Goal: Information Seeking & Learning: Learn about a topic

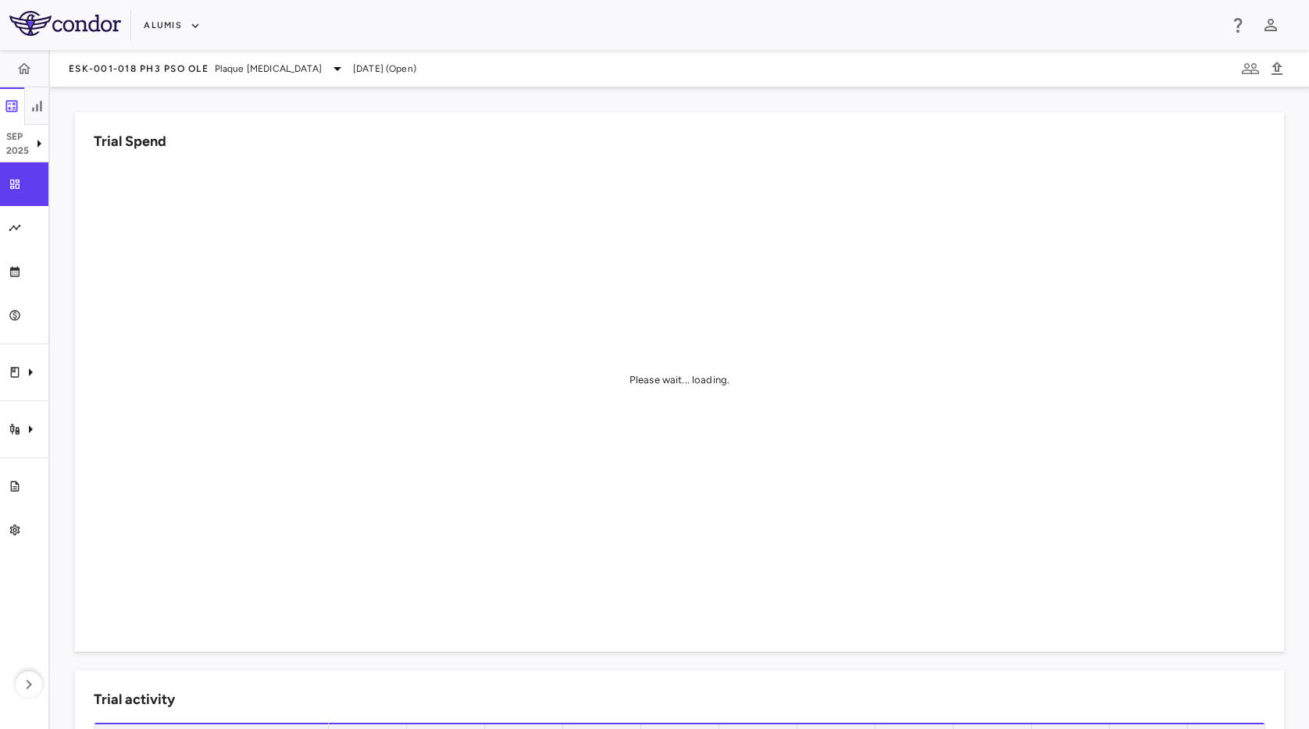
click at [465, 37] on div "Alumis" at bounding box center [681, 25] width 1075 height 26
click at [21, 433] on icon "Trial activity" at bounding box center [30, 429] width 19 height 19
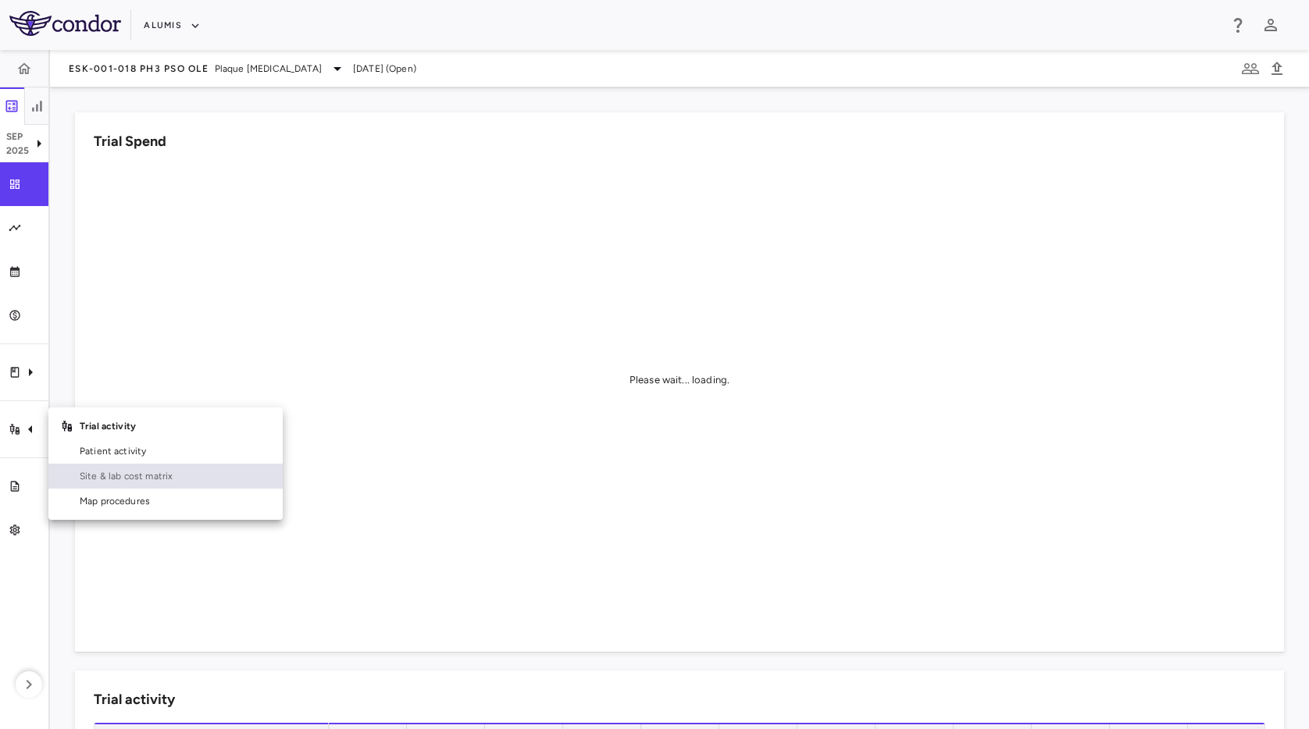
click at [205, 472] on span "Site & lab cost matrix" at bounding box center [175, 476] width 191 height 14
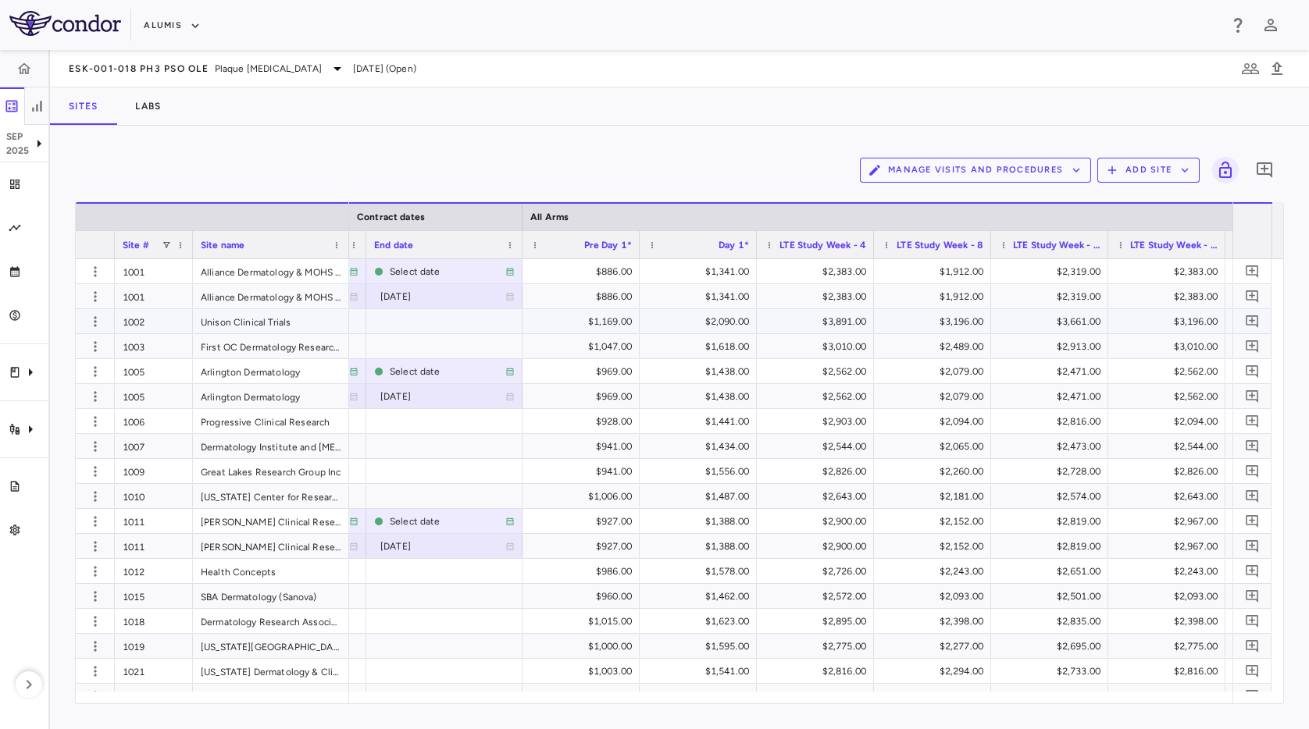
scroll to position [0, 1295]
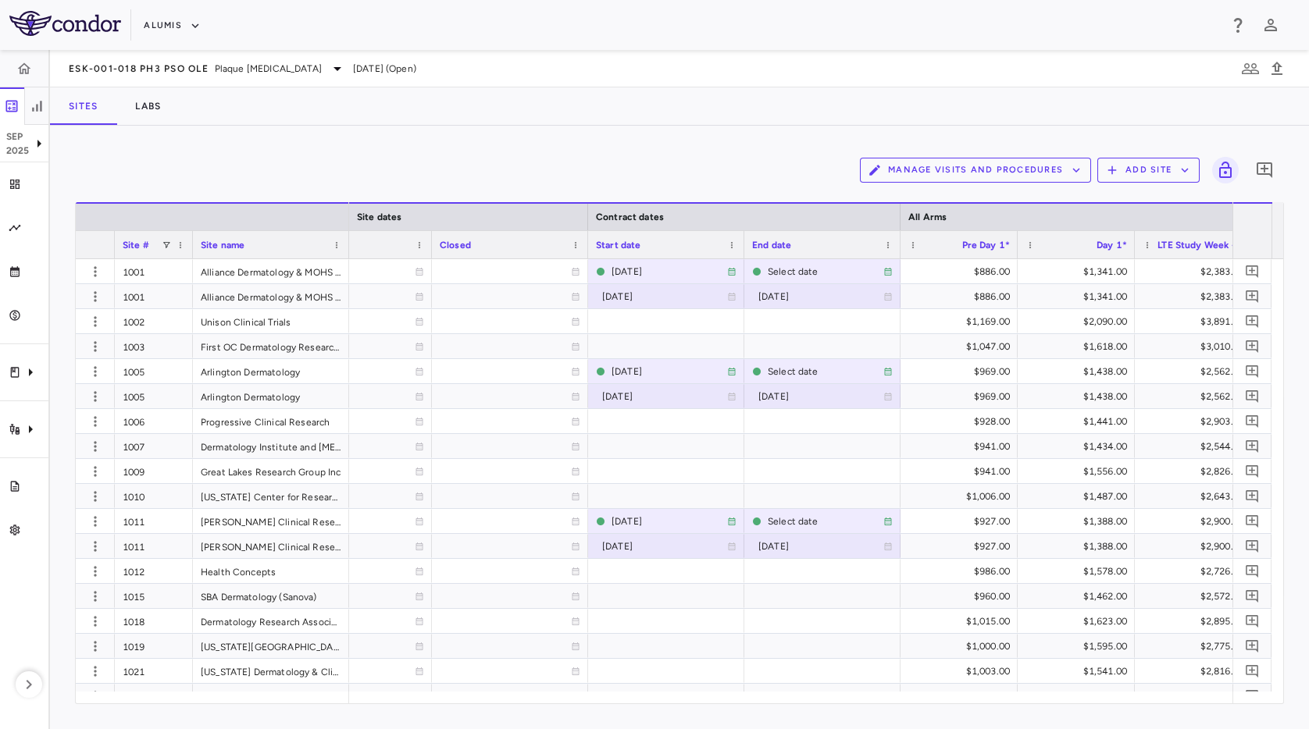
click at [762, 89] on div "ESK-001-018 Ph3 PsO OLE Plaque Psoriasis Sep 2025 (Open) Sites Labs Manage Visi…" at bounding box center [679, 389] width 1259 height 679
click at [771, 152] on div "Manage Visits and Procedures Add Site 0" at bounding box center [679, 170] width 1209 height 39
click at [732, 164] on div "Manage Visits and Procedures Add Site 0" at bounding box center [679, 170] width 1209 height 39
click at [647, 118] on div "Sites Labs" at bounding box center [679, 105] width 1259 height 37
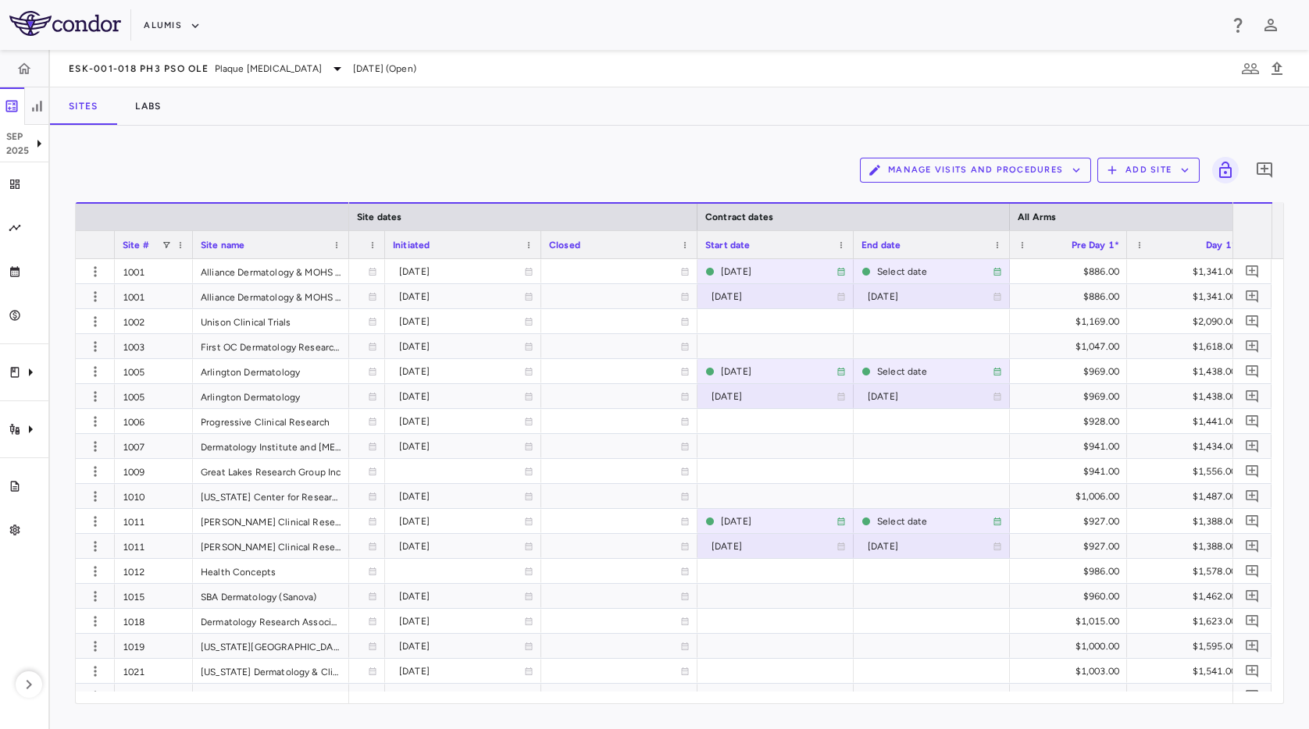
click at [662, 101] on div "Sites Labs" at bounding box center [679, 105] width 1259 height 37
click at [577, 101] on div "Sites Labs" at bounding box center [679, 105] width 1259 height 37
click at [147, 23] on button "Alumis" at bounding box center [172, 25] width 57 height 25
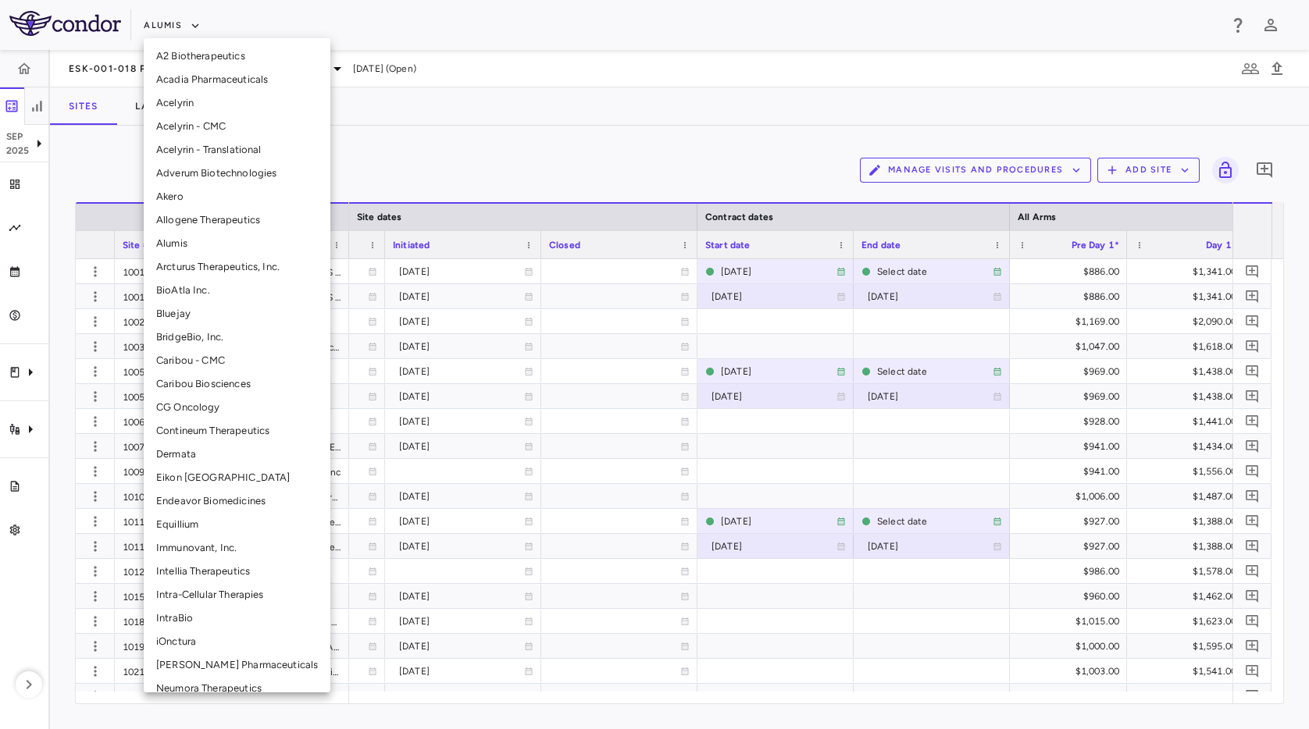
click at [229, 105] on li "Acelyrin" at bounding box center [237, 102] width 187 height 23
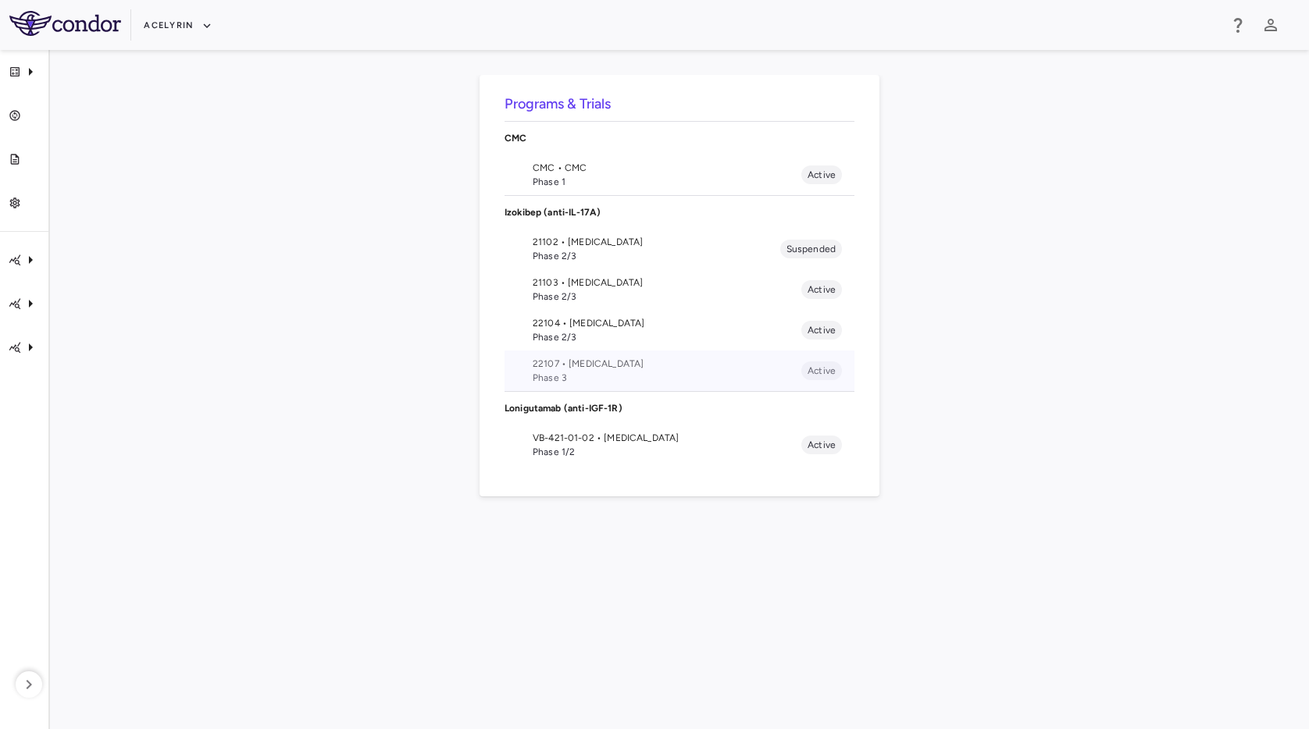
click at [566, 371] on span "Phase 3" at bounding box center [667, 378] width 269 height 14
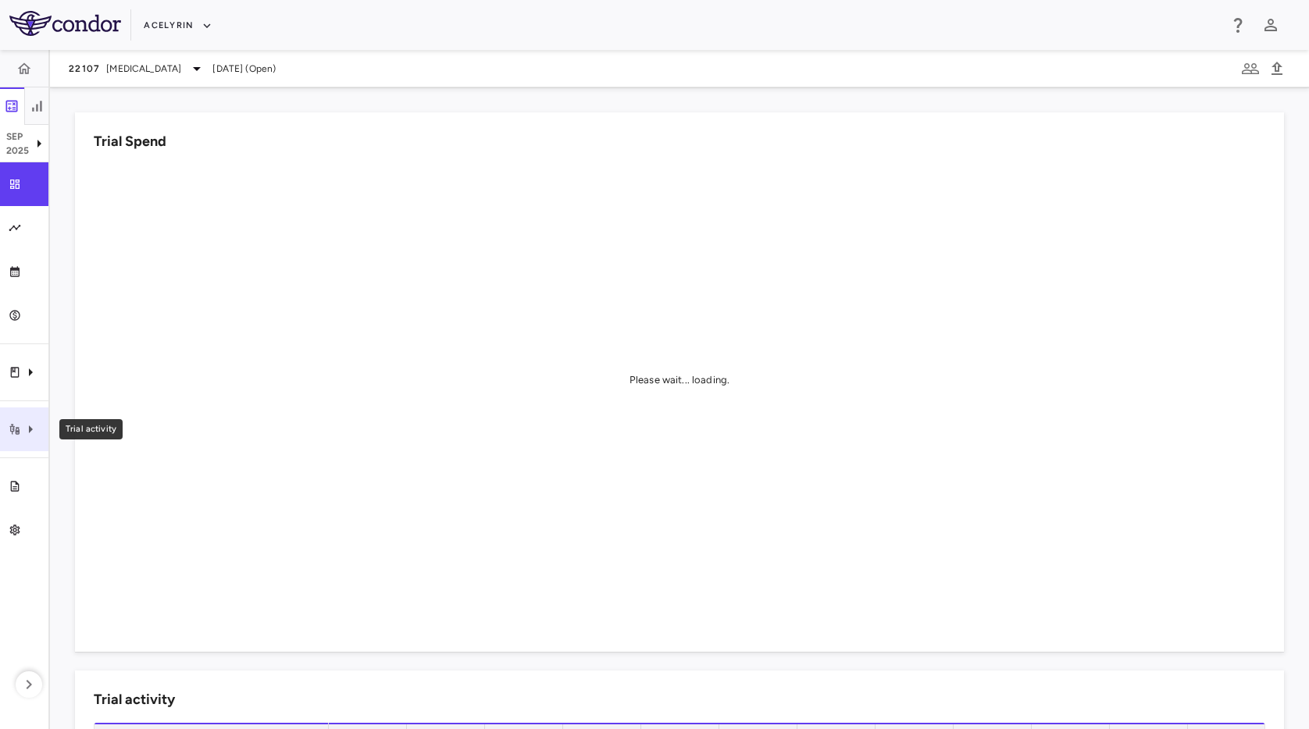
click at [34, 420] on icon "Trial activity" at bounding box center [30, 429] width 19 height 19
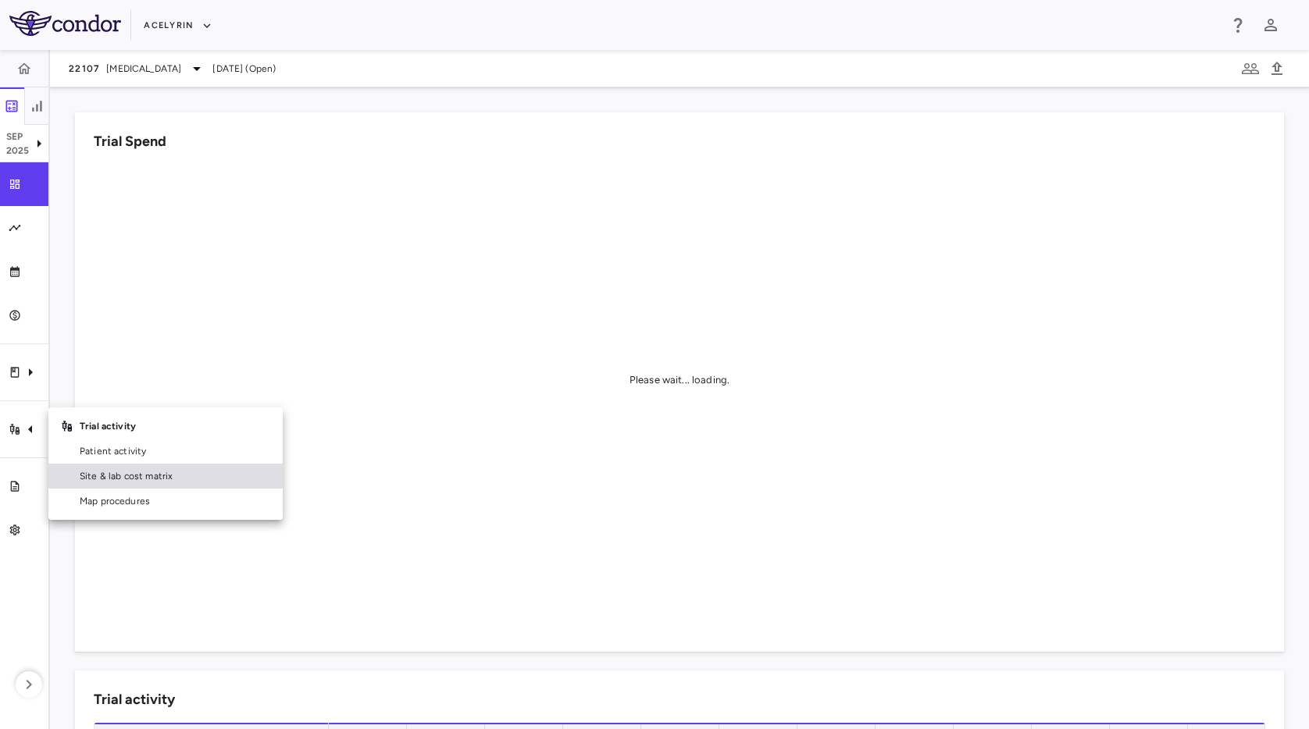
click at [143, 478] on span "Site & lab cost matrix" at bounding box center [175, 476] width 191 height 14
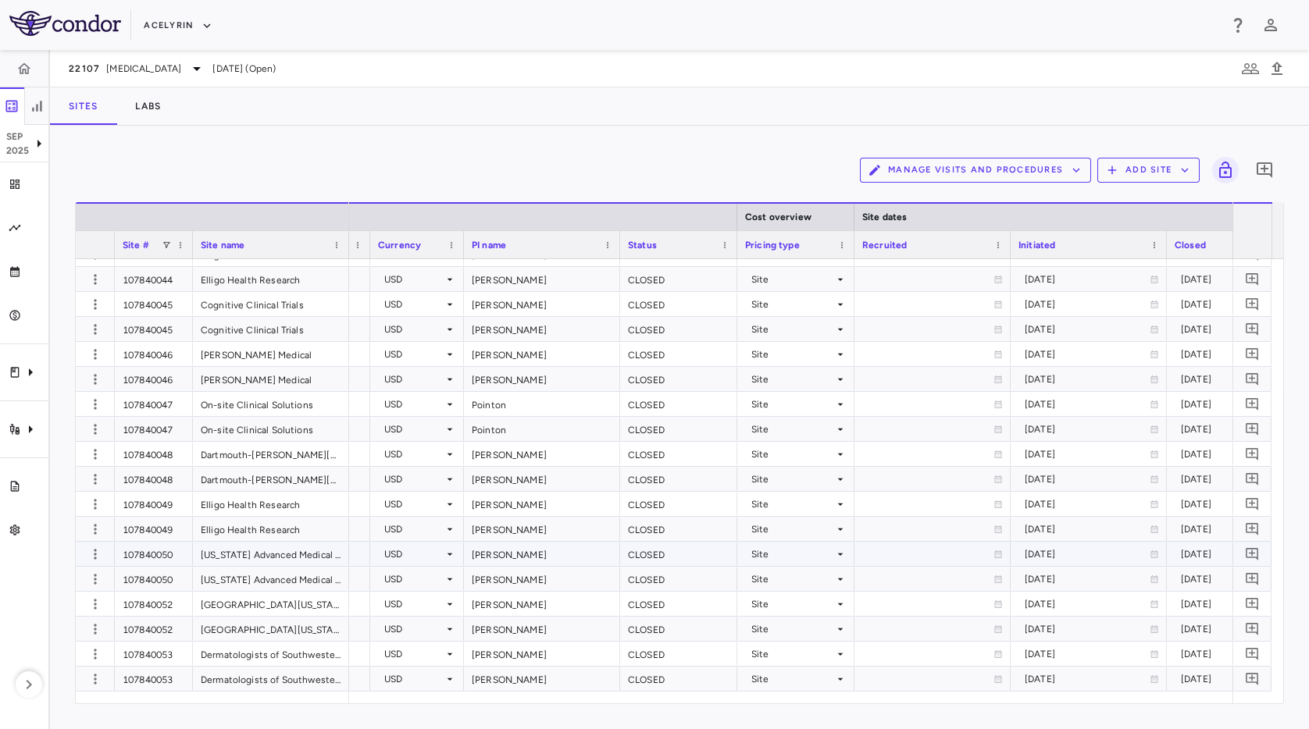
scroll to position [0, 710]
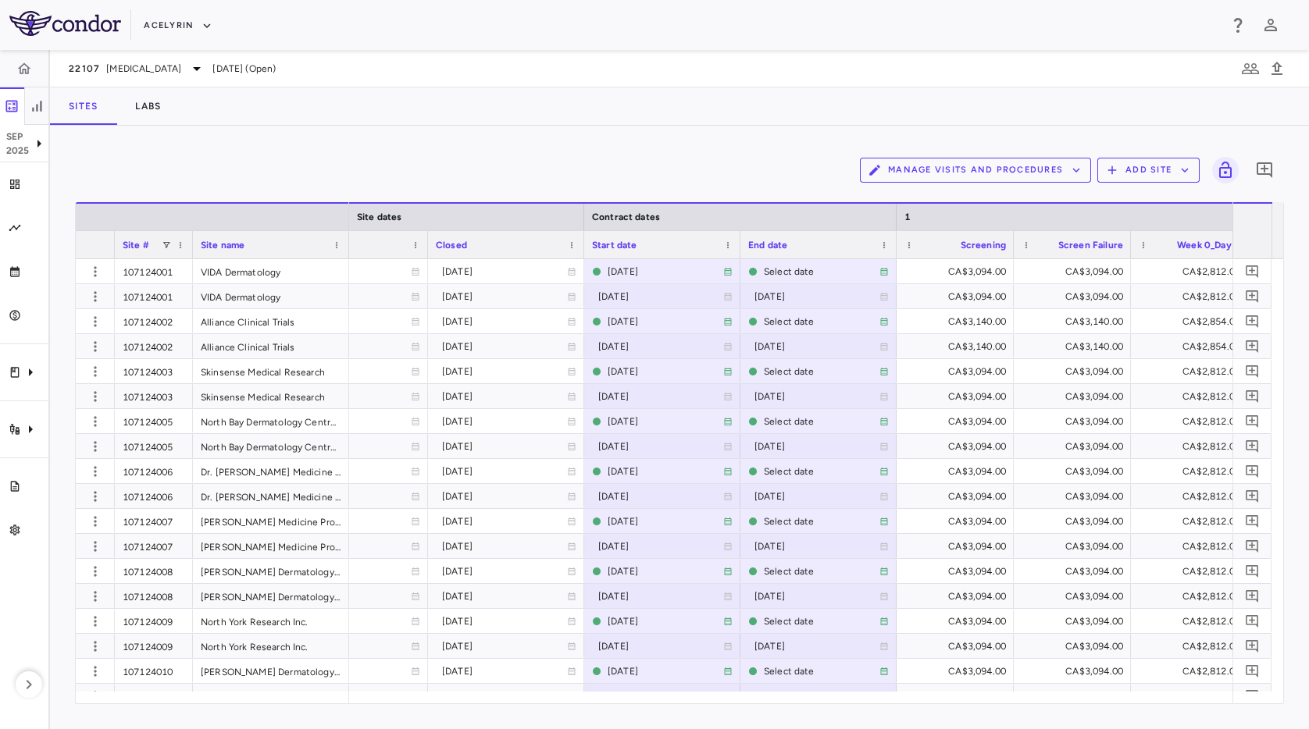
click at [697, 137] on div "Manage Visits and Procedures Add Site 0 Drag here to set row groups Drag here t…" at bounding box center [679, 428] width 1259 height 604
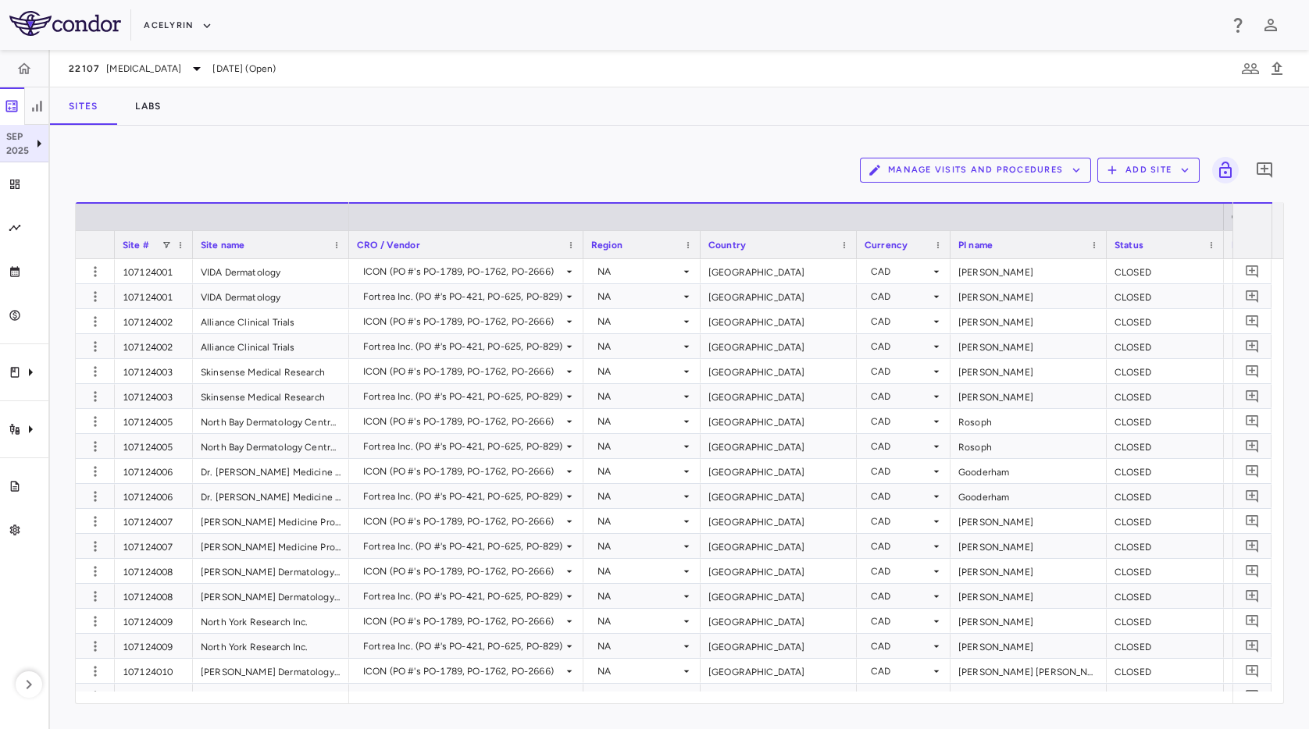
click at [38, 155] on div "[DATE]" at bounding box center [24, 143] width 48 height 37
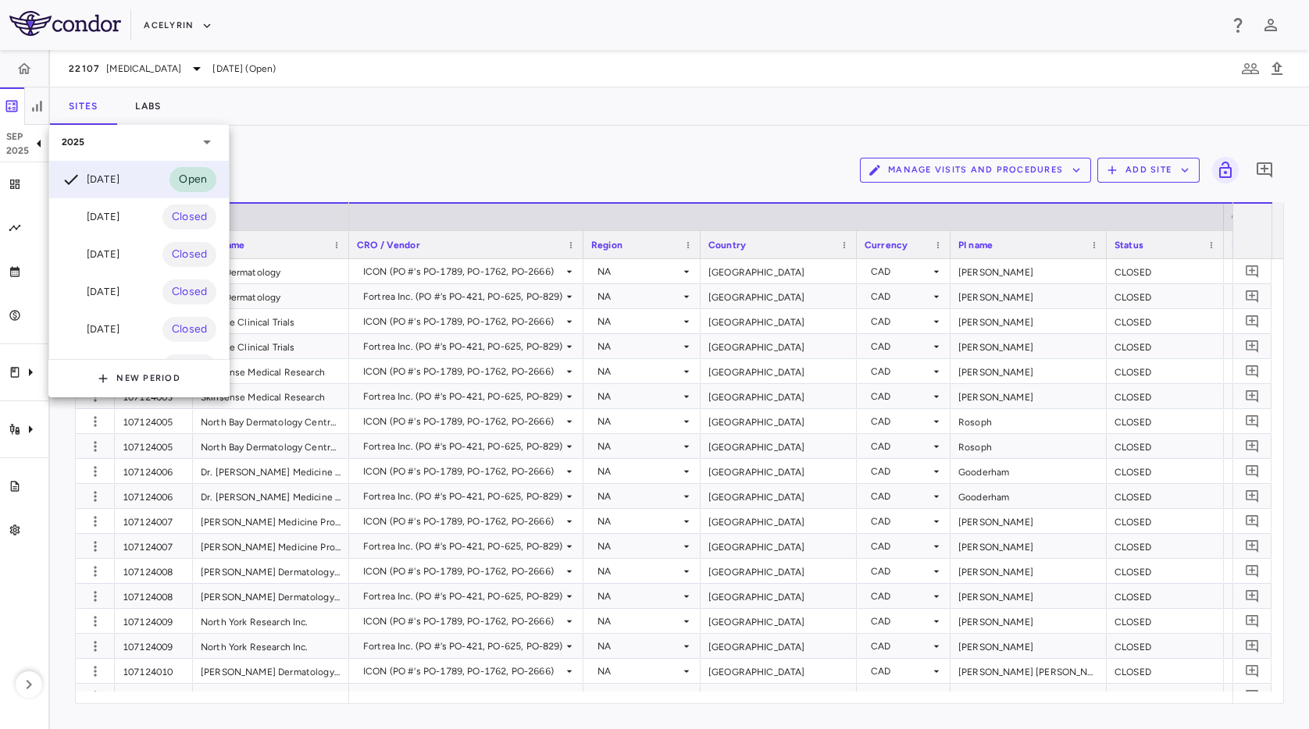
scroll to position [3, 3]
click at [551, 95] on div at bounding box center [654, 364] width 1309 height 729
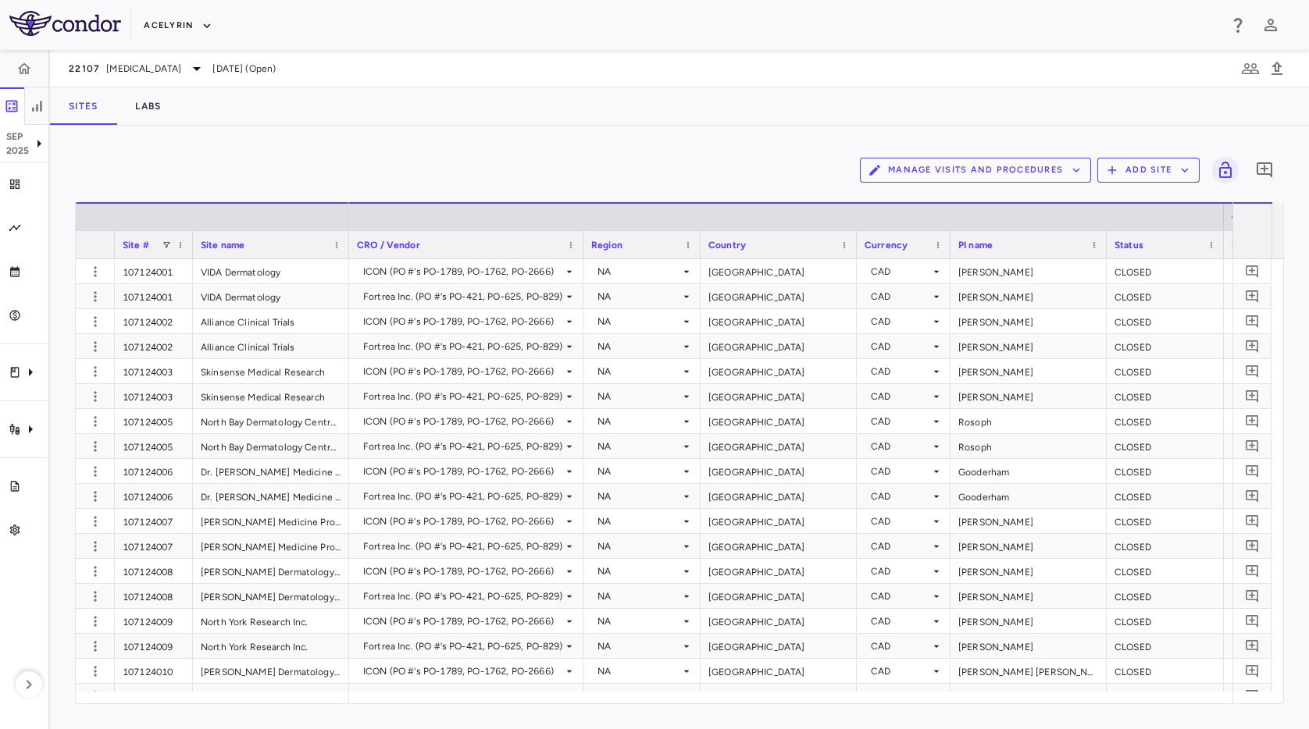
drag, startPoint x: 137, startPoint y: 29, endPoint x: 144, endPoint y: 26, distance: 8.4
click at [137, 29] on div "Acelyrin" at bounding box center [654, 25] width 1309 height 50
click at [152, 26] on button "Acelyrin" at bounding box center [178, 25] width 69 height 25
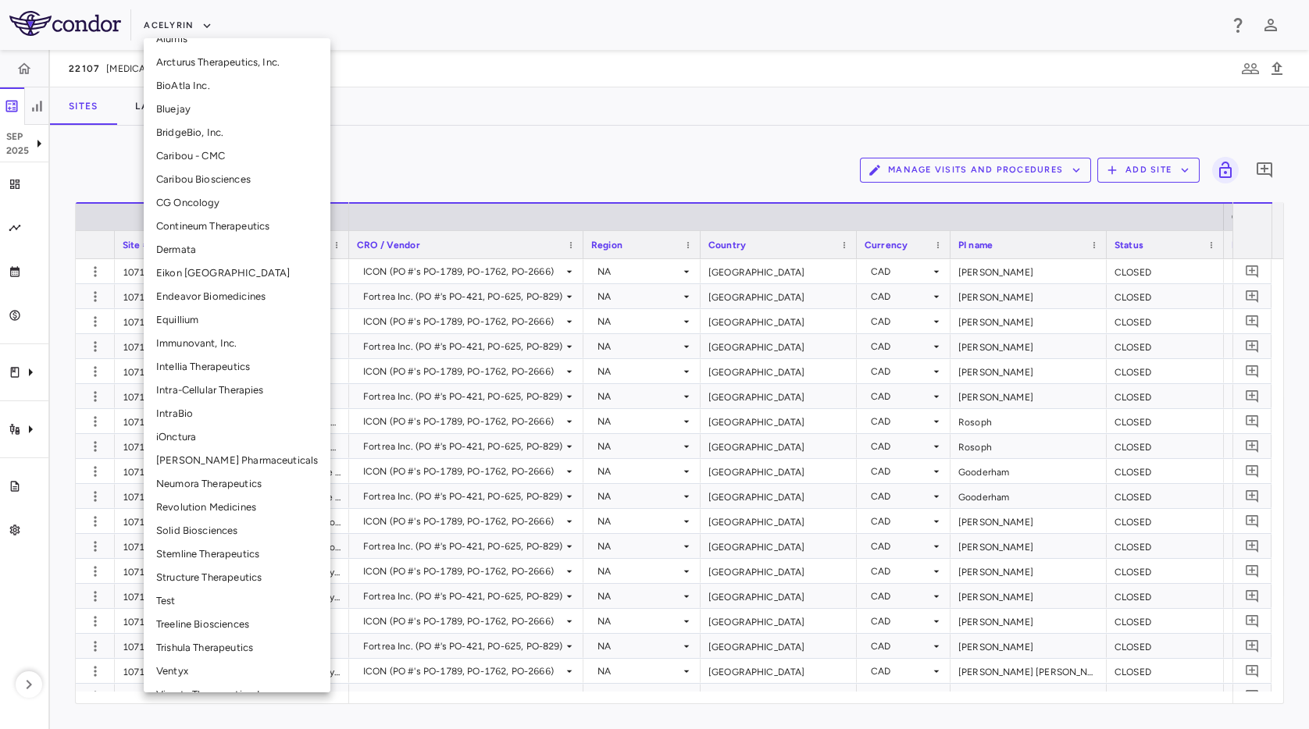
scroll to position [225, 0]
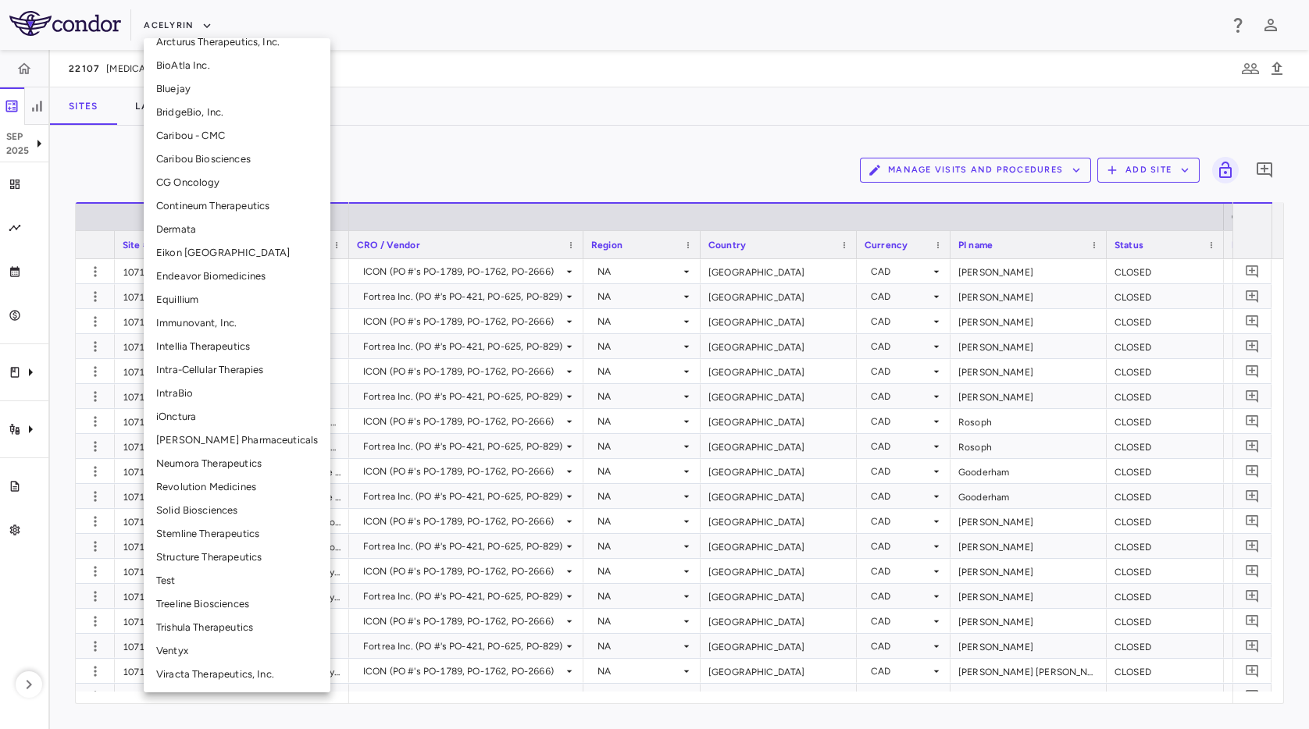
click at [207, 507] on li "Solid Biosciences" at bounding box center [237, 510] width 187 height 23
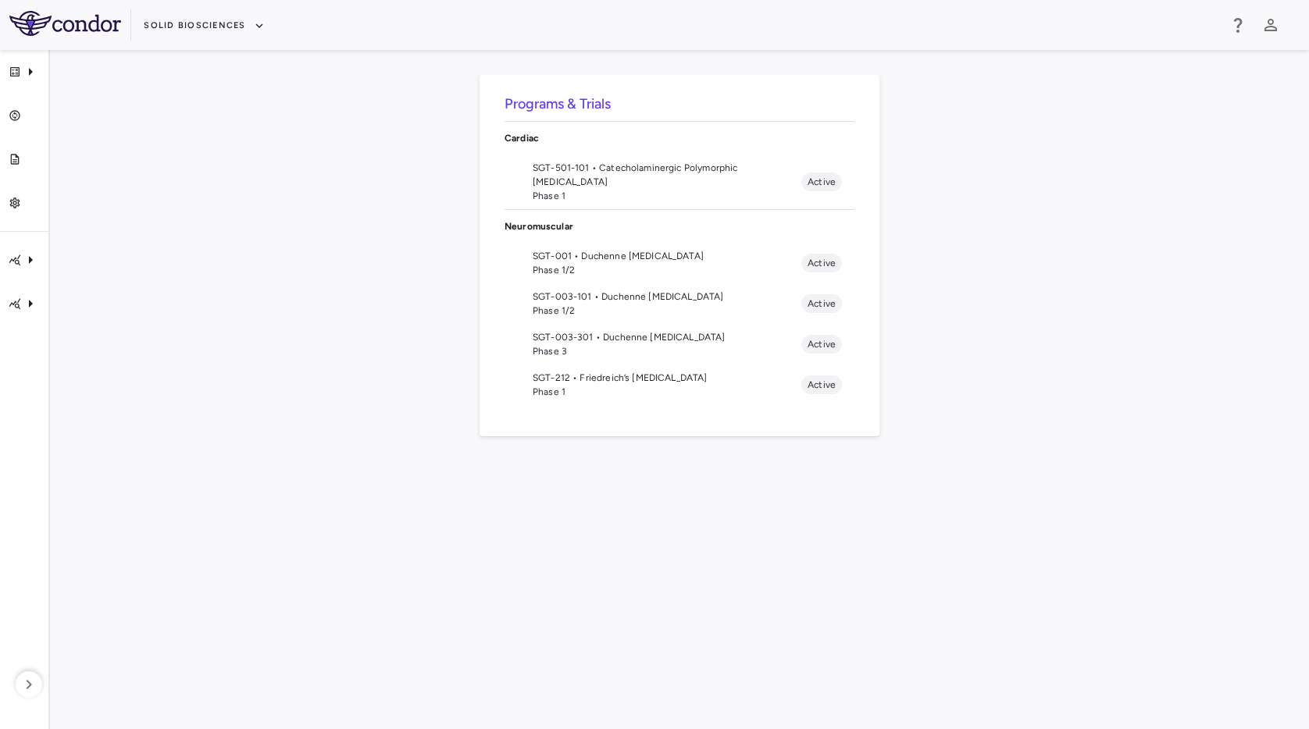
click at [370, 304] on div "Programs & Trials Cardiac SGT-501-101 • Catecholaminergic Polymorphic Ventricul…" at bounding box center [679, 389] width 1209 height 629
click at [623, 386] on span "Phase 1" at bounding box center [667, 392] width 269 height 14
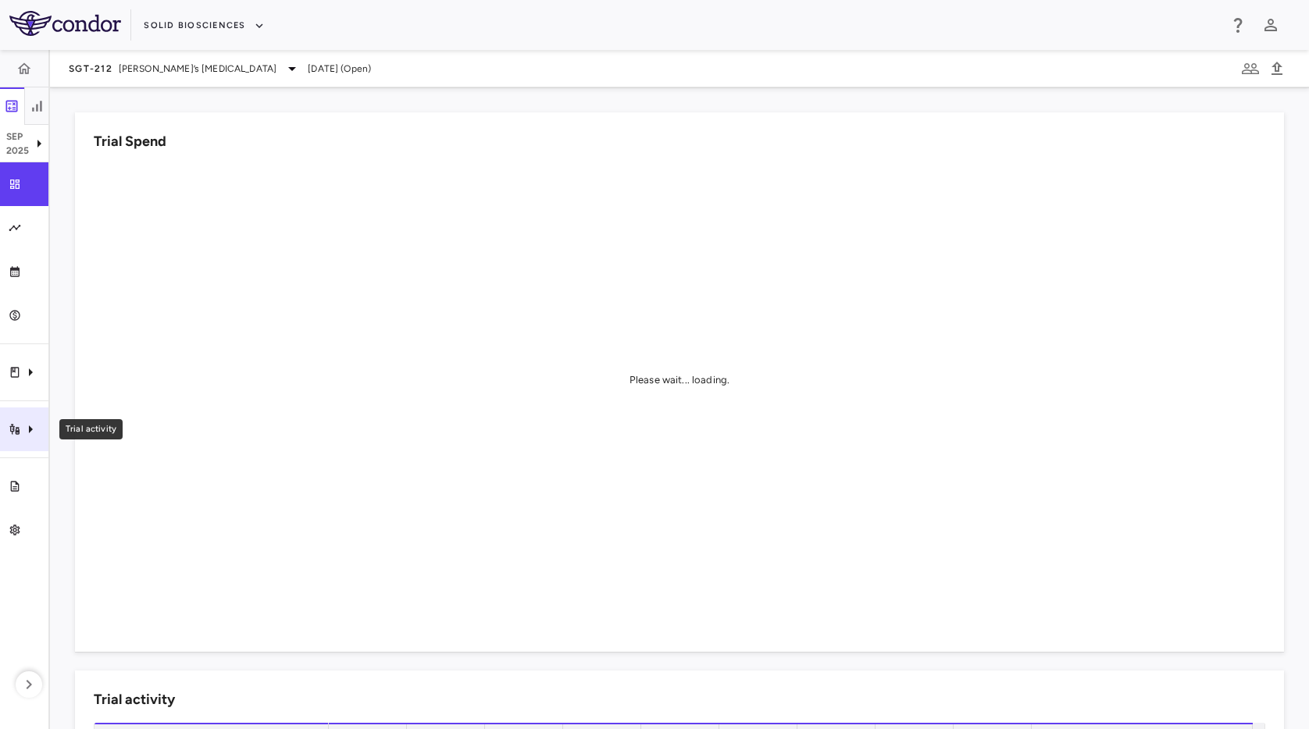
click at [32, 434] on icon "Trial activity" at bounding box center [30, 429] width 19 height 19
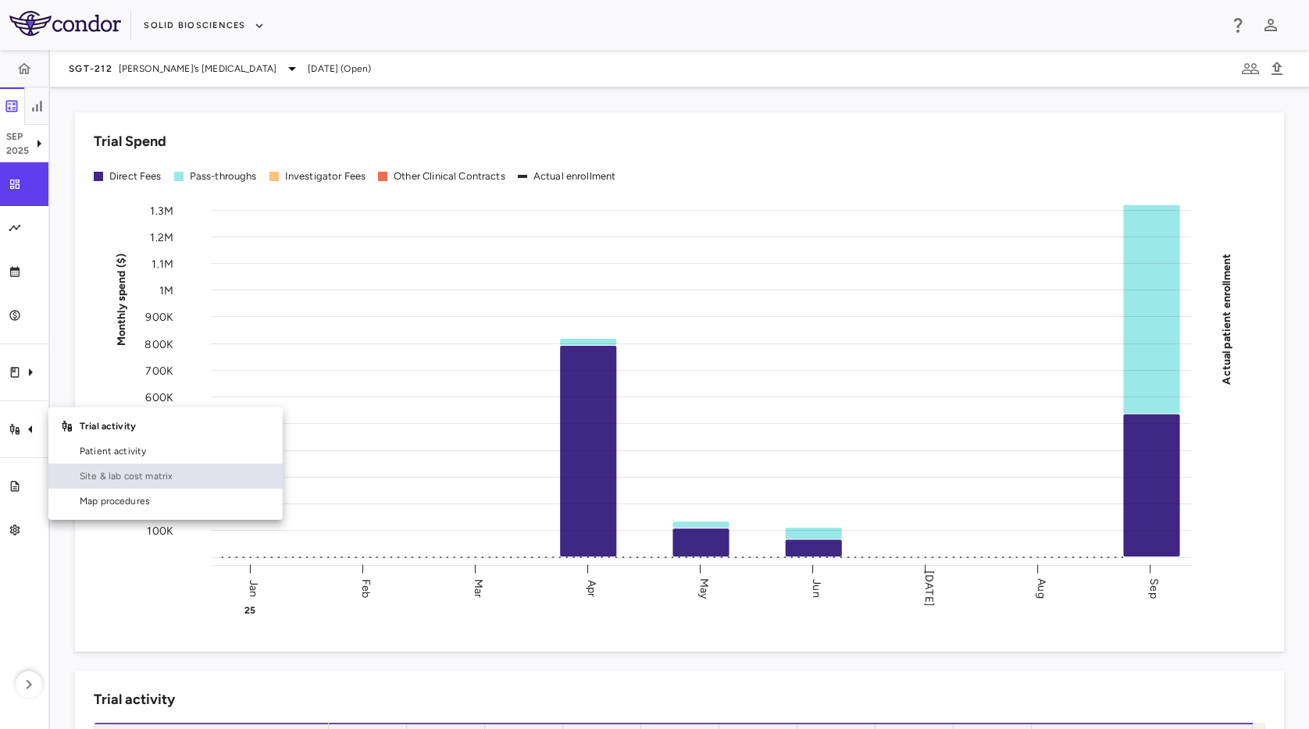
click at [90, 480] on span "Site & lab cost matrix" at bounding box center [175, 476] width 191 height 14
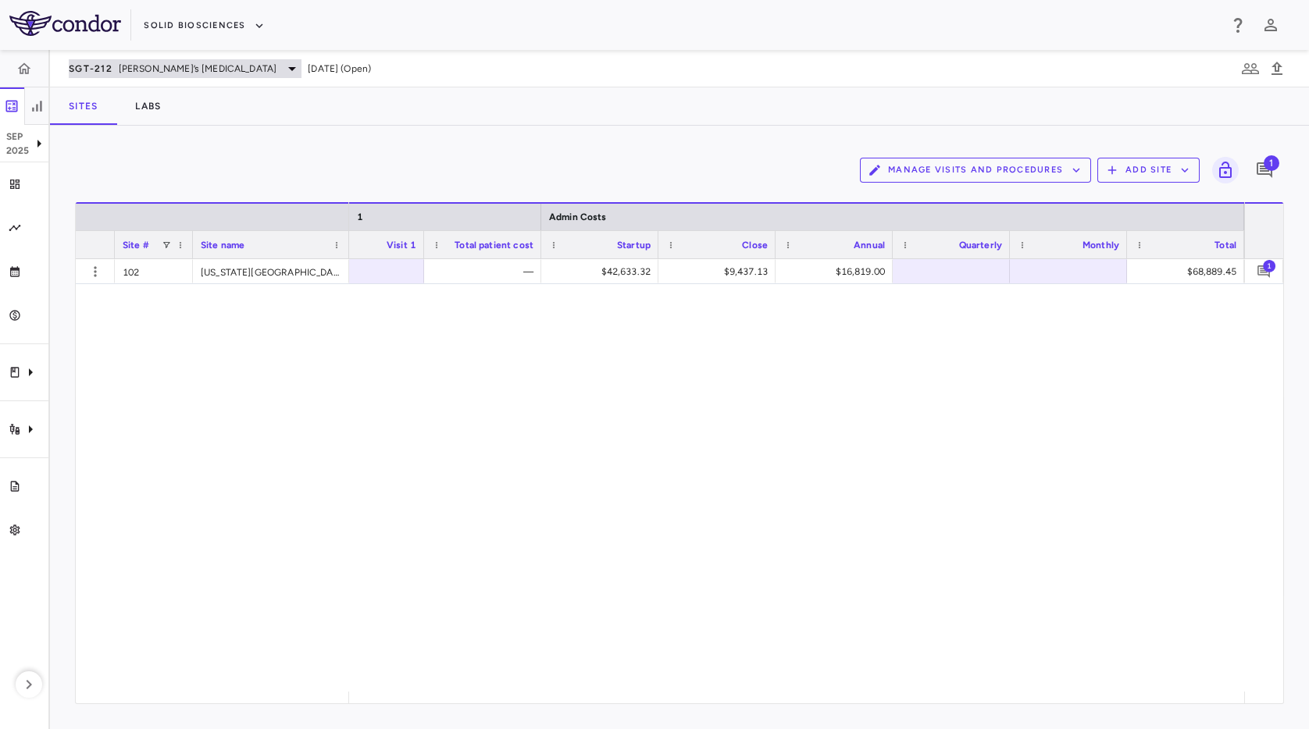
click at [123, 62] on span "Friedreich’s ataxia" at bounding box center [198, 69] width 159 height 14
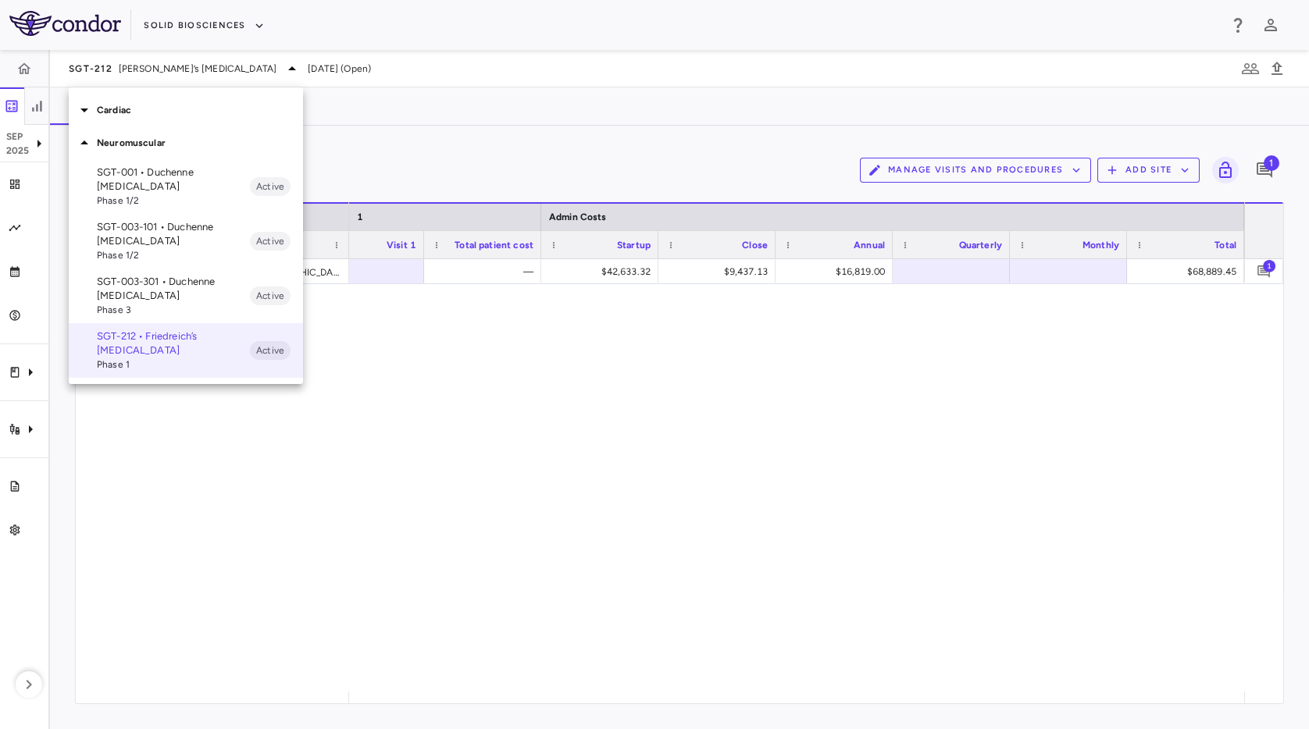
click at [170, 286] on p "SGT-003-301 • Duchenne muscular dystrophy" at bounding box center [173, 289] width 153 height 28
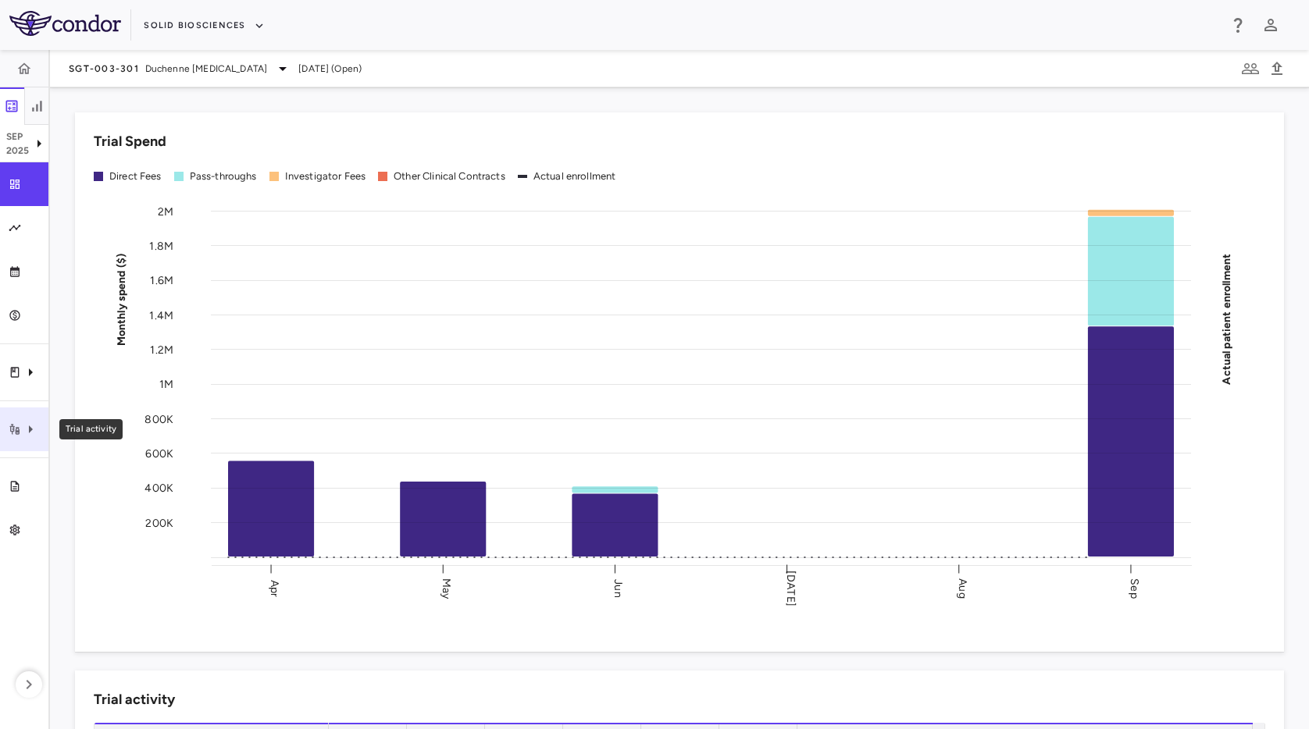
click at [22, 443] on div "Trial activity" at bounding box center [24, 430] width 48 height 44
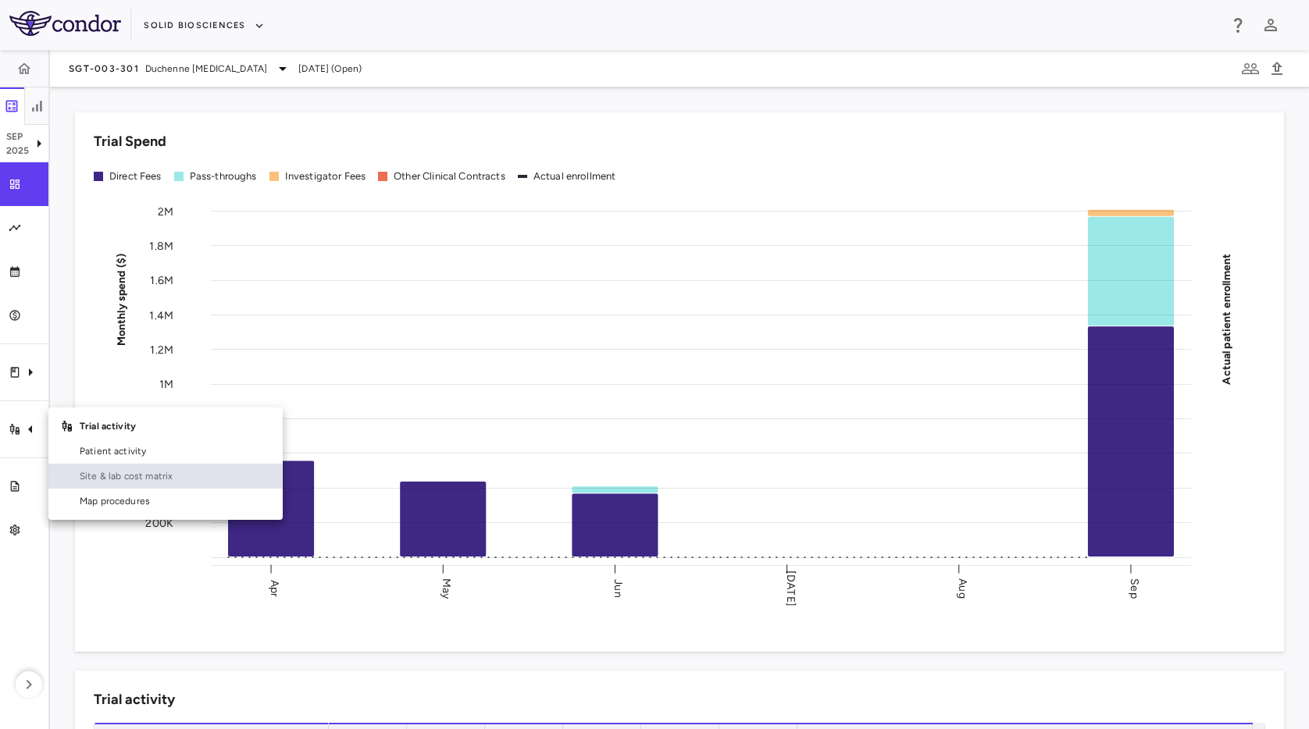
click at [147, 476] on span "Site & lab cost matrix" at bounding box center [175, 476] width 191 height 14
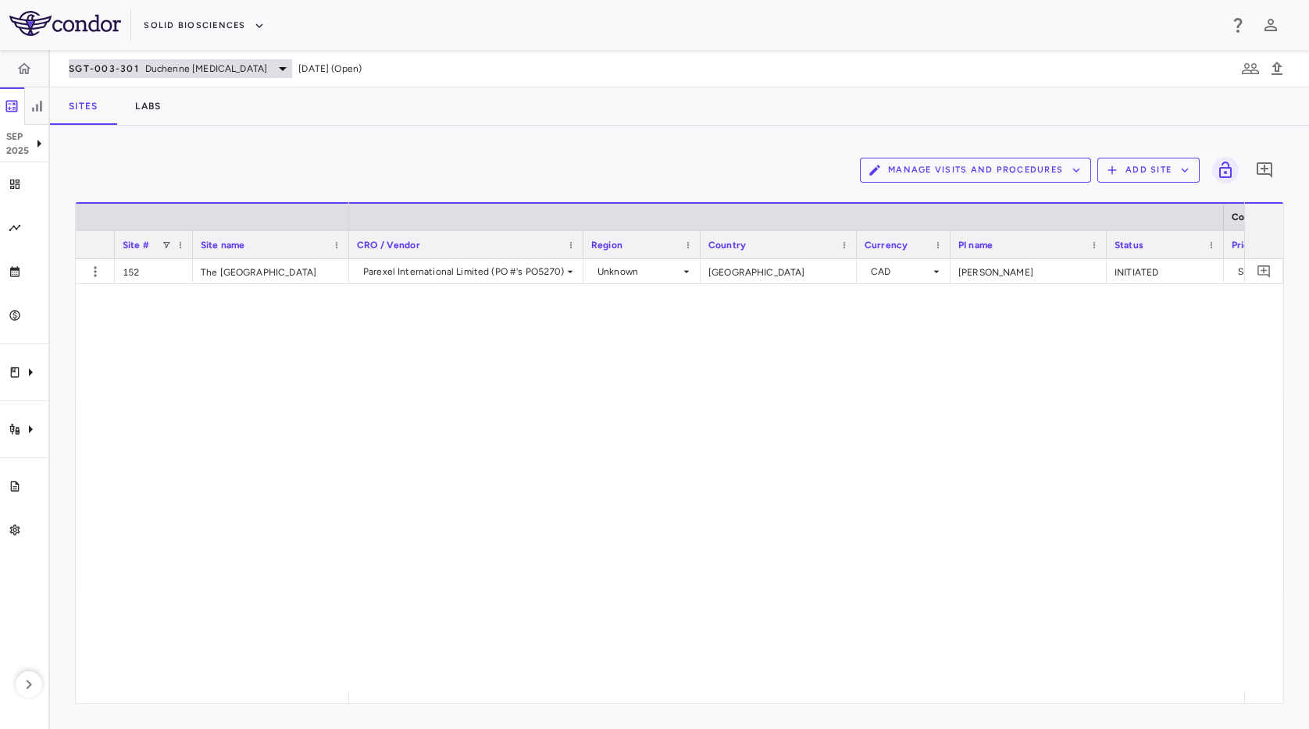
click at [98, 77] on div "SGT-003-301 Duchenne muscular dystrophy" at bounding box center [180, 68] width 223 height 19
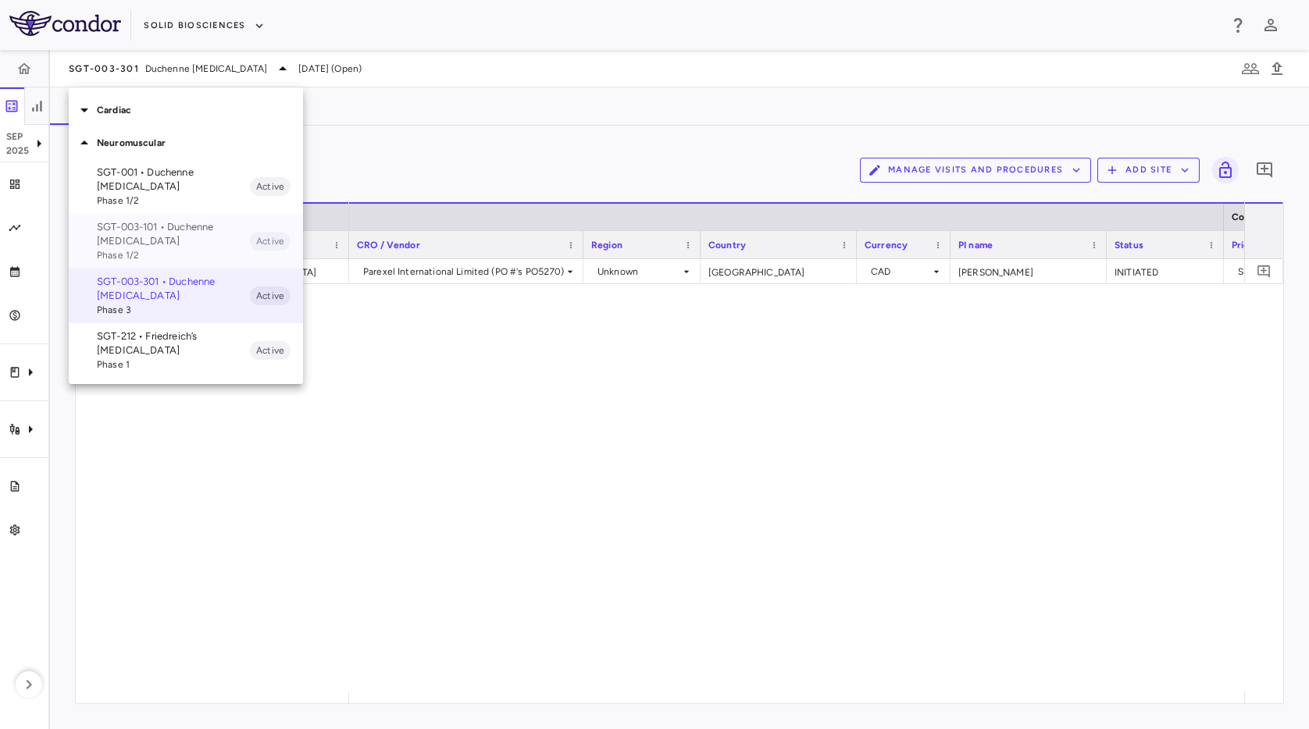
click at [193, 246] on p "SGT-003-101 • Duchenne muscular dystrophy" at bounding box center [173, 234] width 153 height 28
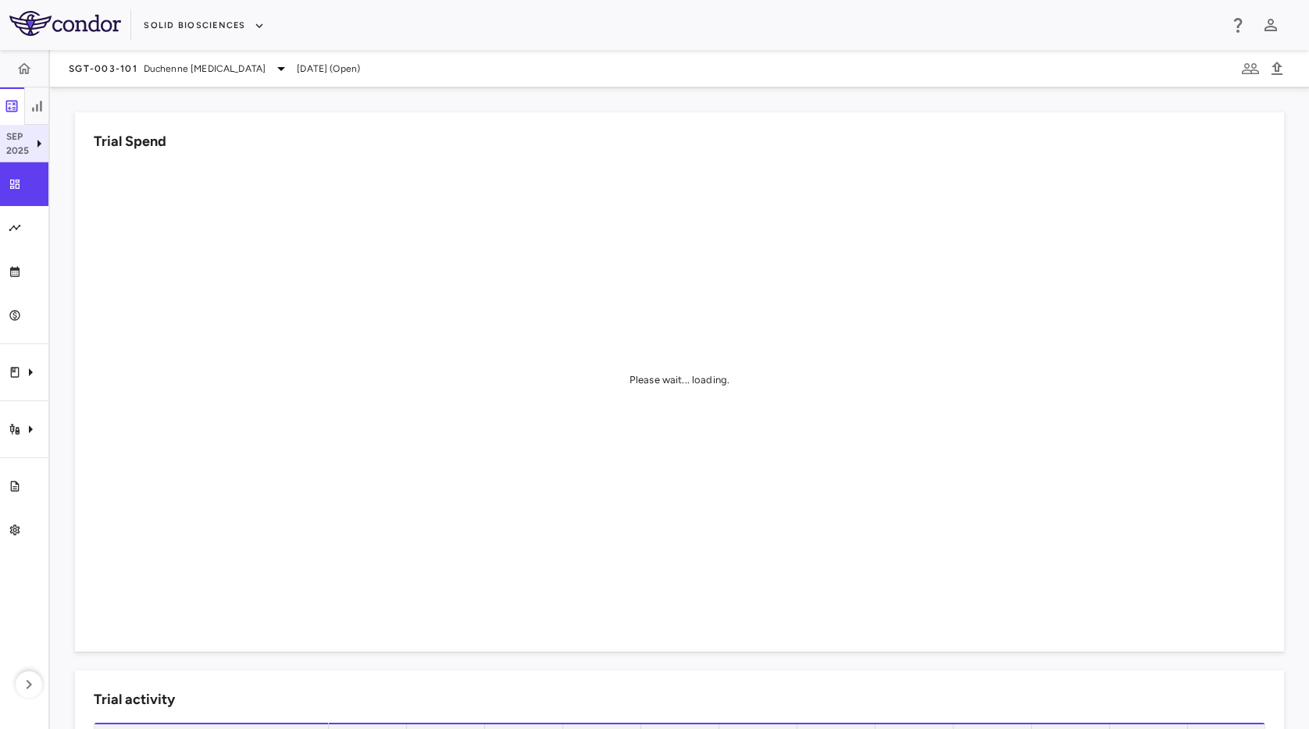
click at [25, 151] on p "2025" at bounding box center [17, 151] width 23 height 14
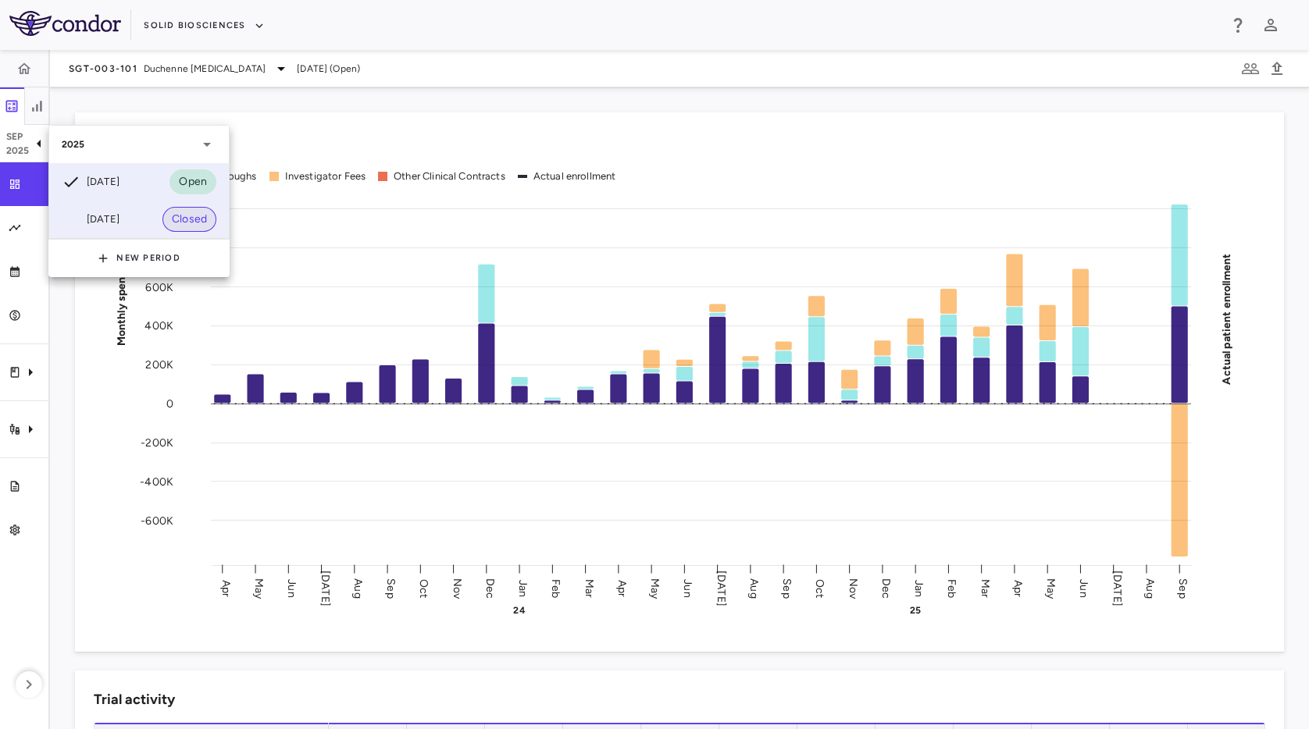
drag, startPoint x: 315, startPoint y: 112, endPoint x: 191, endPoint y: 216, distance: 161.9
click at [314, 116] on div at bounding box center [654, 364] width 1309 height 729
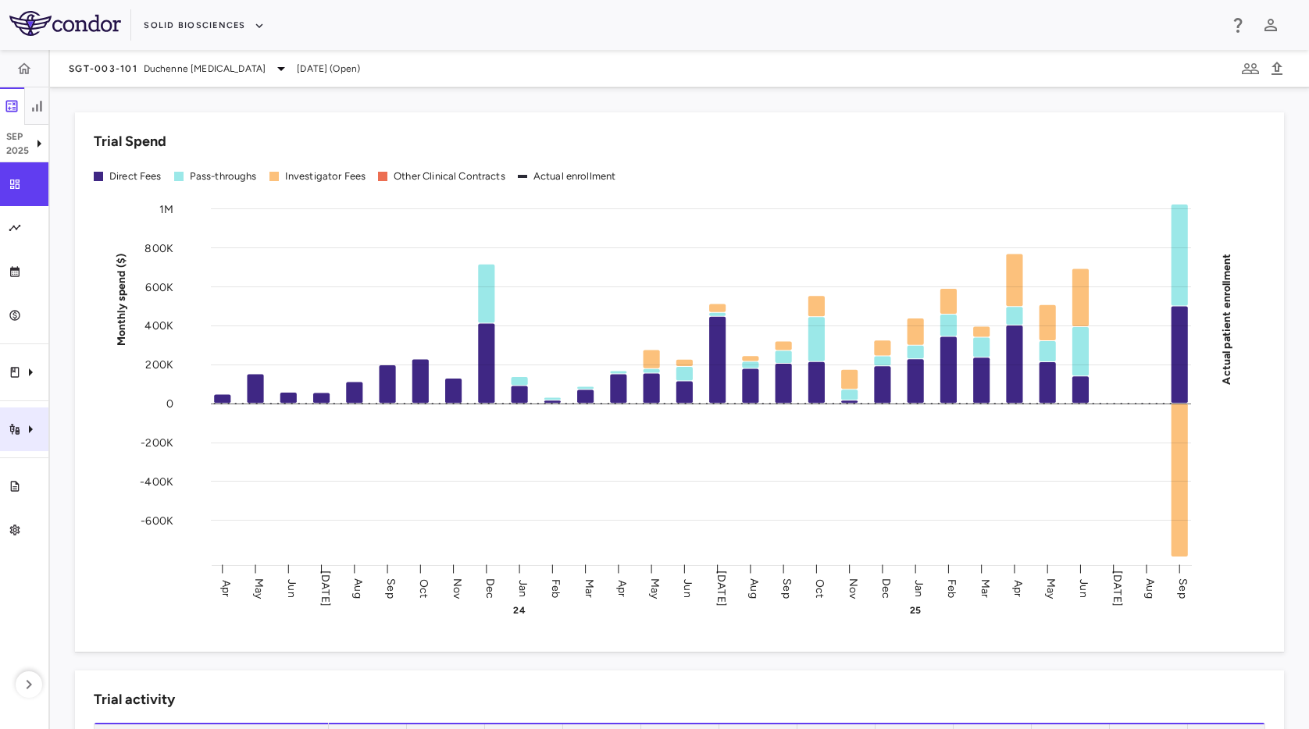
click at [36, 429] on icon "Trial activity" at bounding box center [30, 429] width 19 height 19
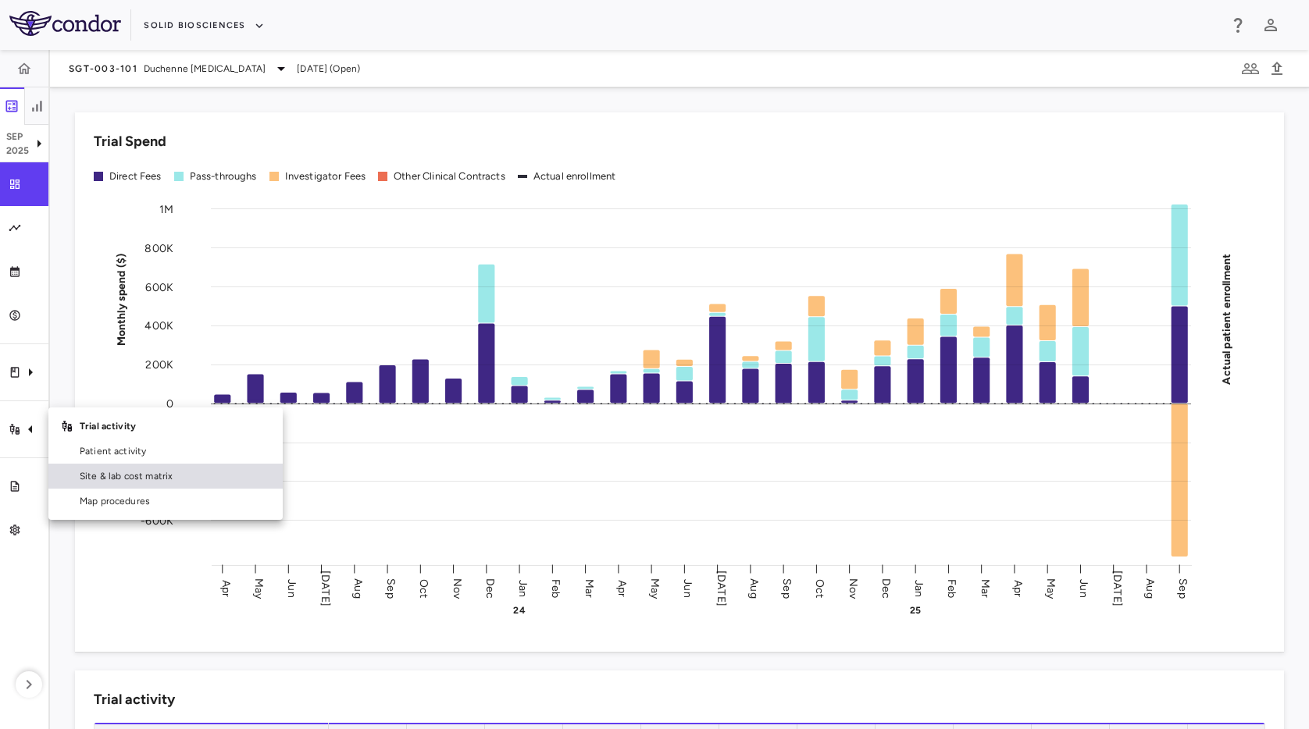
click at [98, 471] on span "Site & lab cost matrix" at bounding box center [175, 476] width 191 height 14
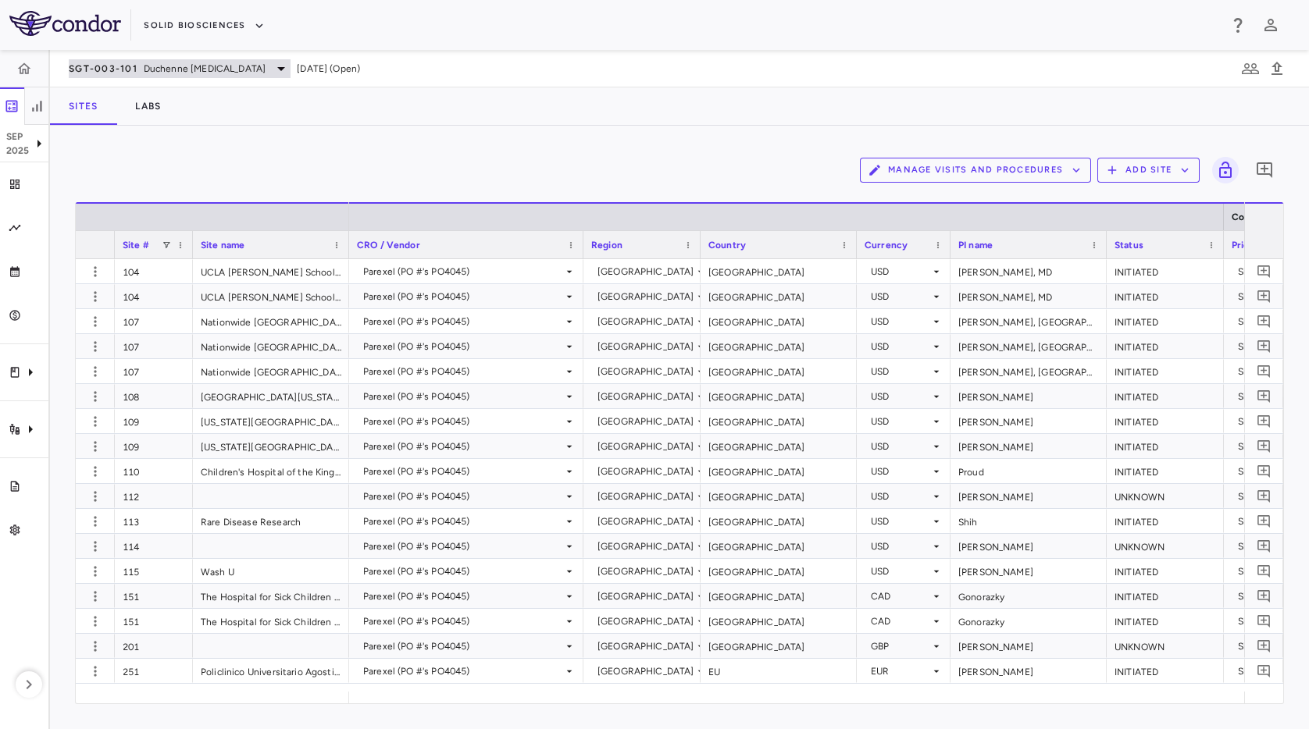
click at [115, 68] on span "SGT-003-101" at bounding box center [103, 68] width 69 height 12
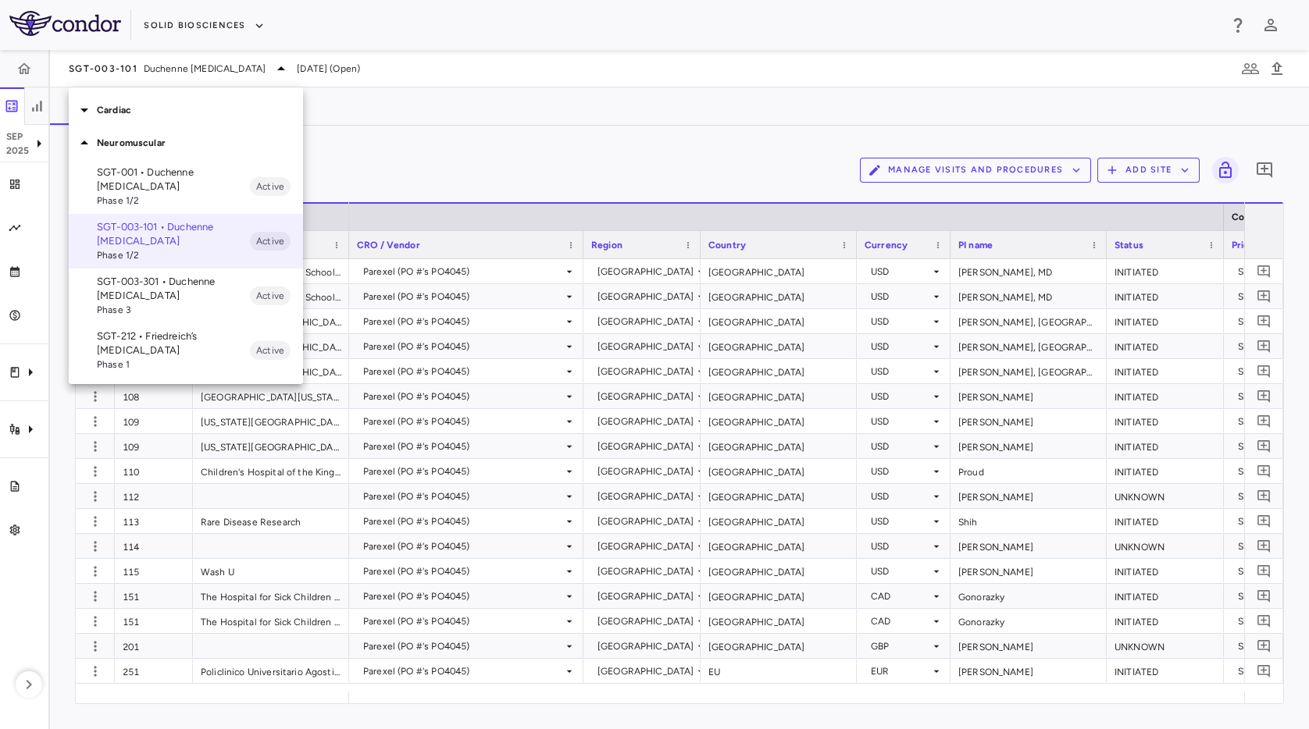
click at [164, 186] on p "SGT-001 • Duchenne muscular dystrophy" at bounding box center [173, 180] width 153 height 28
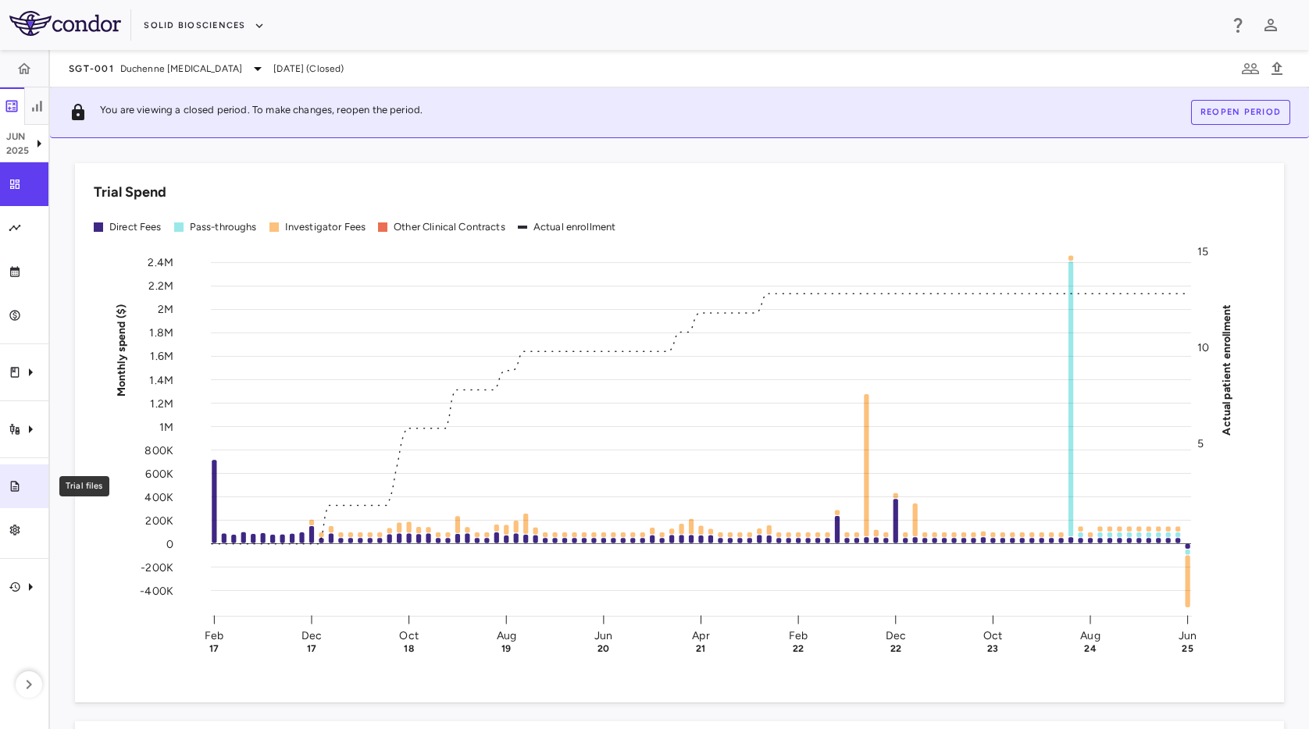
click at [18, 487] on icon "Trial files" at bounding box center [15, 486] width 9 height 10
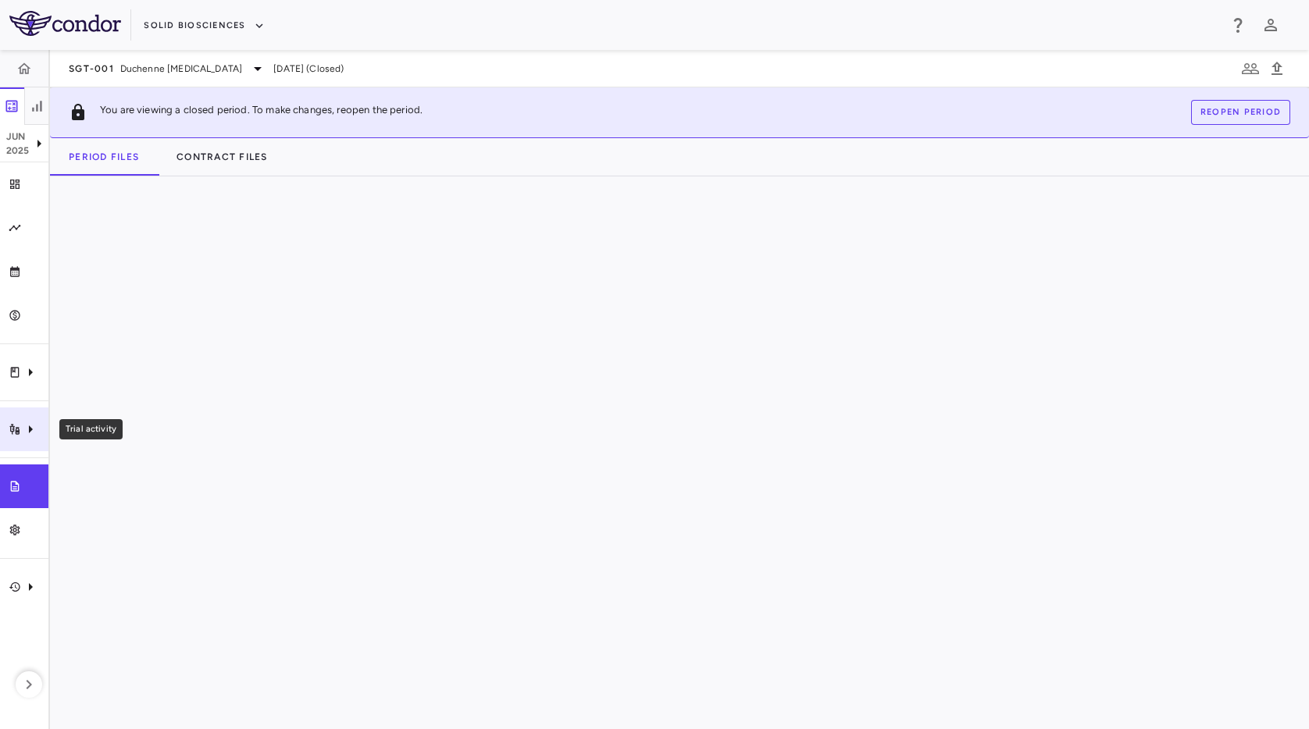
click at [13, 426] on icon "Trial activity" at bounding box center [14, 429] width 10 height 11
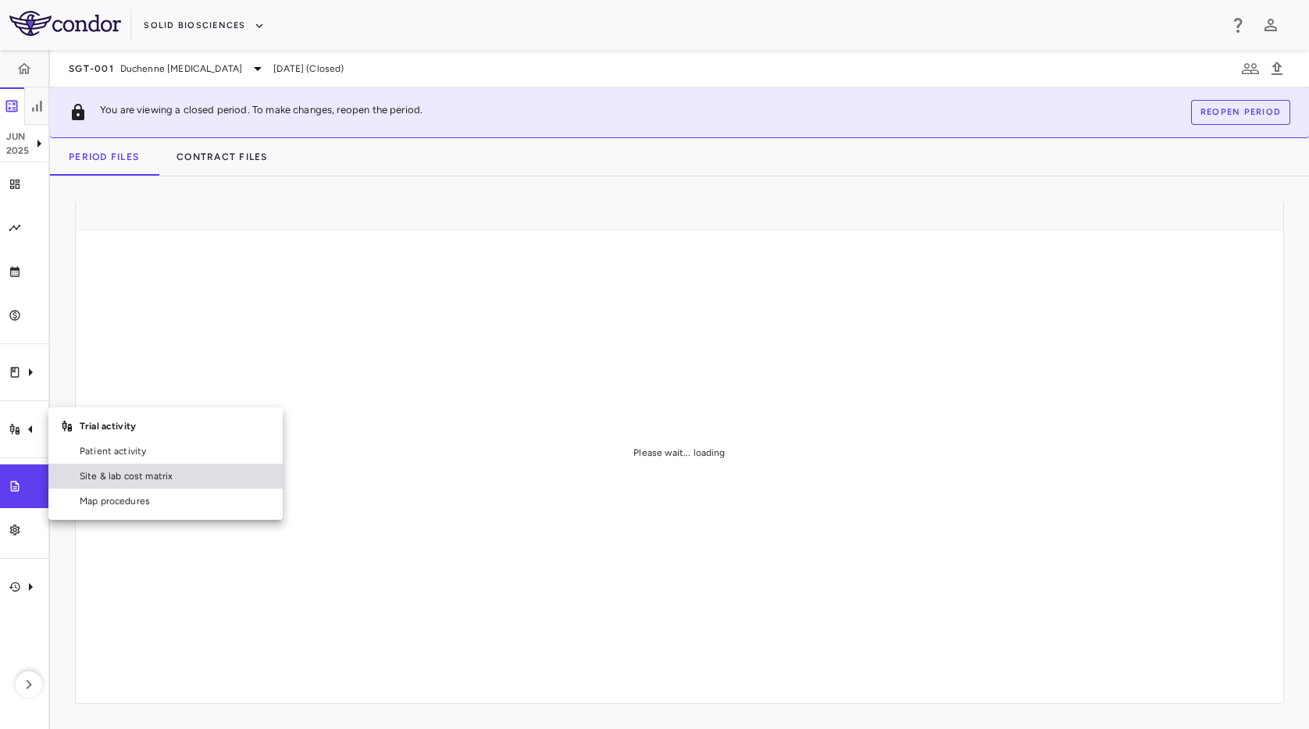
click at [106, 472] on span "Site & lab cost matrix" at bounding box center [175, 476] width 191 height 14
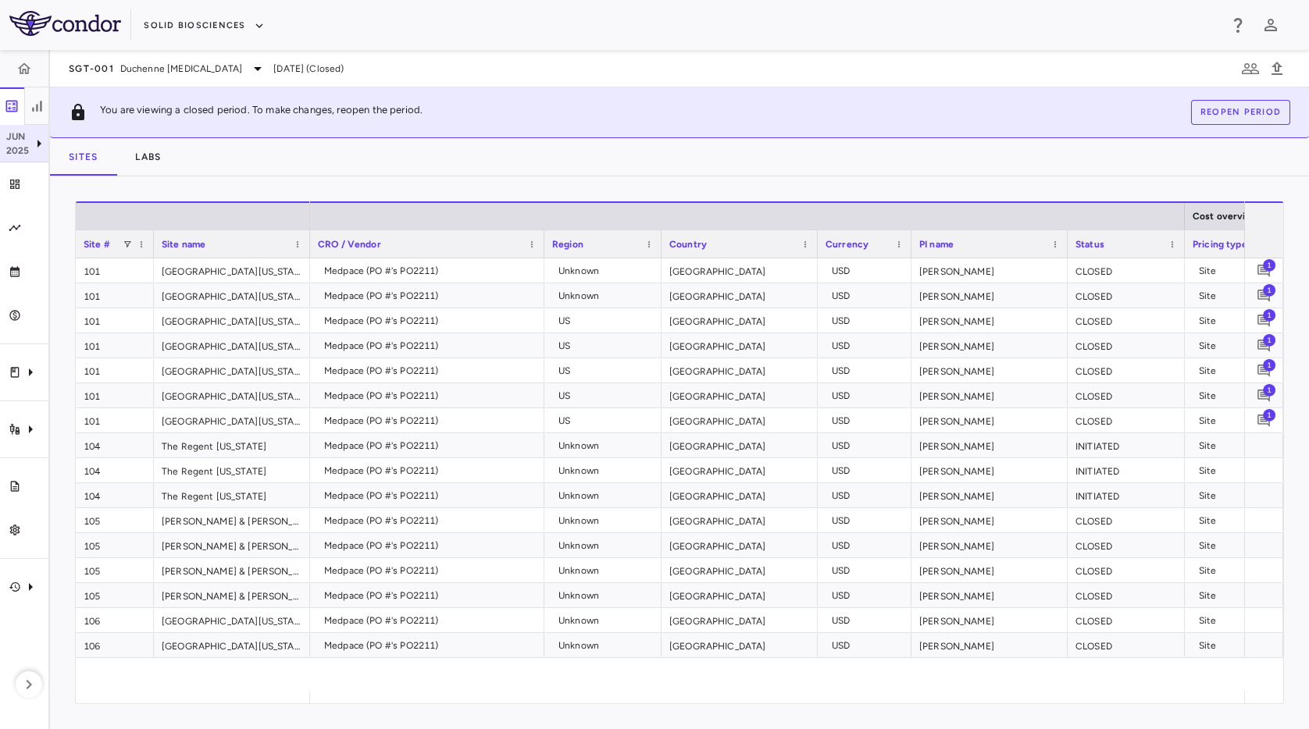
click at [26, 131] on p "Jun" at bounding box center [17, 137] width 23 height 14
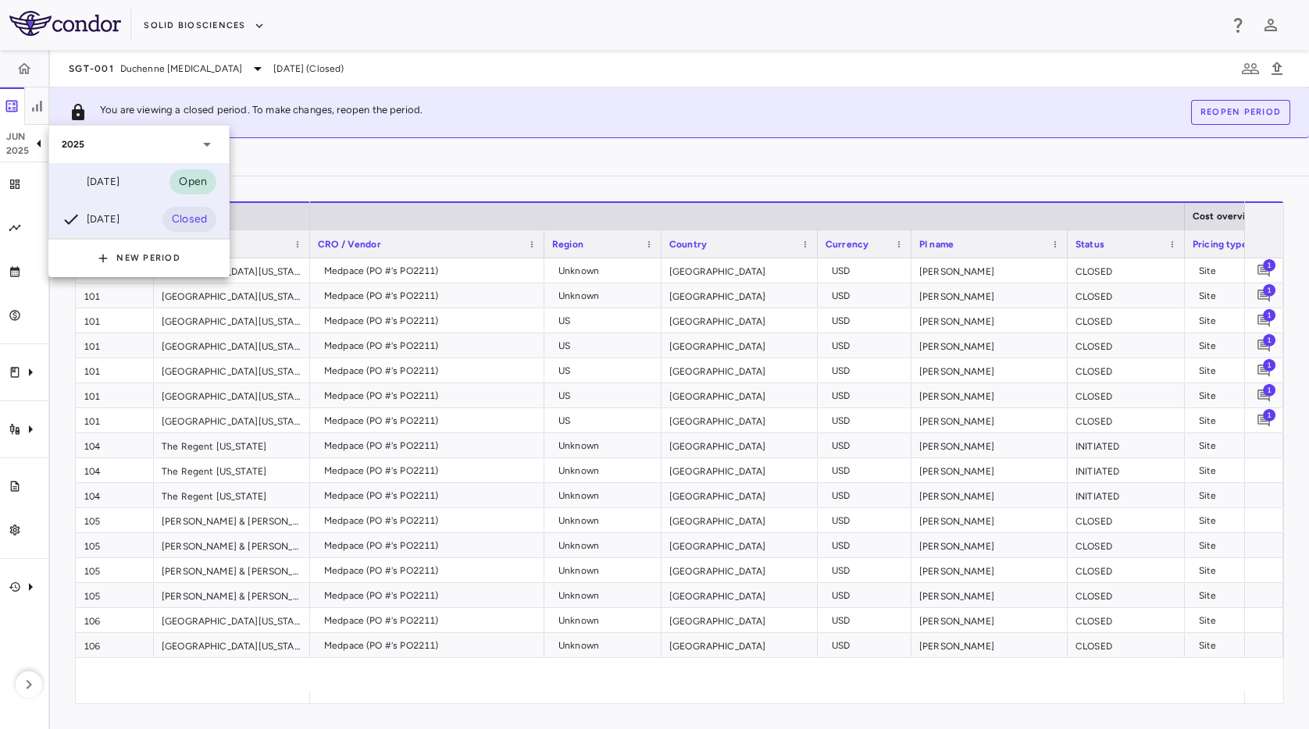
click at [80, 177] on div at bounding box center [71, 182] width 19 height 19
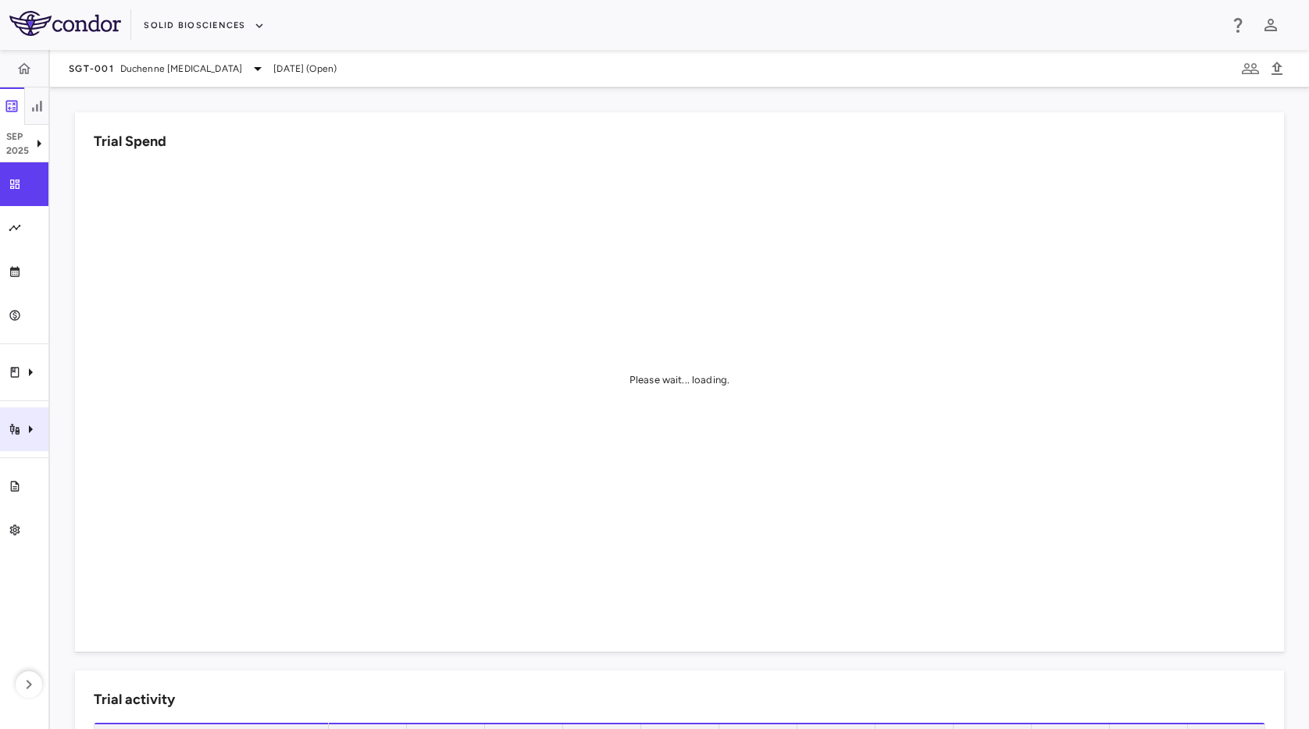
click at [21, 422] on icon "Trial activity" at bounding box center [30, 429] width 19 height 19
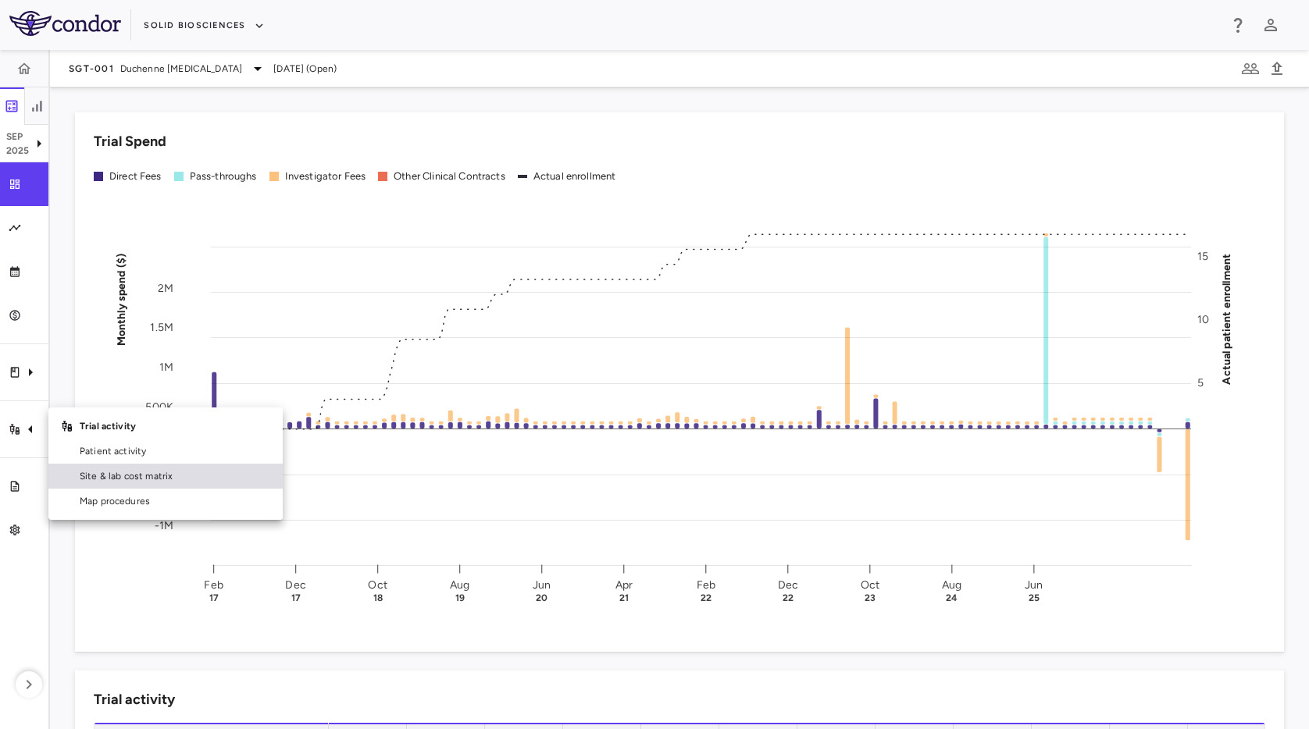
click at [129, 478] on span "Site & lab cost matrix" at bounding box center [175, 476] width 191 height 14
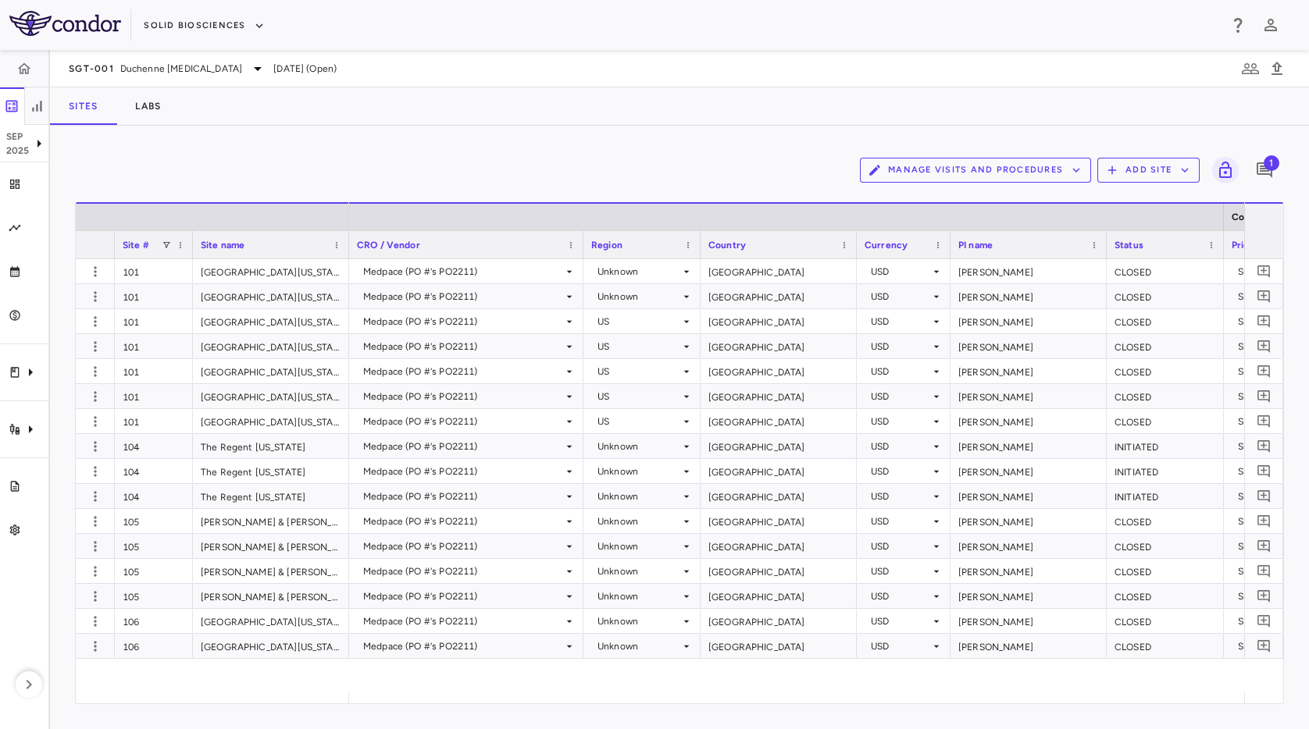
click at [718, 116] on div "Sites Labs" at bounding box center [679, 105] width 1259 height 37
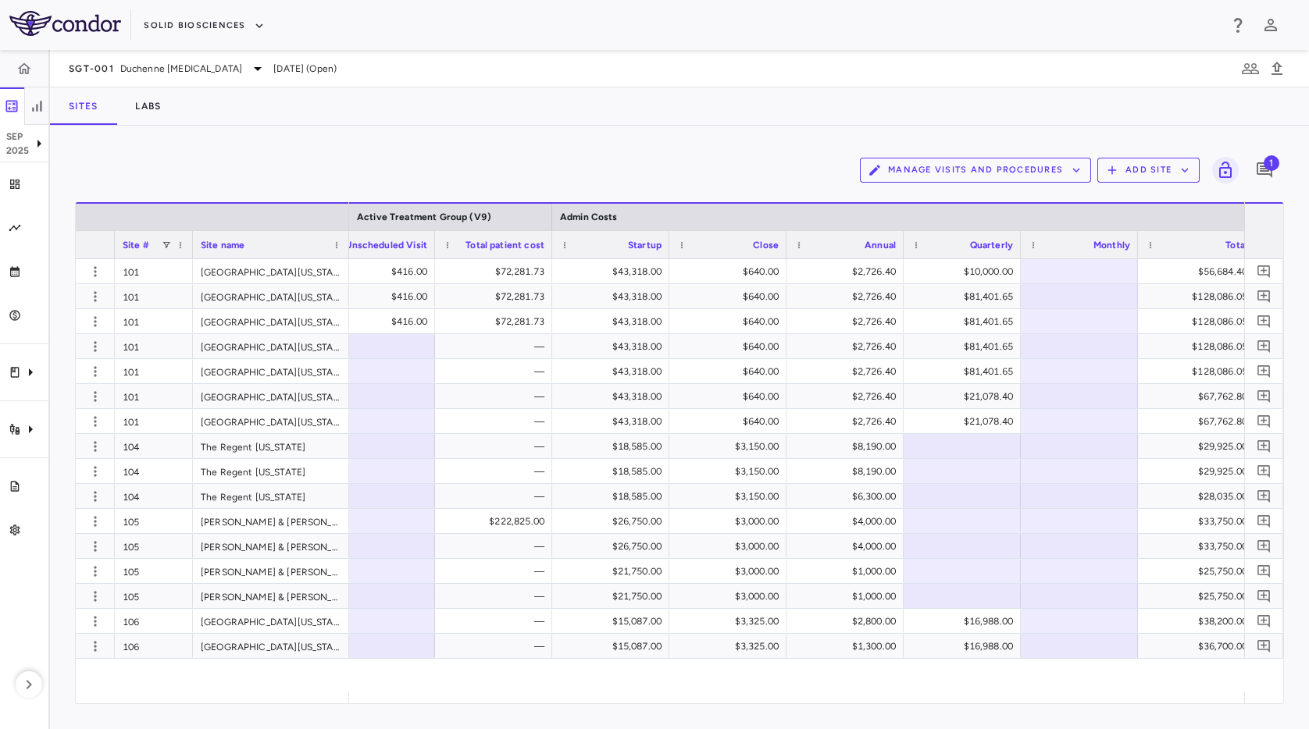
drag, startPoint x: 754, startPoint y: 103, endPoint x: 1256, endPoint y: 221, distance: 515.1
click at [762, 108] on div "Sites Labs" at bounding box center [679, 105] width 1259 height 37
click at [412, 126] on div "Manage Visits and Procedures Add Site 1 Drag here to set row groups Drag here t…" at bounding box center [679, 428] width 1259 height 604
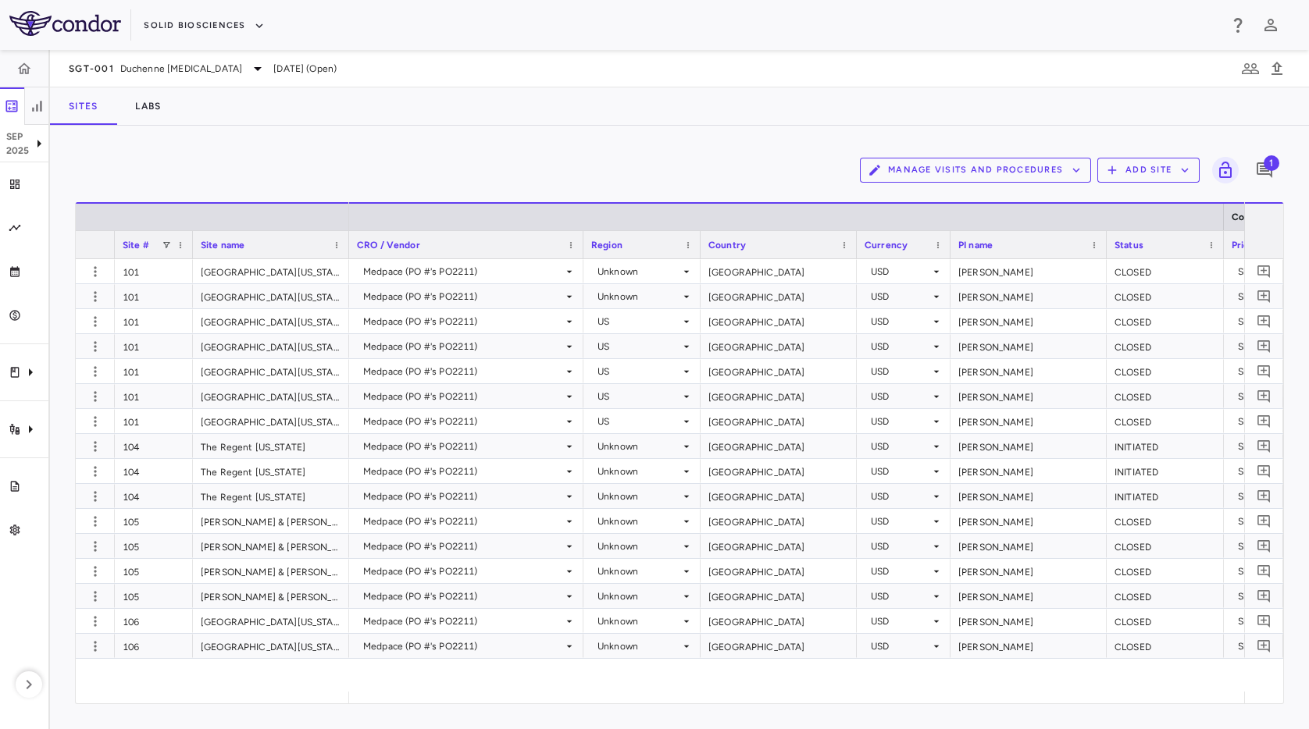
drag, startPoint x: 663, startPoint y: 85, endPoint x: 789, endPoint y: 111, distance: 128.3
click at [665, 85] on div "SGT-001 Duchenne muscular dystrophy Sep 2025 (Open)" at bounding box center [679, 68] width 1259 height 37
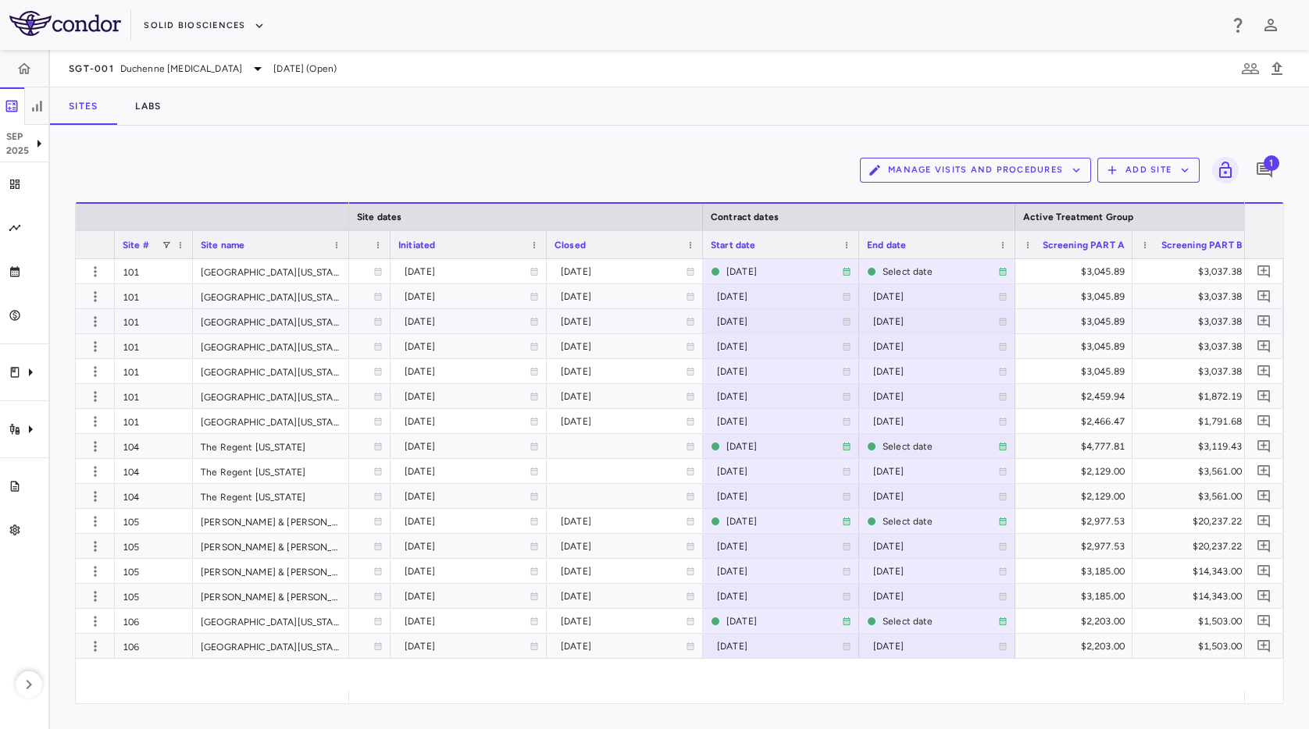
scroll to position [0, 1584]
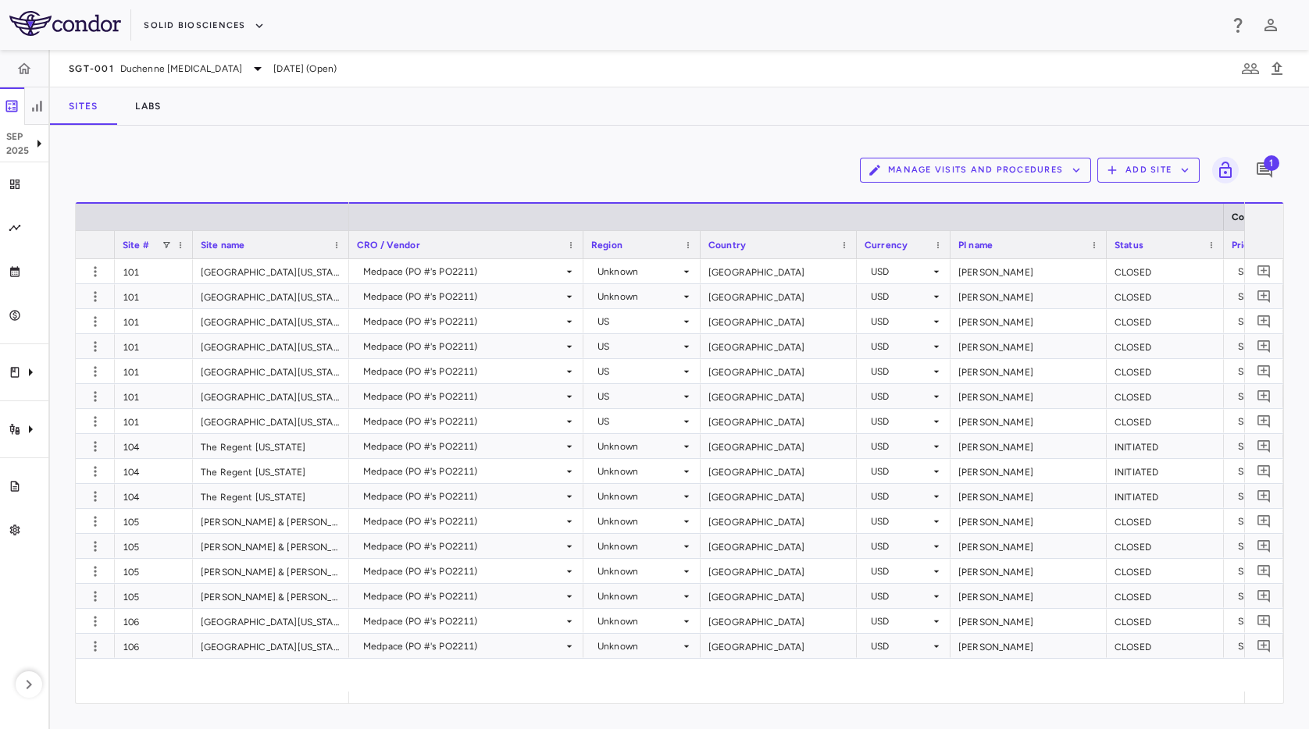
click at [606, 107] on div "Sites Labs" at bounding box center [679, 105] width 1259 height 37
click at [11, 382] on div "Clinical expenses" at bounding box center [24, 373] width 48 height 44
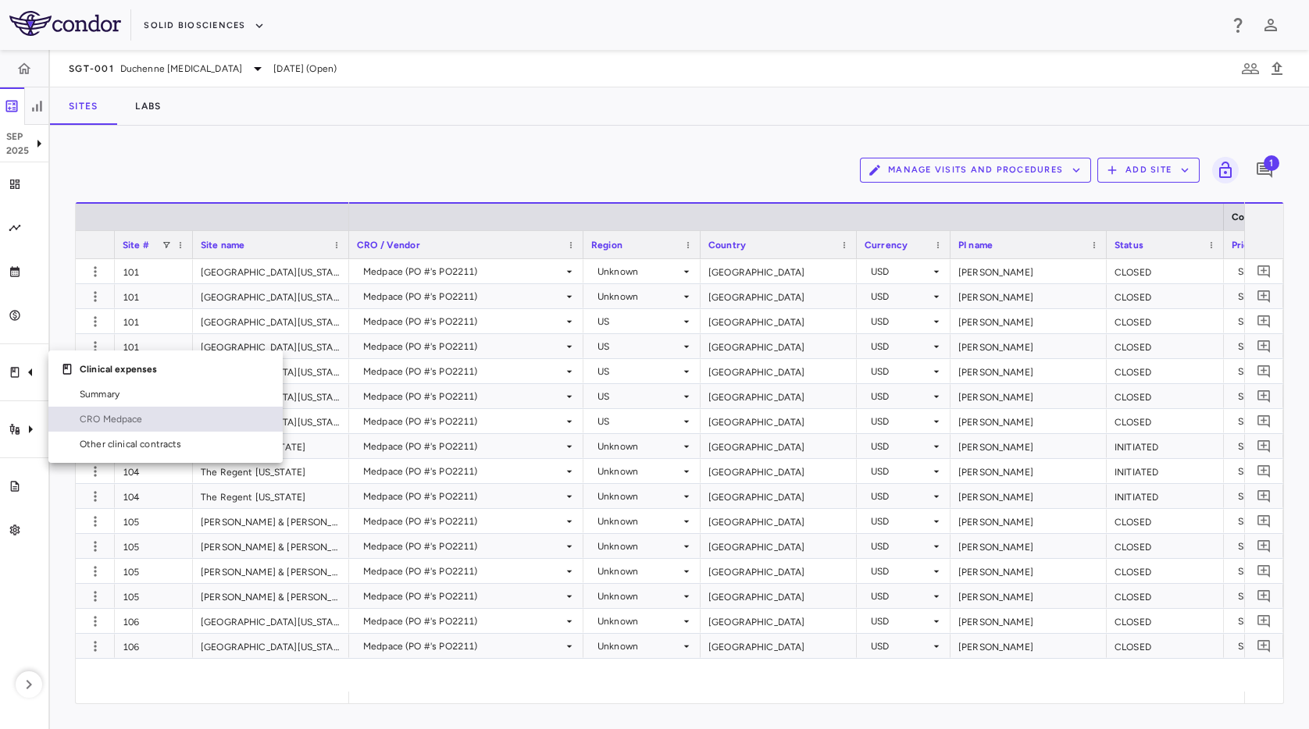
click at [122, 425] on span "CRO Medpace" at bounding box center [175, 419] width 191 height 14
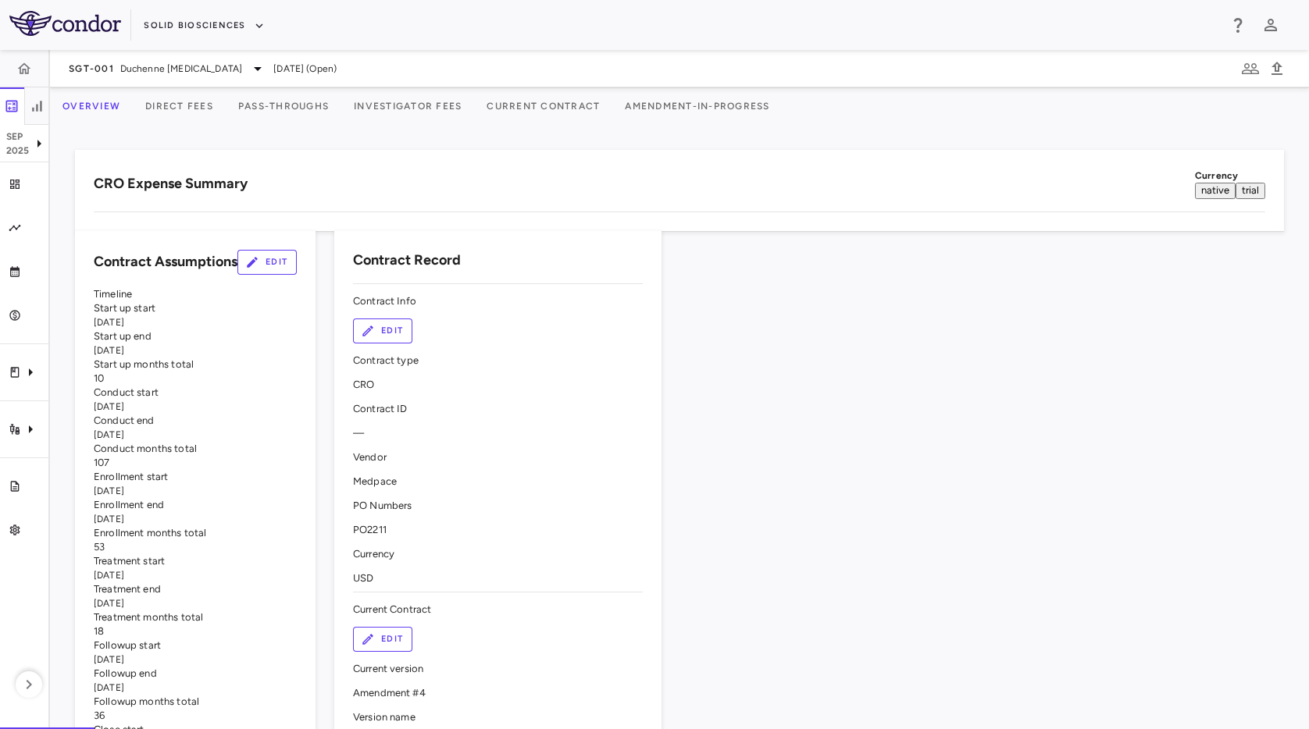
click at [474, 106] on button "Investigator Fees" at bounding box center [407, 105] width 133 height 37
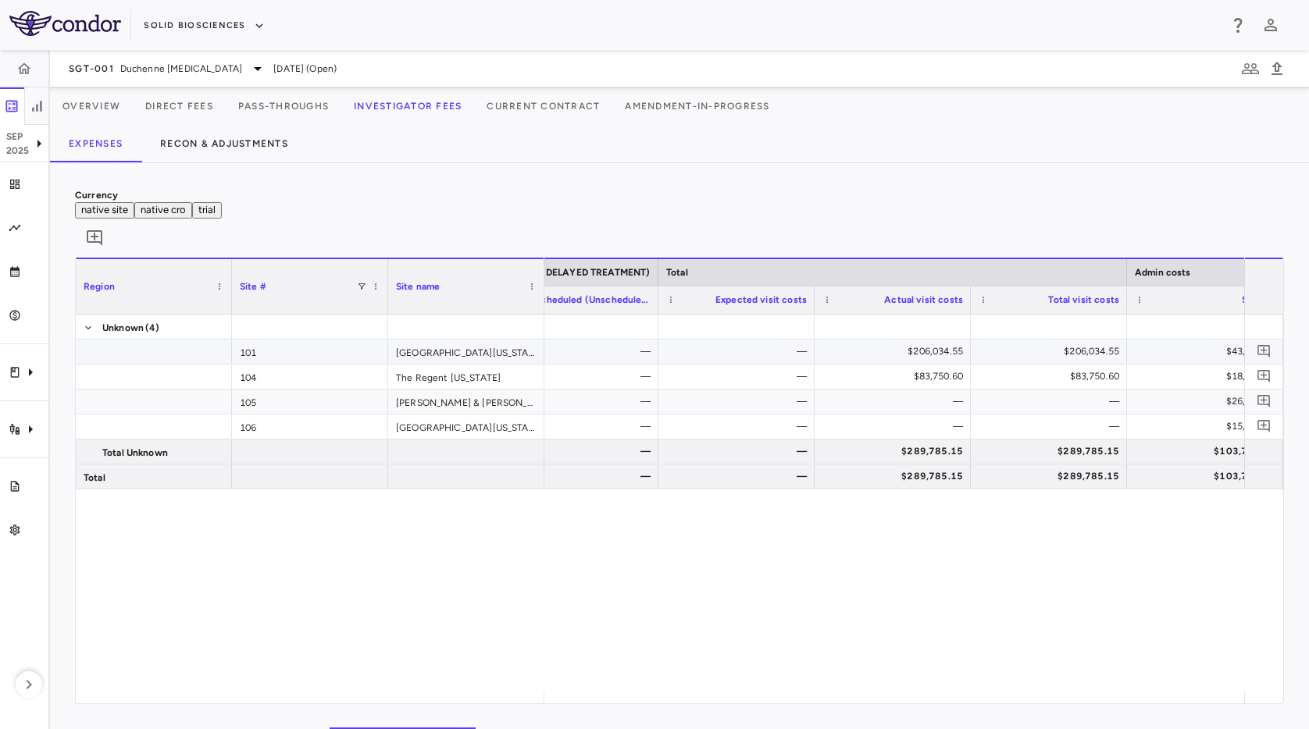
click at [913, 339] on div "$206,034.55" at bounding box center [896, 351] width 134 height 25
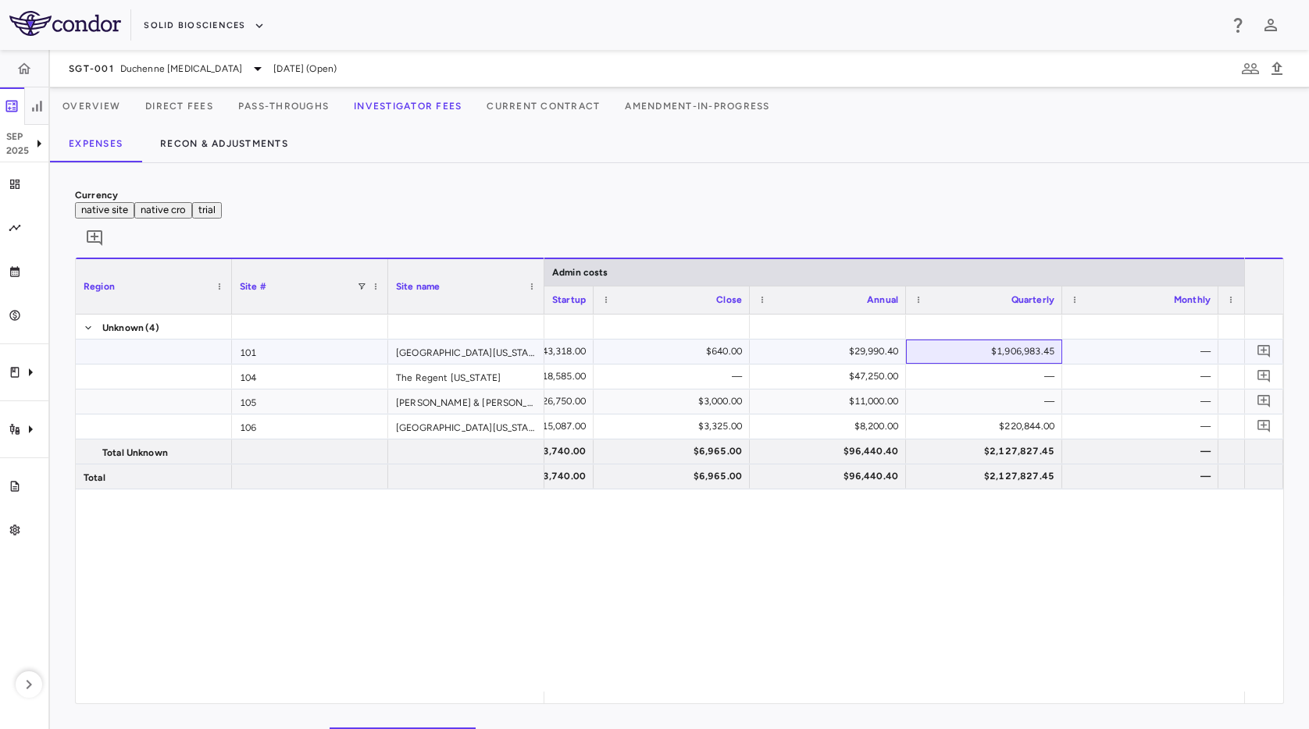
click at [987, 339] on div "$1,906,983.45" at bounding box center [987, 351] width 134 height 25
drag, startPoint x: 685, startPoint y: 590, endPoint x: 644, endPoint y: 568, distance: 46.5
click at [681, 590] on div "$206,034.55 $43,318.00 $640.00 $29,990.40 $1,906,983.45 — $1,980,931.85 $206,03…" at bounding box center [894, 503] width 700 height 377
click at [186, 33] on button "Solid Biosciences" at bounding box center [204, 25] width 120 height 25
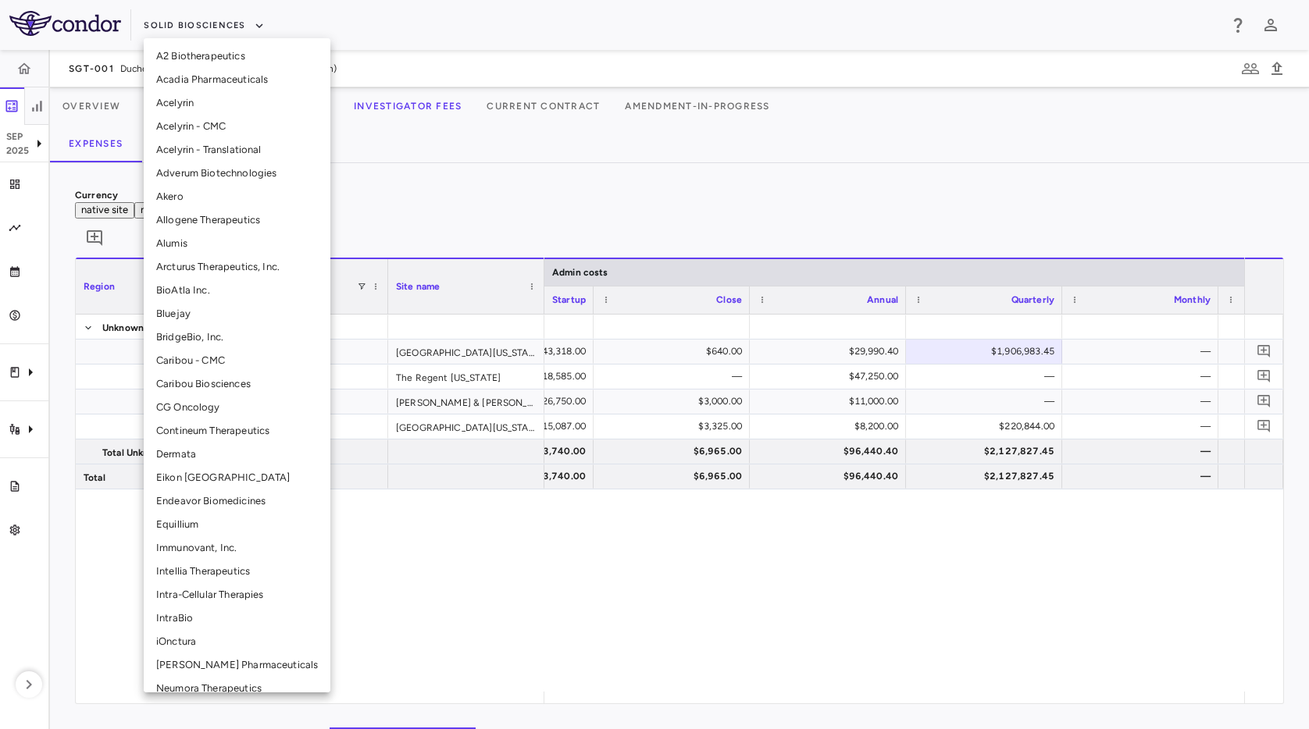
drag, startPoint x: 230, startPoint y: 362, endPoint x: 232, endPoint y: 385, distance: 23.5
click at [232, 385] on ul "A2 Biotherapeutics Acadia Pharmaceuticals Acelyrin Acelyrin - CMC Acelyrin - Tr…" at bounding box center [237, 477] width 187 height 879
click at [232, 386] on li "Caribou Biosciences" at bounding box center [237, 384] width 187 height 23
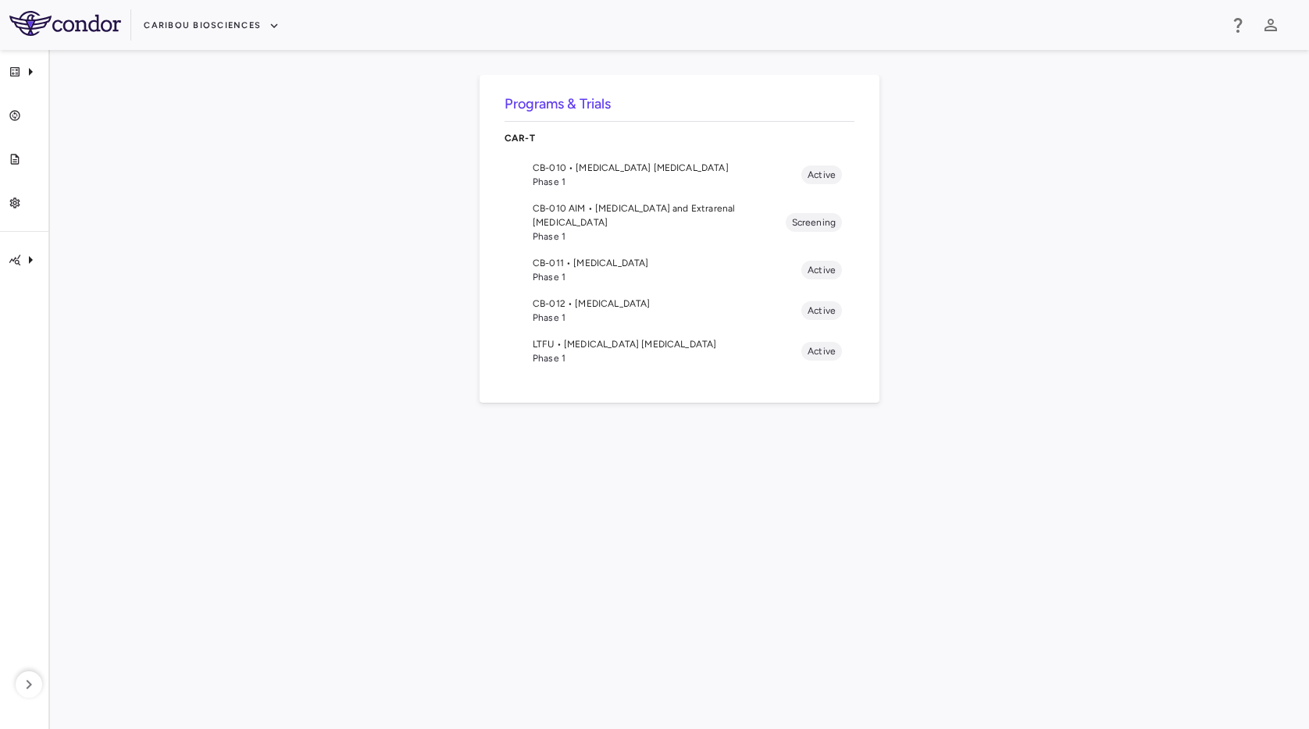
drag, startPoint x: 571, startPoint y: 248, endPoint x: 546, endPoint y: 247, distance: 25.0
click at [571, 256] on span "CB-011 • Multiple Myeloma" at bounding box center [667, 263] width 269 height 14
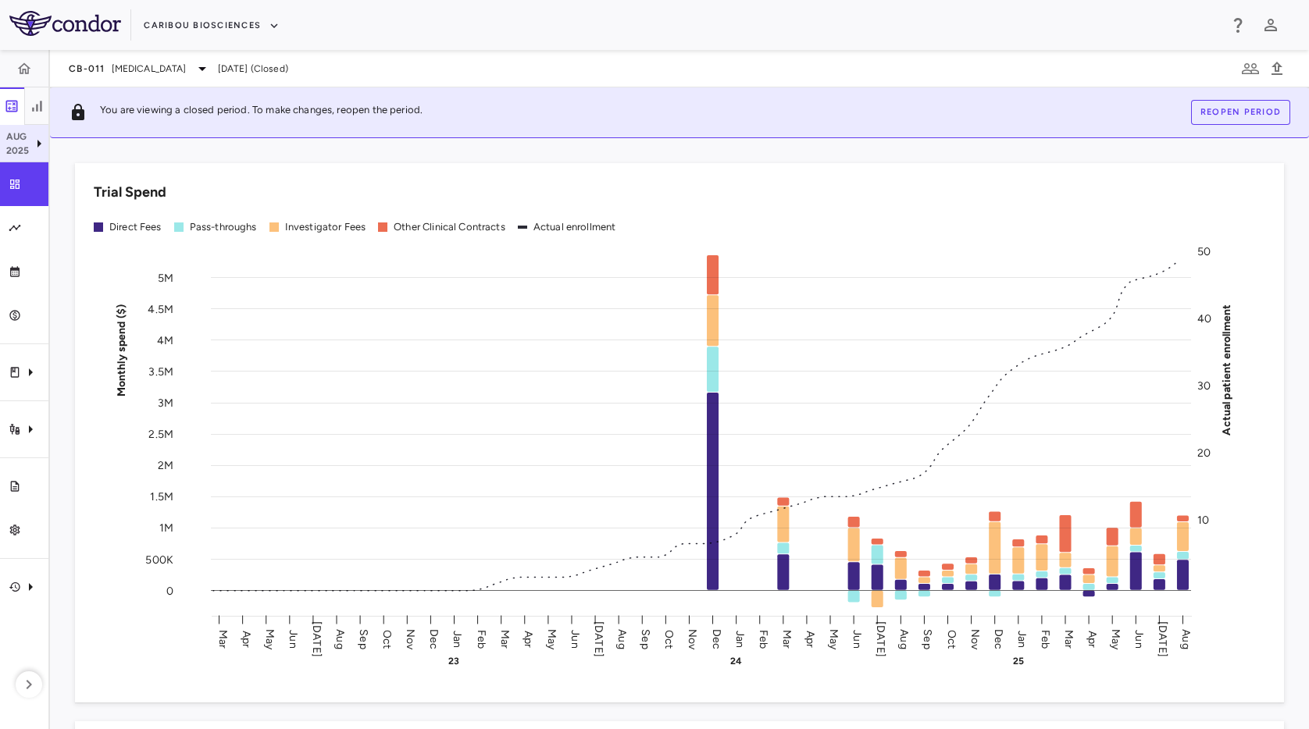
click at [8, 127] on div "[DATE]" at bounding box center [24, 143] width 48 height 37
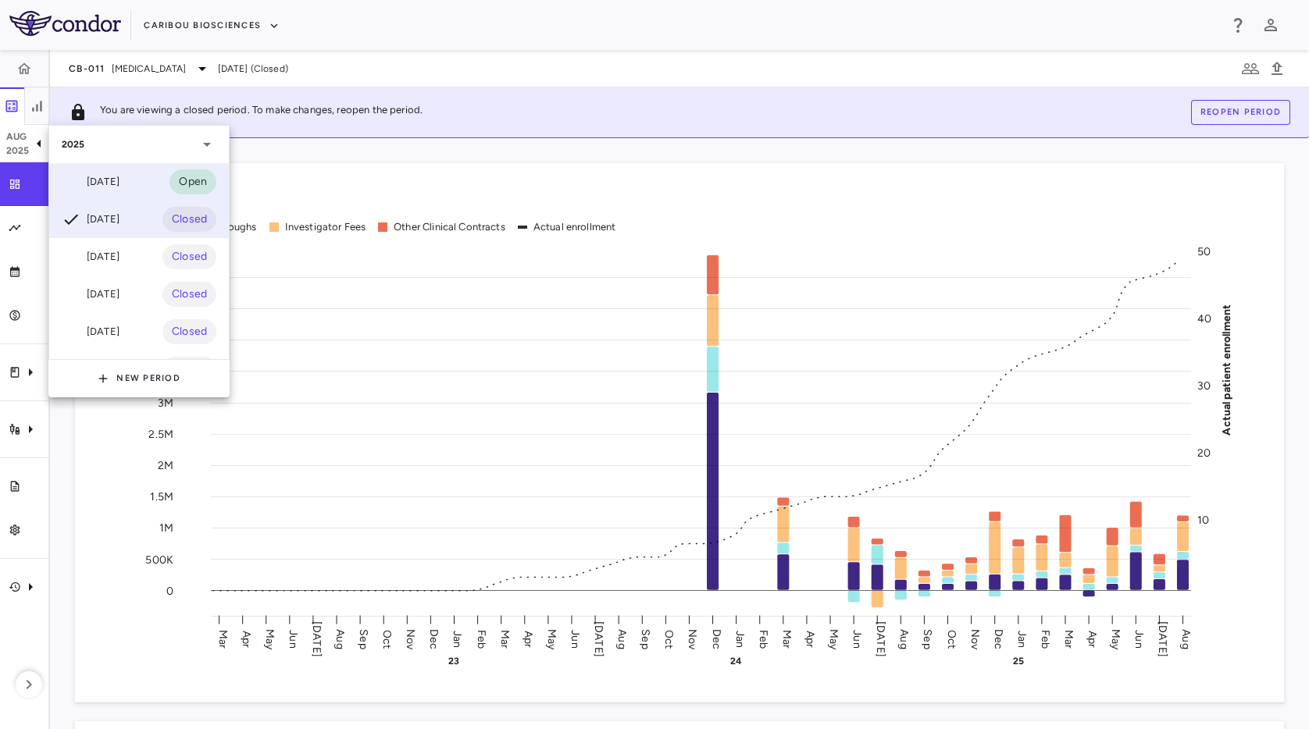
click at [98, 194] on div "Sep 2025 Open" at bounding box center [139, 181] width 180 height 37
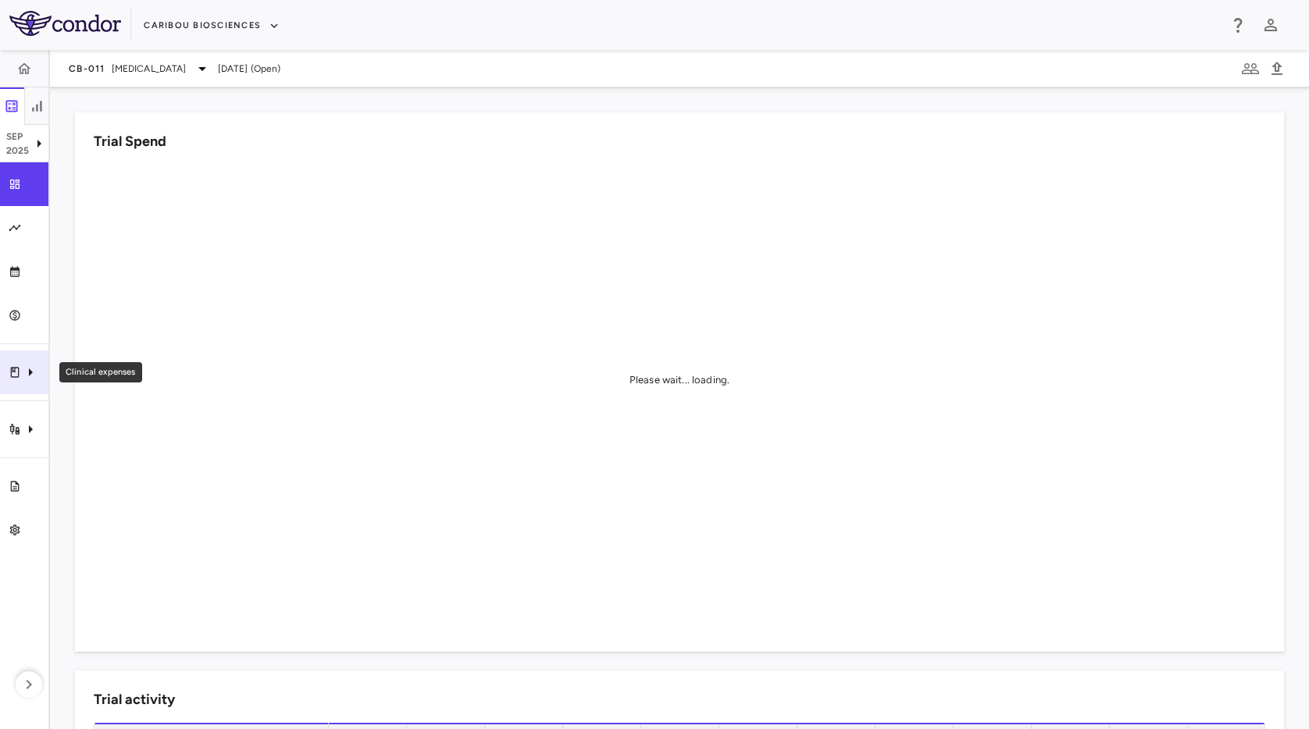
click at [4, 376] on div "Clinical expenses" at bounding box center [24, 373] width 48 height 44
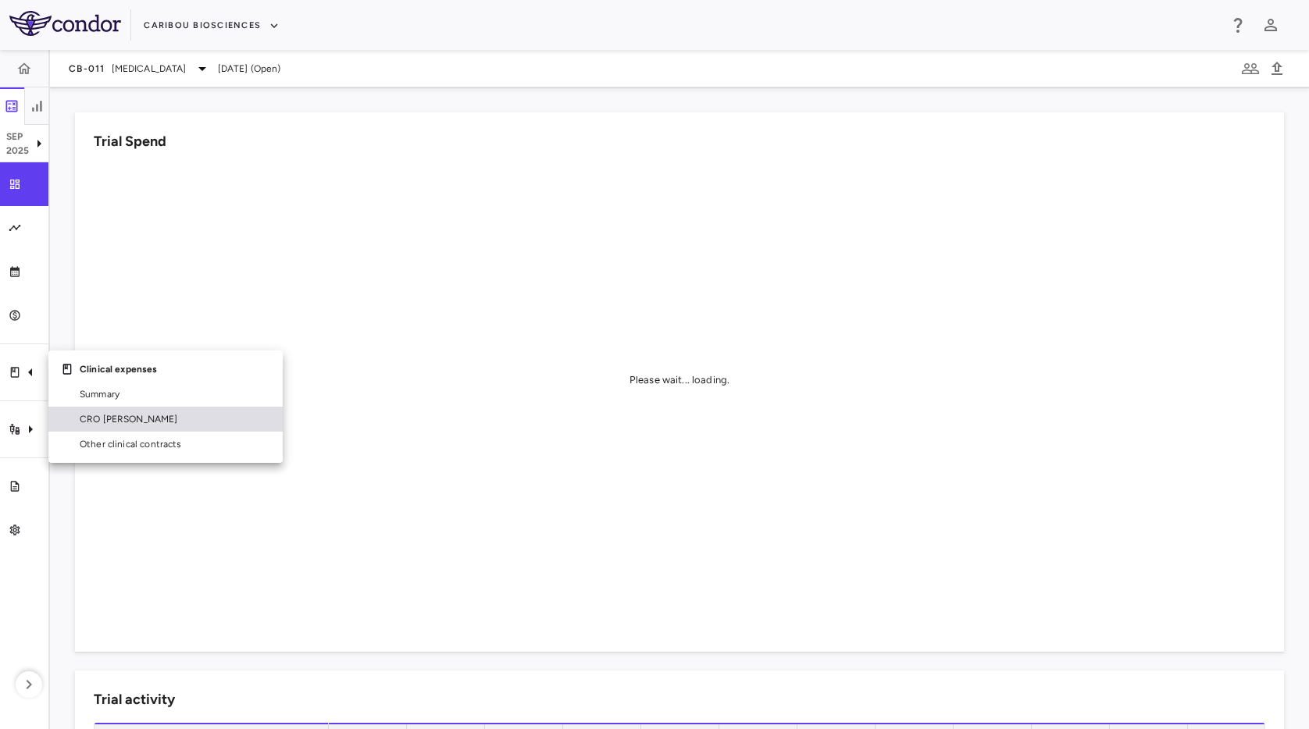
click at [116, 428] on link "CRO Kapadi" at bounding box center [165, 419] width 234 height 25
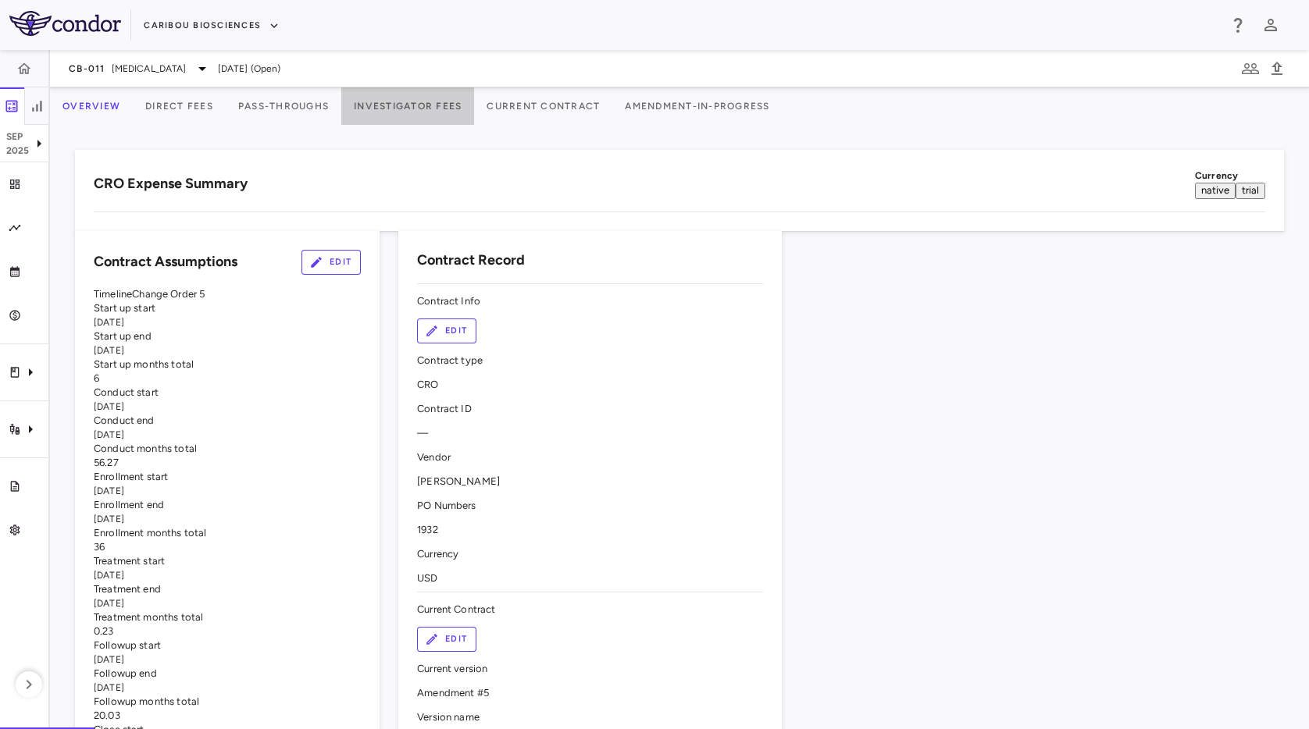
click at [473, 109] on button "Investigator Fees" at bounding box center [407, 105] width 133 height 37
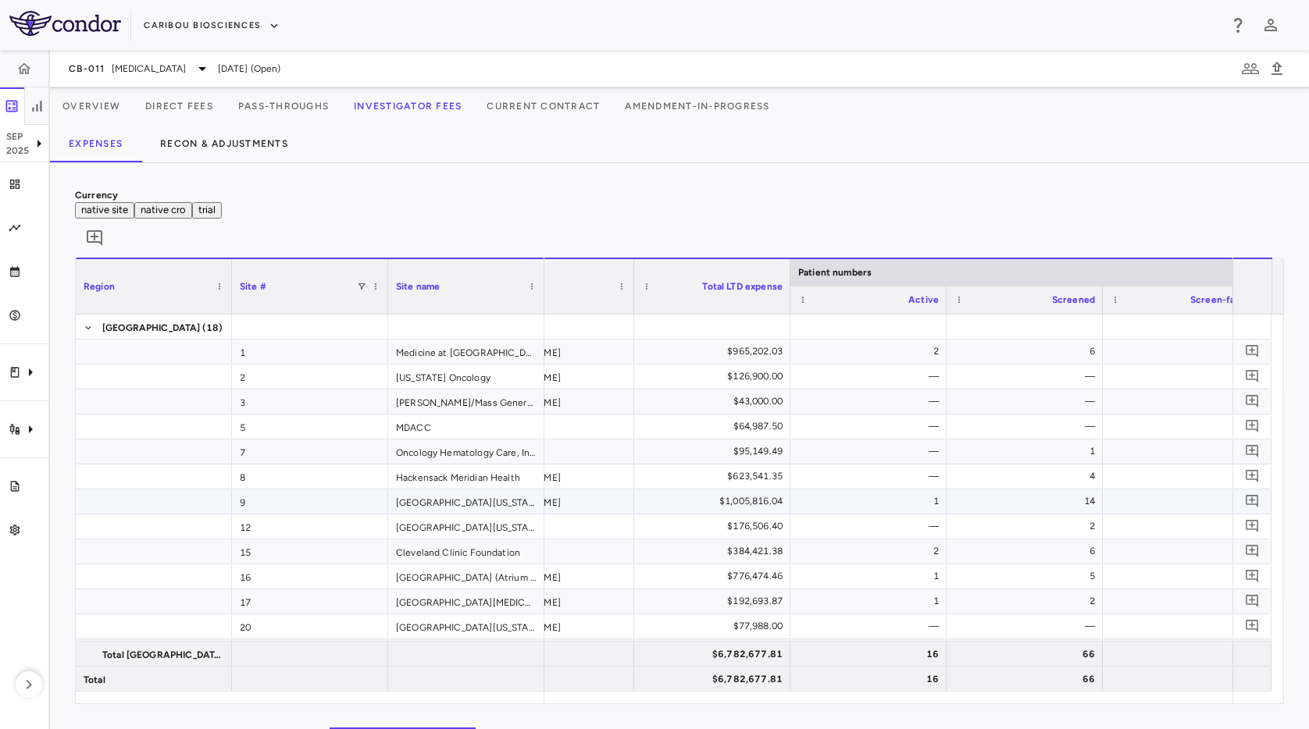
scroll to position [0, 261]
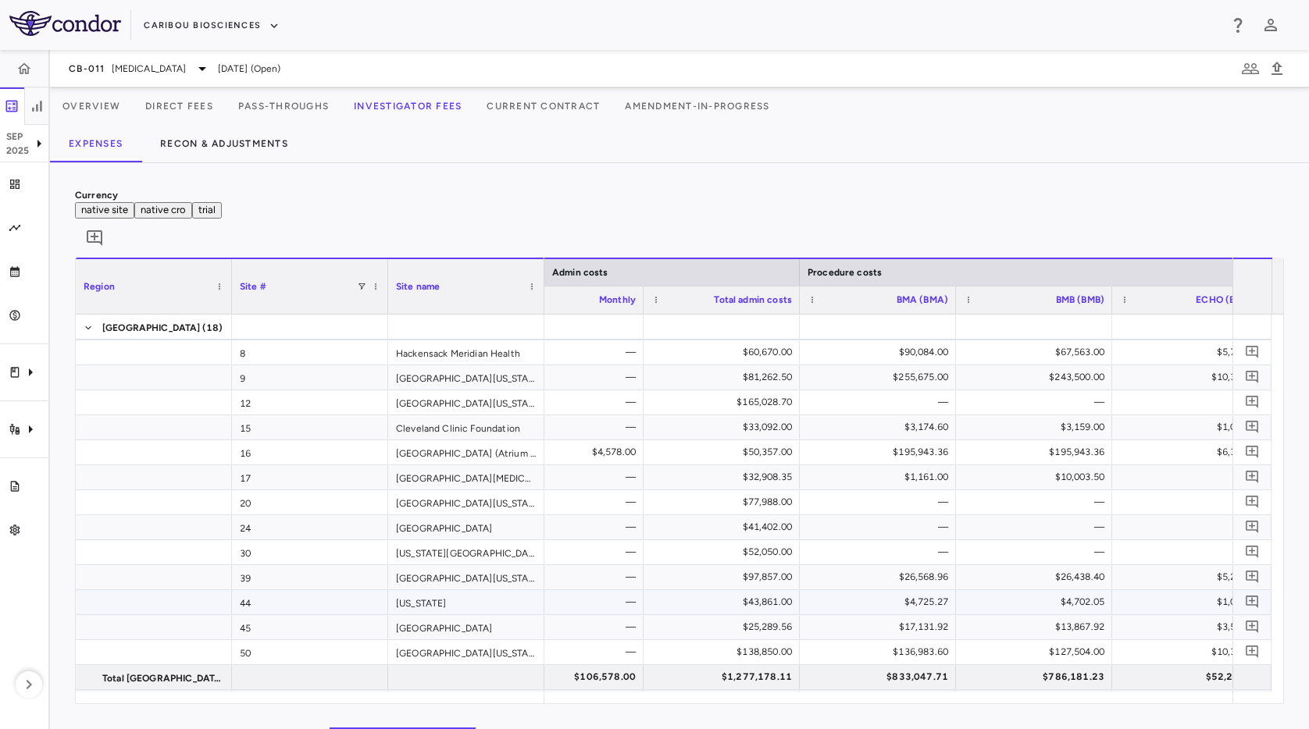
click at [1067, 590] on div "$4,702.05" at bounding box center [1037, 602] width 134 height 25
click at [777, 590] on div "$43,861.00" at bounding box center [725, 602] width 134 height 25
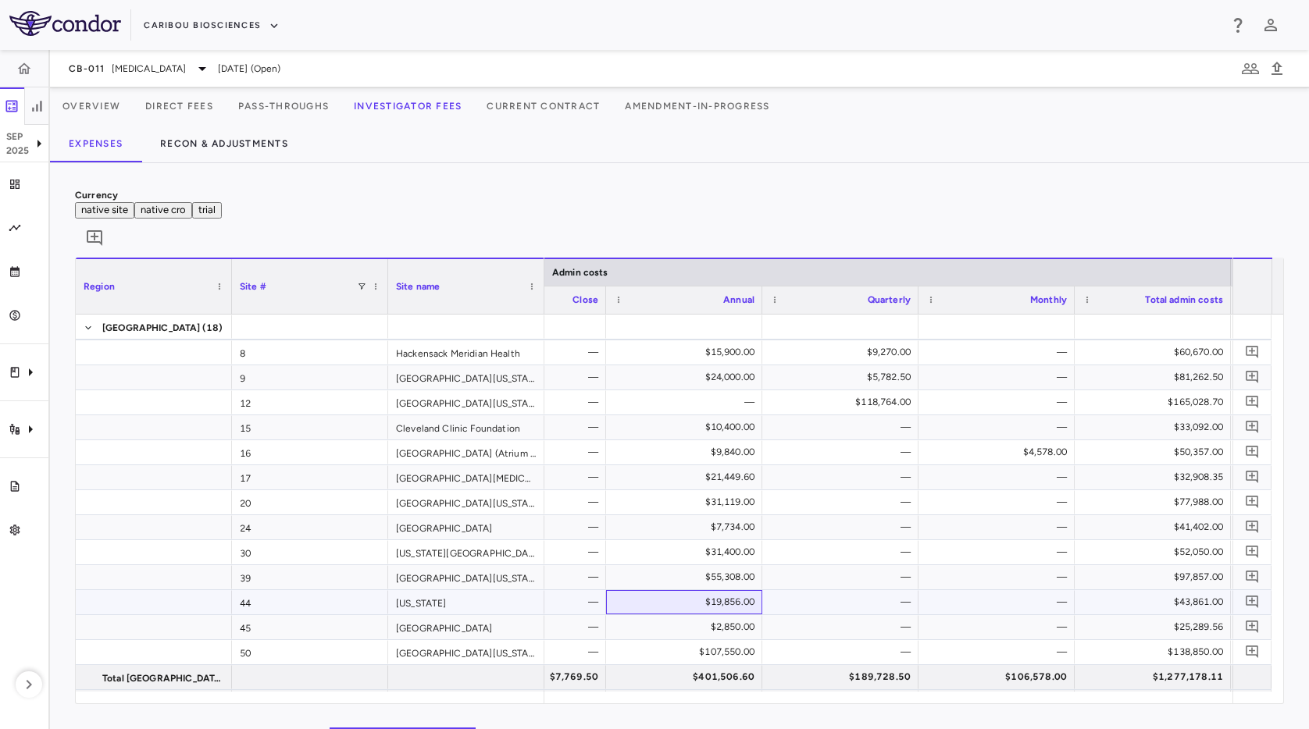
click at [711, 590] on div "$19,856.00" at bounding box center [687, 602] width 134 height 25
click at [738, 615] on div "$2,850.00" at bounding box center [687, 627] width 134 height 25
click at [19, 428] on icon "Trial activity" at bounding box center [15, 429] width 12 height 12
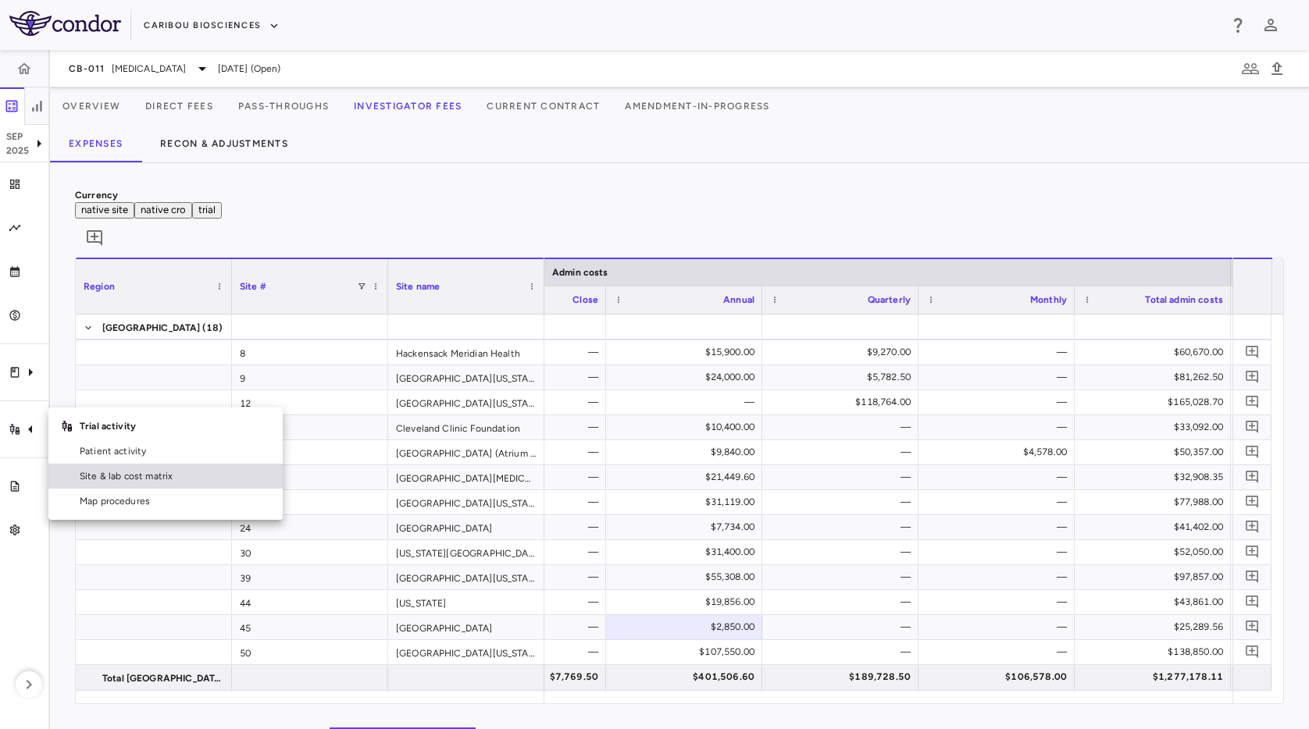
click at [98, 465] on link "Site & lab cost matrix" at bounding box center [165, 476] width 234 height 25
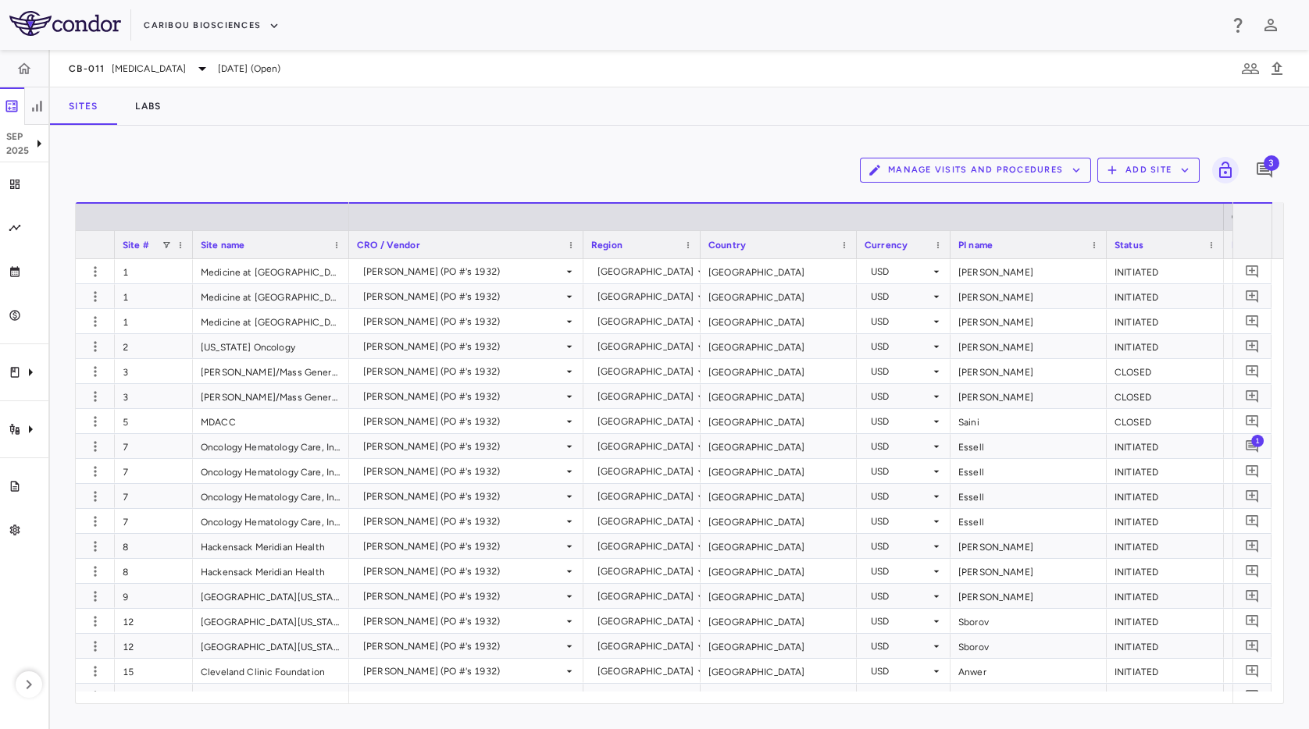
click at [601, 126] on div "Manage Visits and Procedures Add Site 3 Drag here to set row groups Drag here t…" at bounding box center [679, 428] width 1259 height 604
click at [220, 37] on button "Caribou Biosciences" at bounding box center [212, 25] width 136 height 25
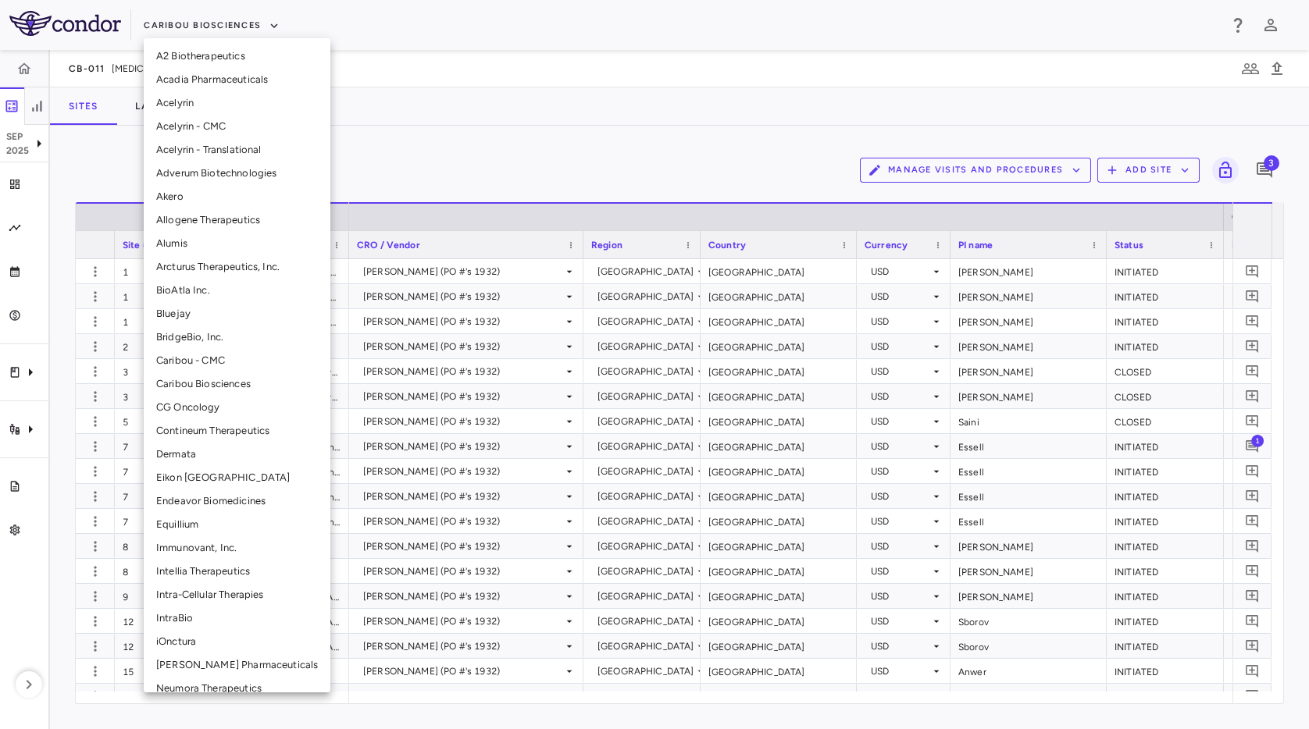
scroll to position [225, 0]
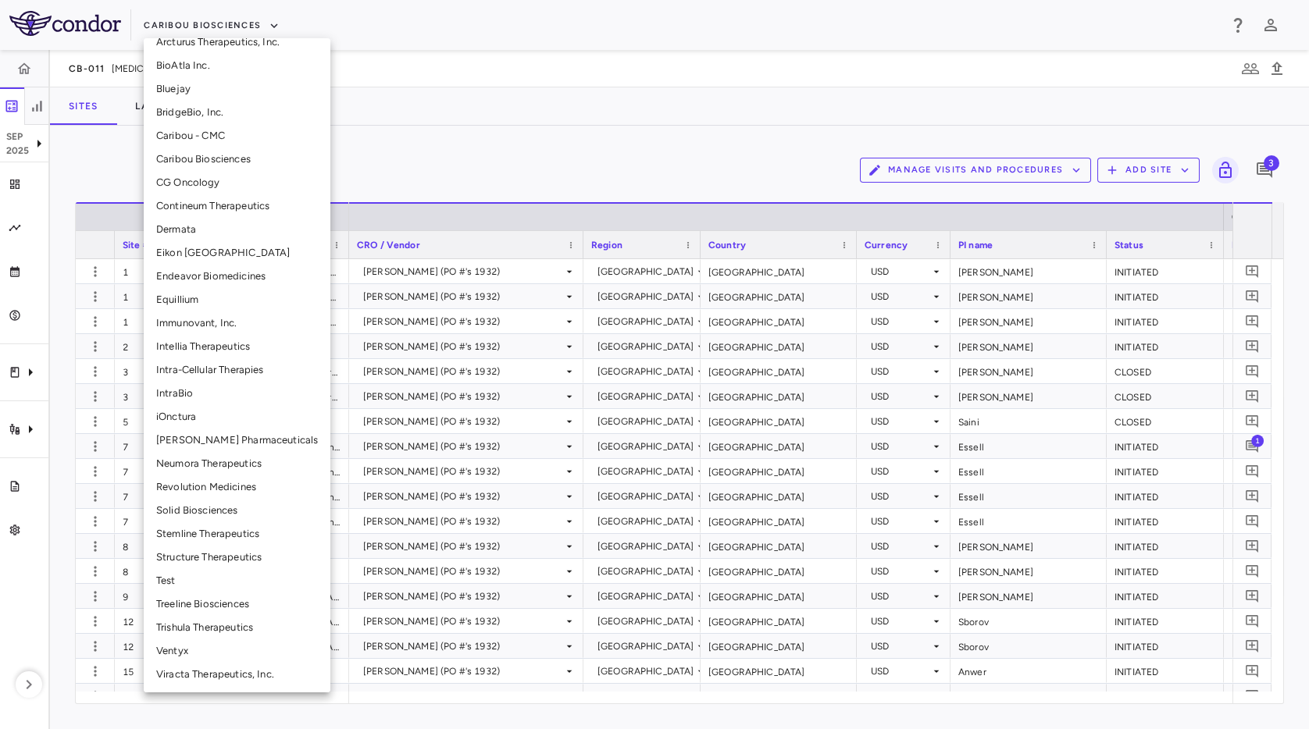
click at [253, 512] on li "Solid Biosciences" at bounding box center [237, 510] width 187 height 23
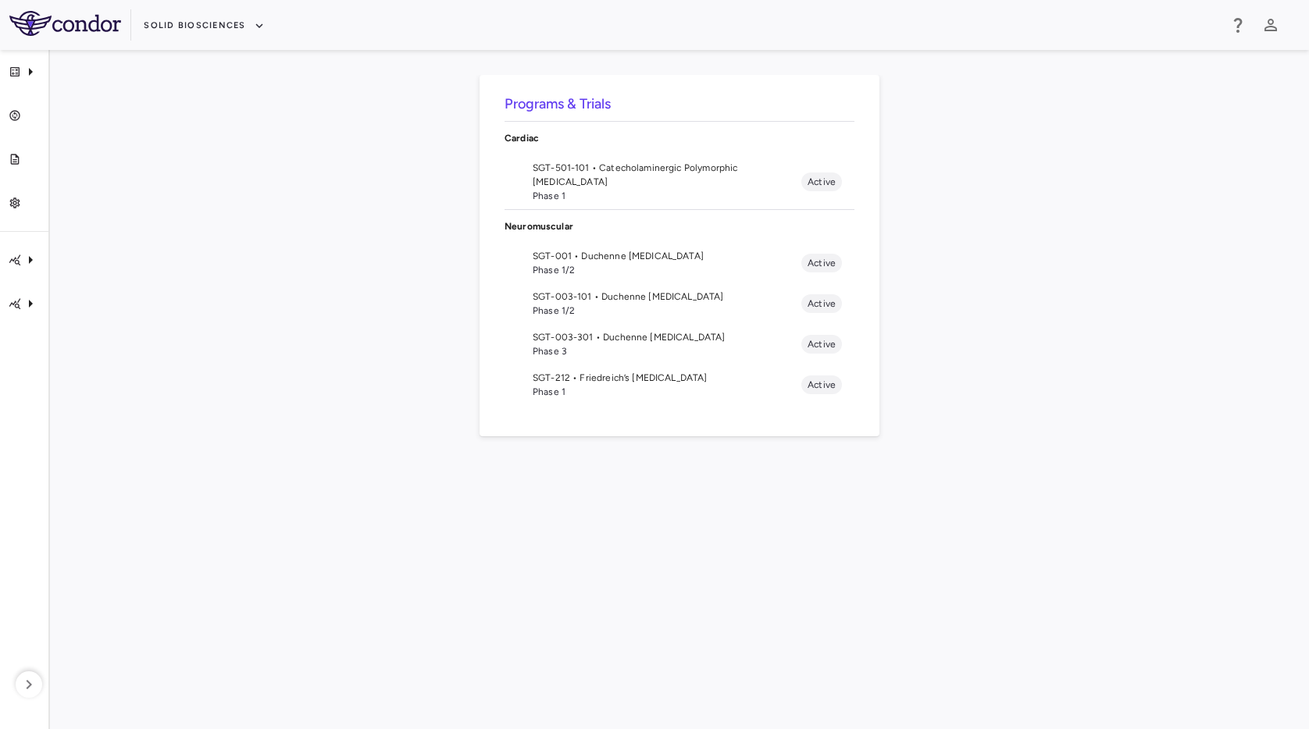
click at [654, 267] on span "Phase 1/2" at bounding box center [667, 270] width 269 height 14
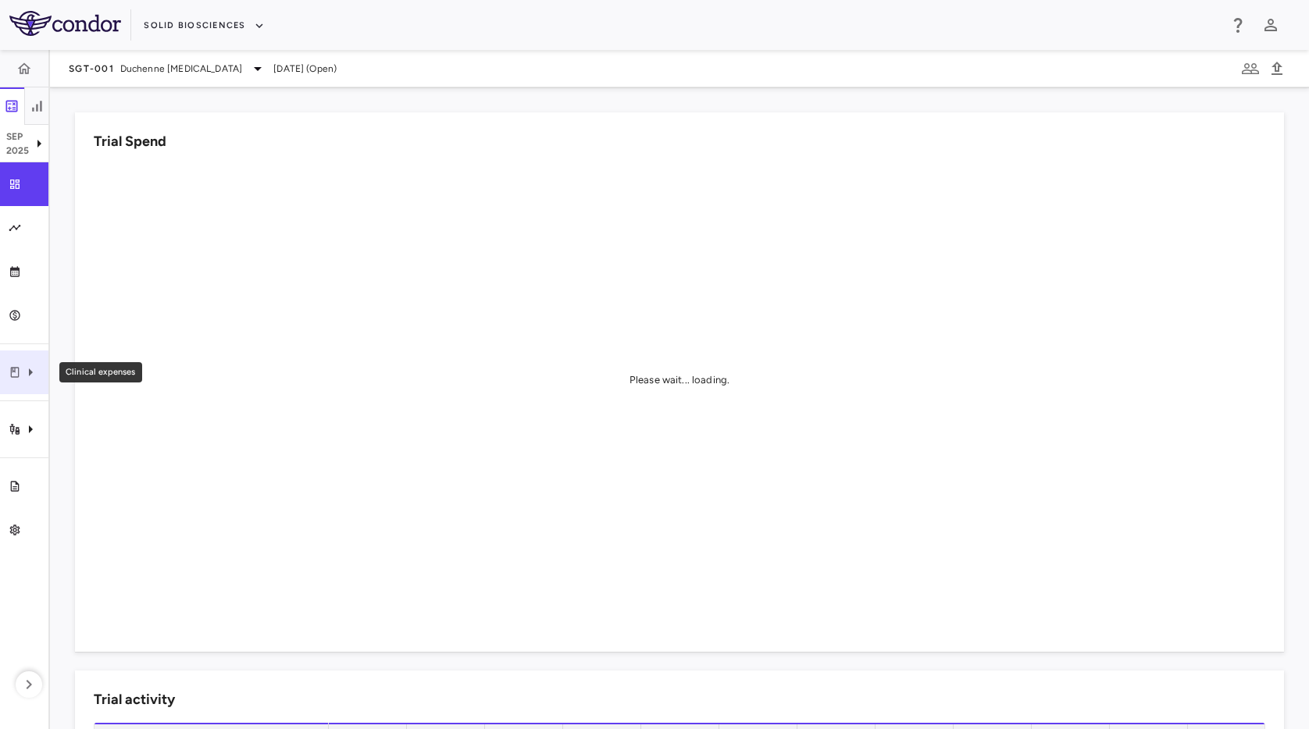
click at [27, 378] on icon "Clinical expenses" at bounding box center [30, 372] width 19 height 19
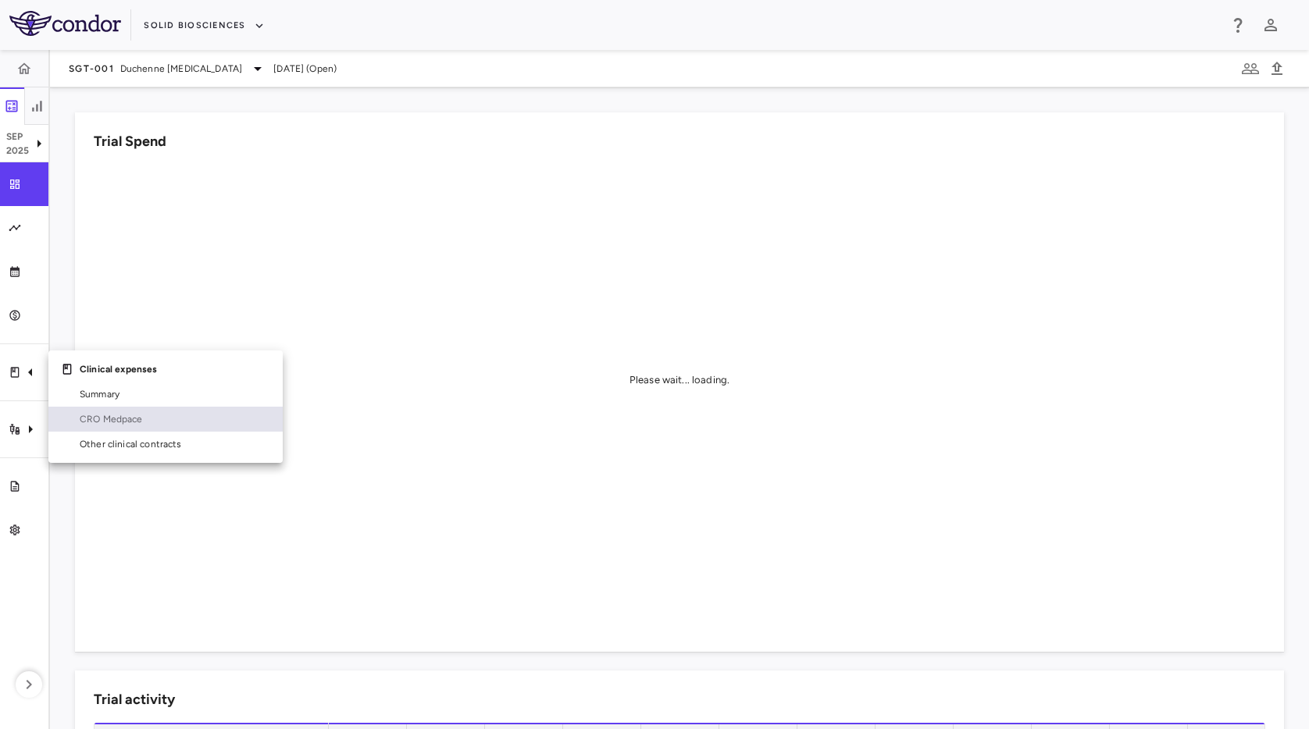
click at [81, 424] on span "CRO Medpace" at bounding box center [175, 419] width 191 height 14
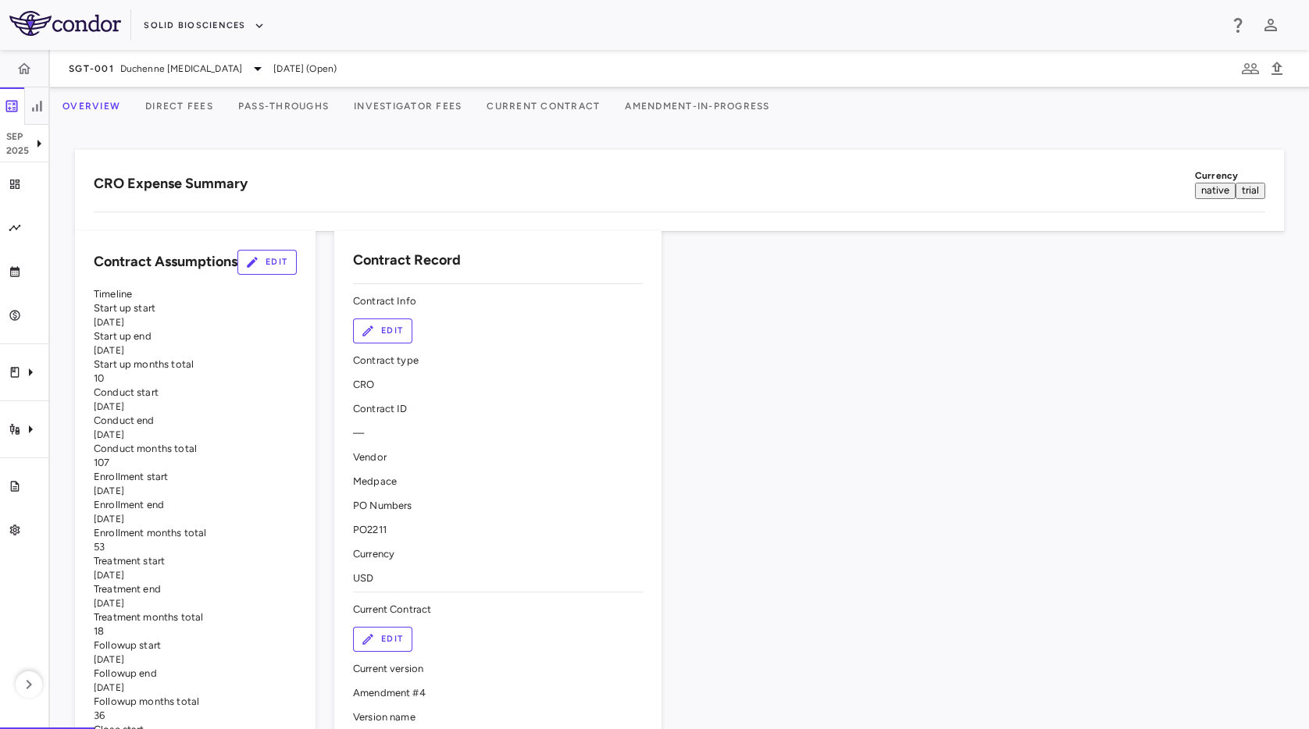
click at [411, 86] on div "SGT-001 Duchenne muscular dystrophy Sep 2025 (Open)" at bounding box center [679, 68] width 1259 height 37
drag, startPoint x: 419, startPoint y: 108, endPoint x: 442, endPoint y: 183, distance: 78.5
click at [419, 109] on button "Investigator Fees" at bounding box center [407, 105] width 133 height 37
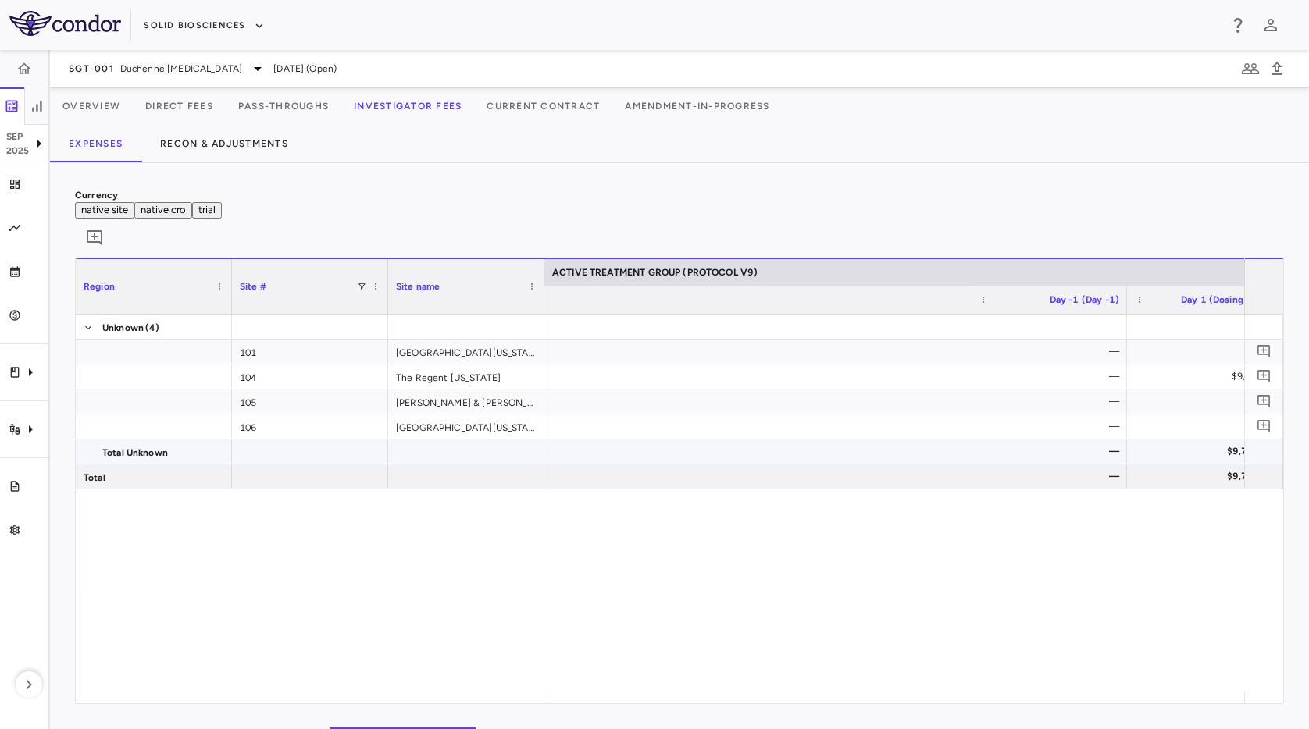
scroll to position [0, 3171]
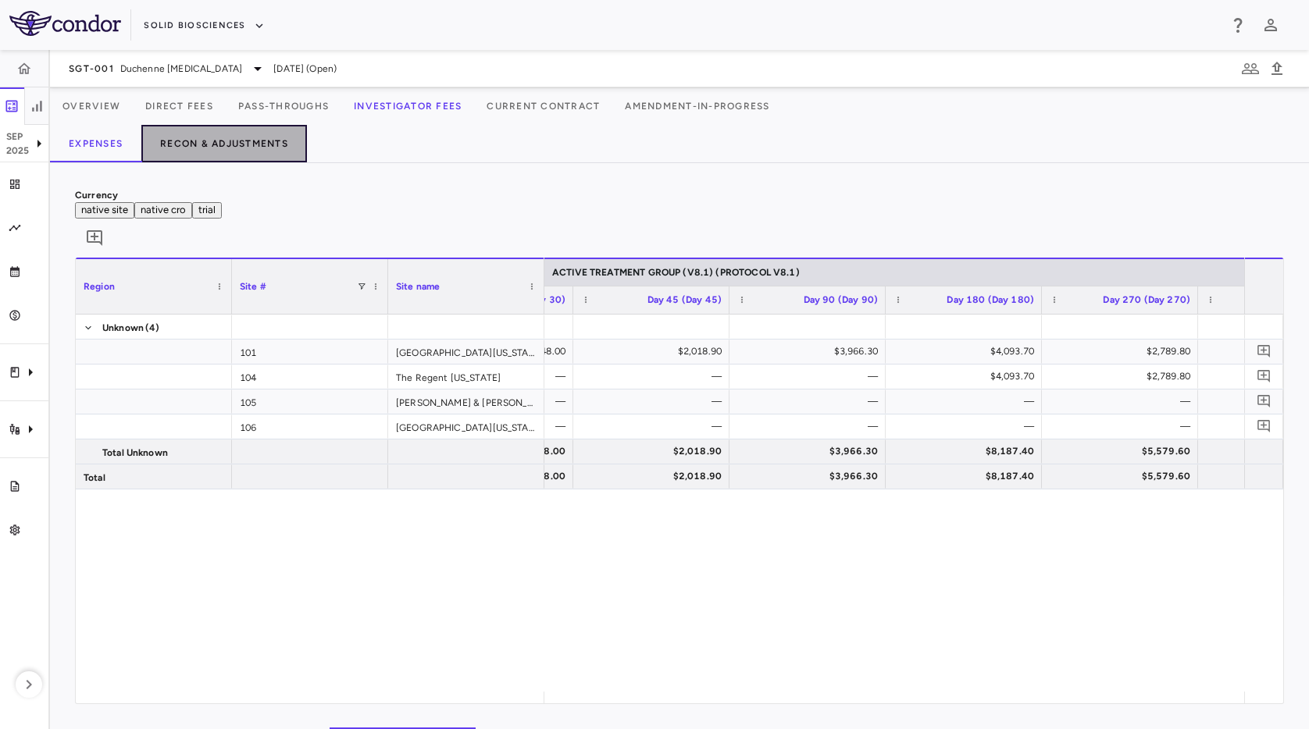
click at [194, 162] on button "Recon & Adjustments" at bounding box center [224, 143] width 166 height 37
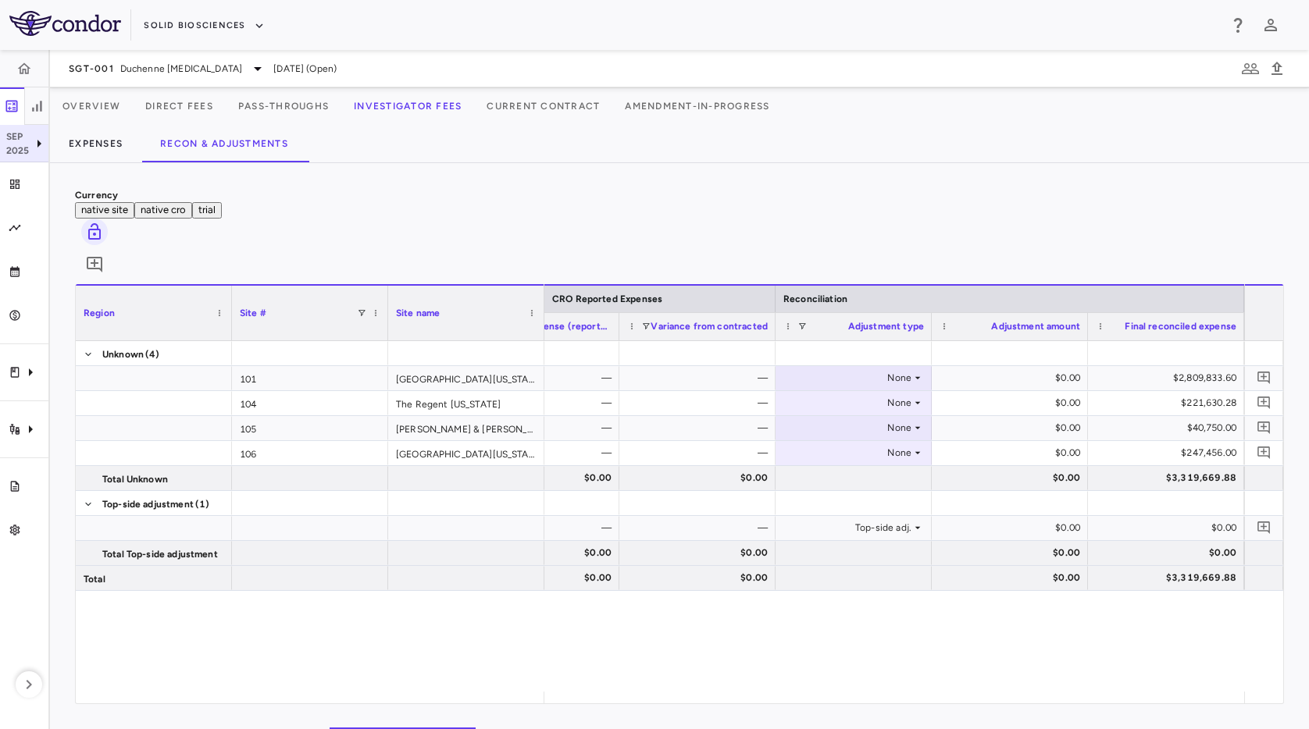
click at [15, 137] on p "Sep" at bounding box center [17, 137] width 23 height 14
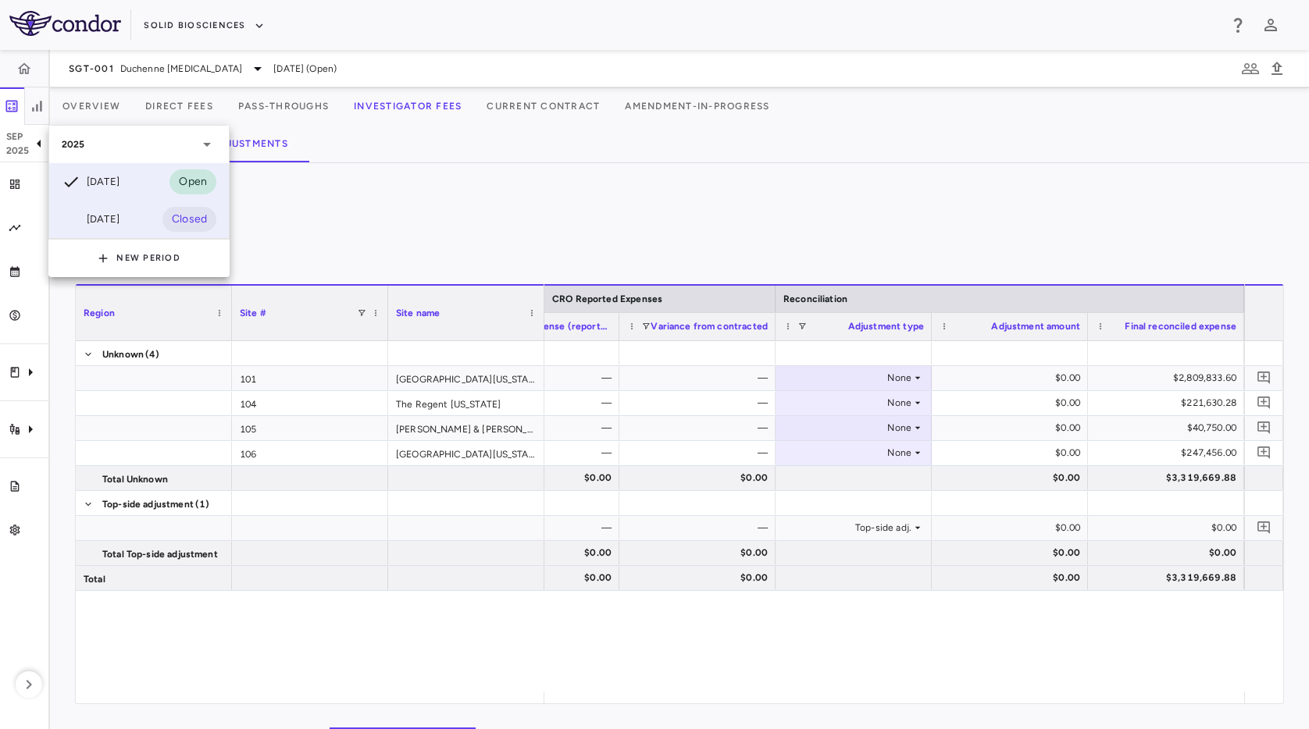
click at [136, 223] on div "Jun 2025 Closed" at bounding box center [139, 219] width 180 height 37
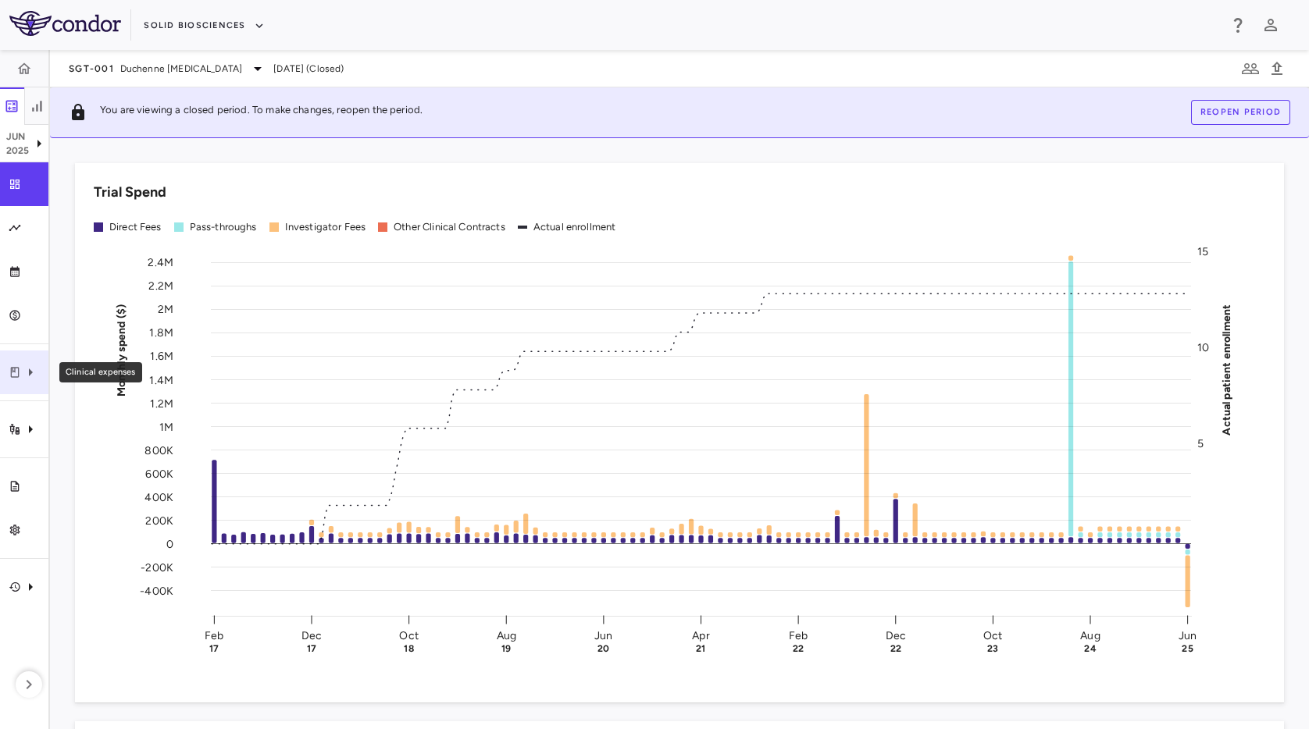
click at [18, 381] on div "Clinical expenses" at bounding box center [24, 373] width 48 height 44
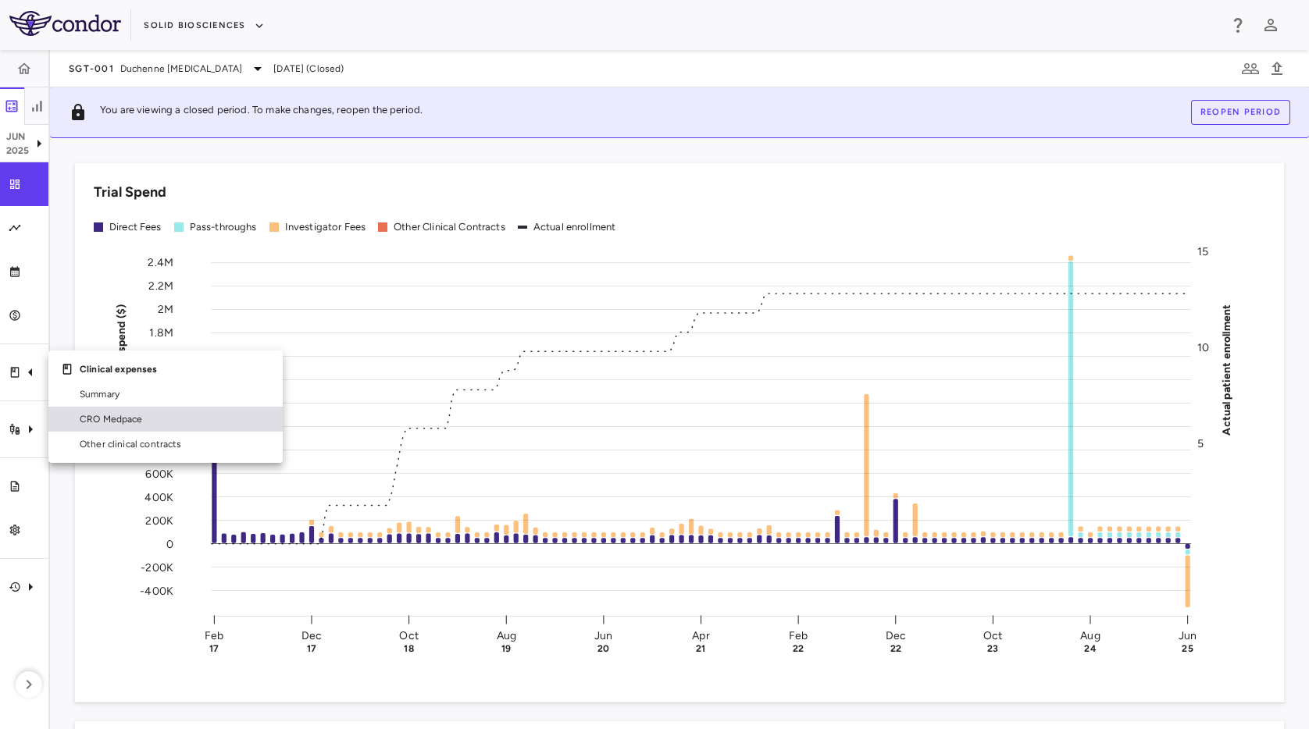
click at [137, 424] on span "CRO Medpace" at bounding box center [175, 419] width 191 height 14
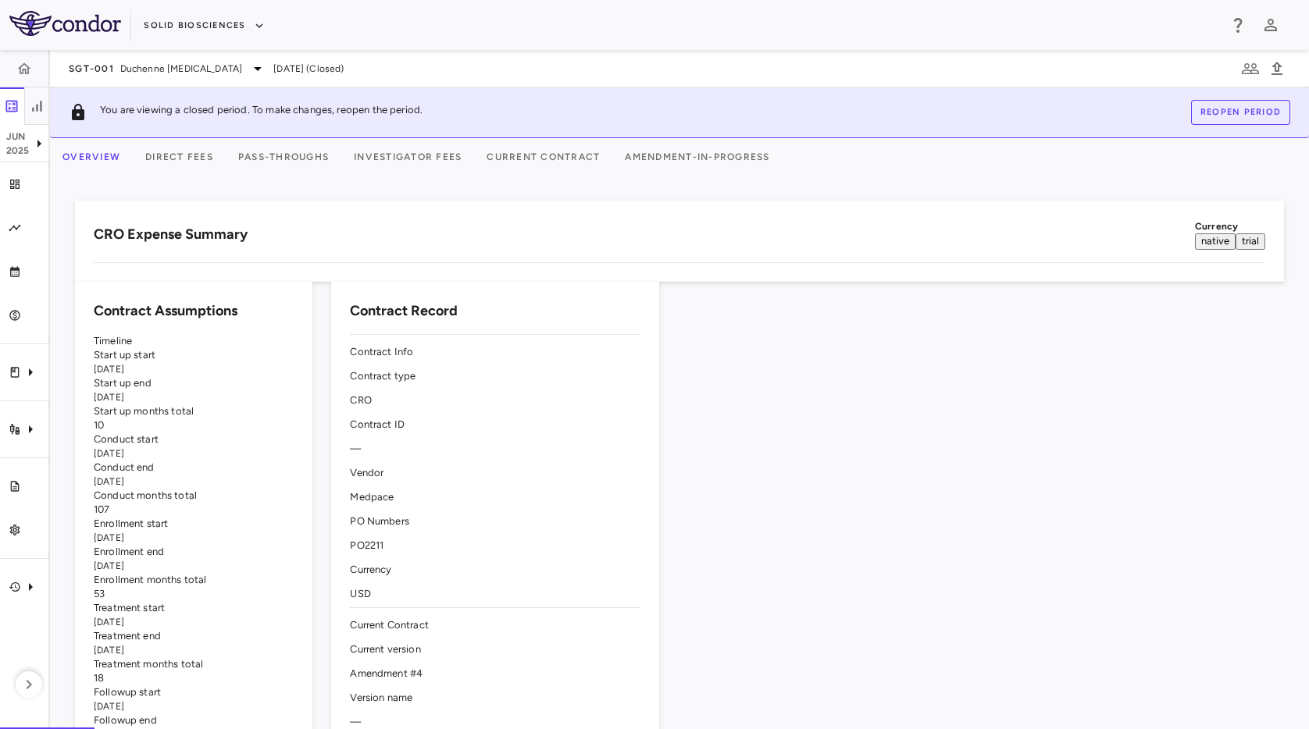
click at [474, 164] on button "Investigator Fees" at bounding box center [407, 156] width 133 height 37
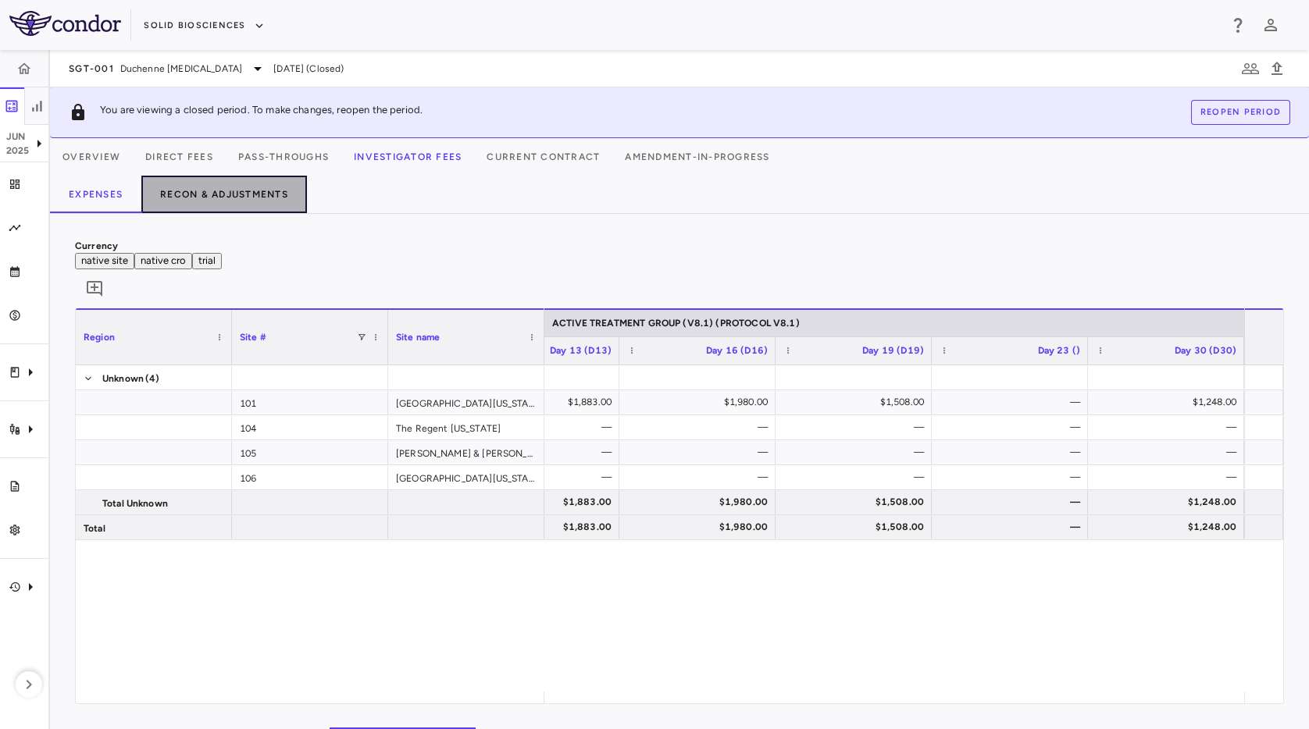
click at [280, 201] on button "Recon & Adjustments" at bounding box center [224, 194] width 166 height 37
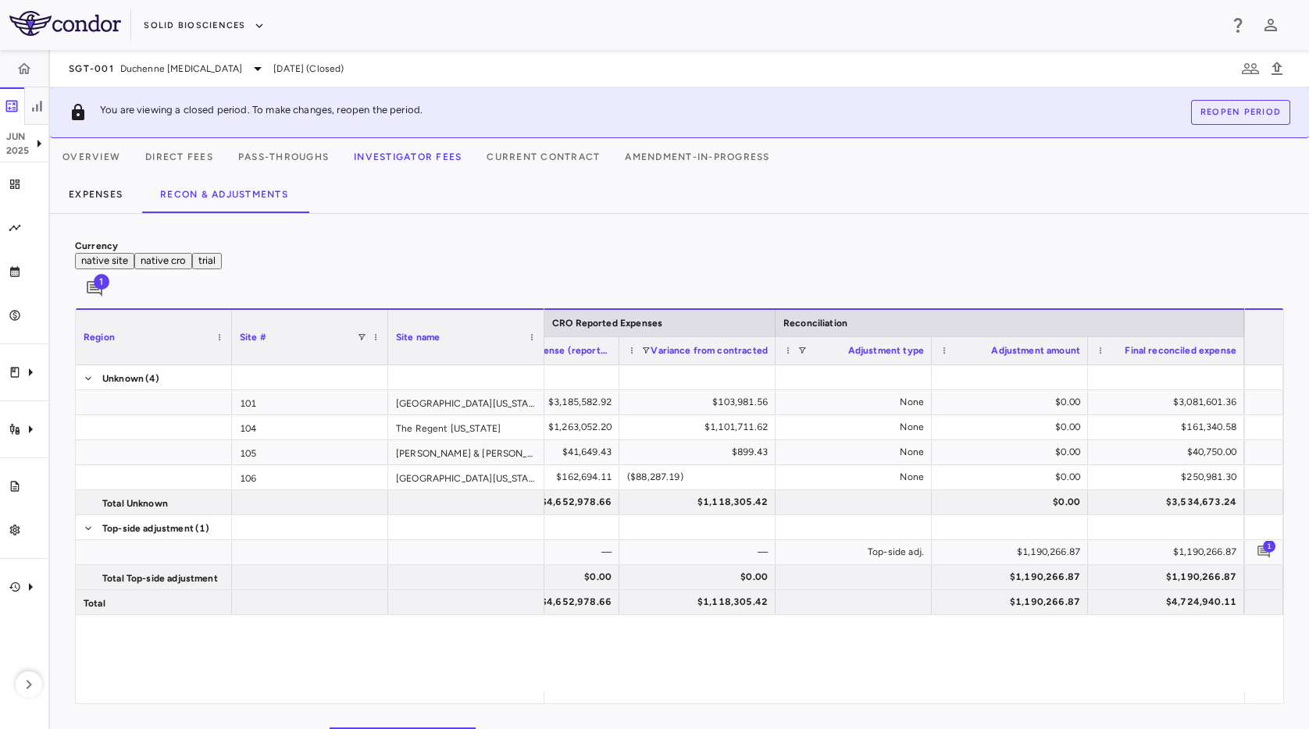
click at [565, 209] on div "Expenses Recon & Adjustments" at bounding box center [679, 194] width 1259 height 37
click at [538, 230] on div "Currency native site native cro trial 1 Region Drag here to set column labels R…" at bounding box center [679, 471] width 1259 height 515
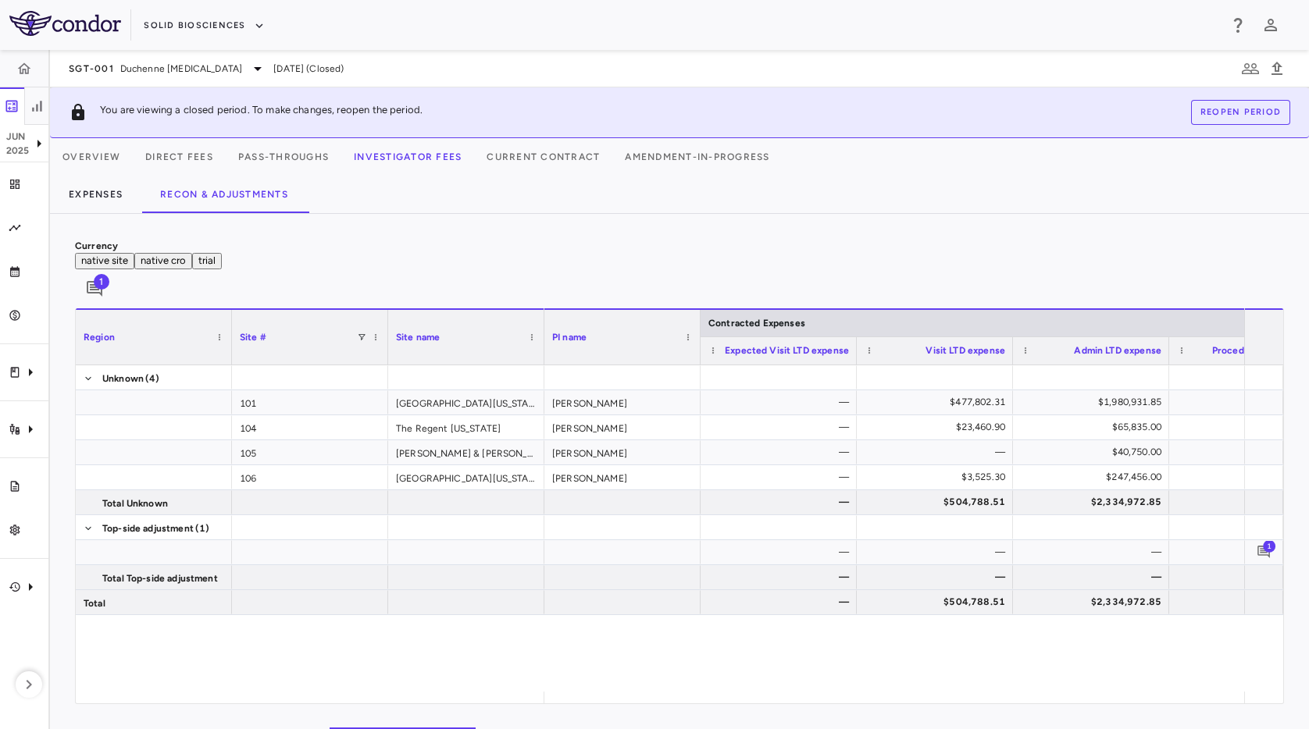
click at [749, 249] on div "Currency native site native cro trial 1" at bounding box center [679, 274] width 1209 height 70
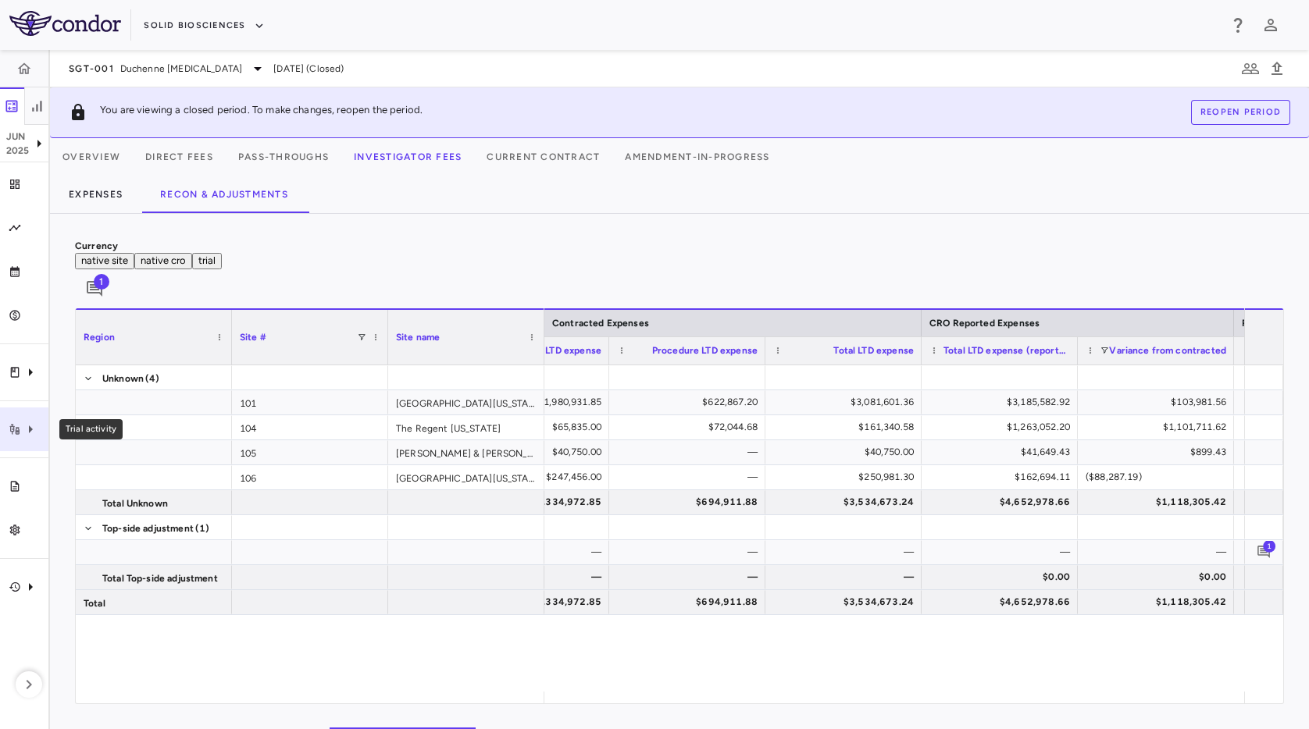
click at [33, 445] on div "Trial activity" at bounding box center [24, 430] width 48 height 44
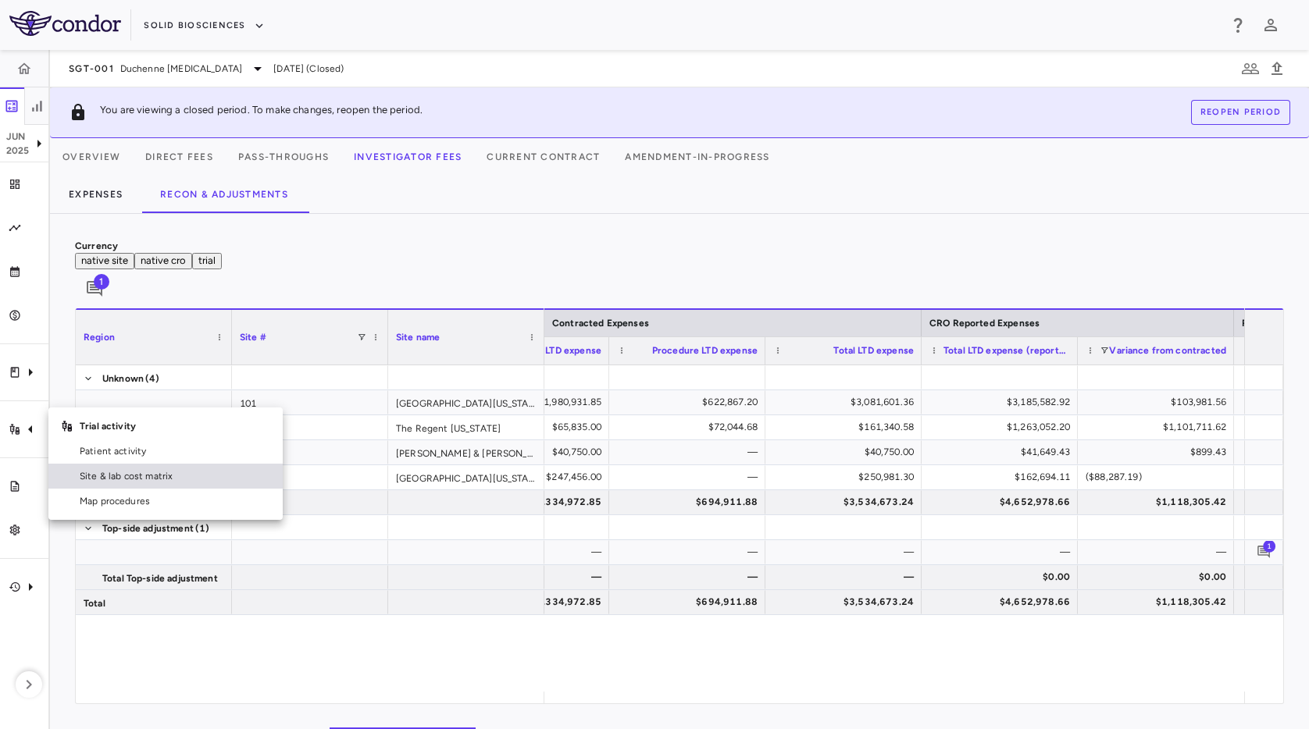
click at [115, 480] on span "Site & lab cost matrix" at bounding box center [175, 476] width 191 height 14
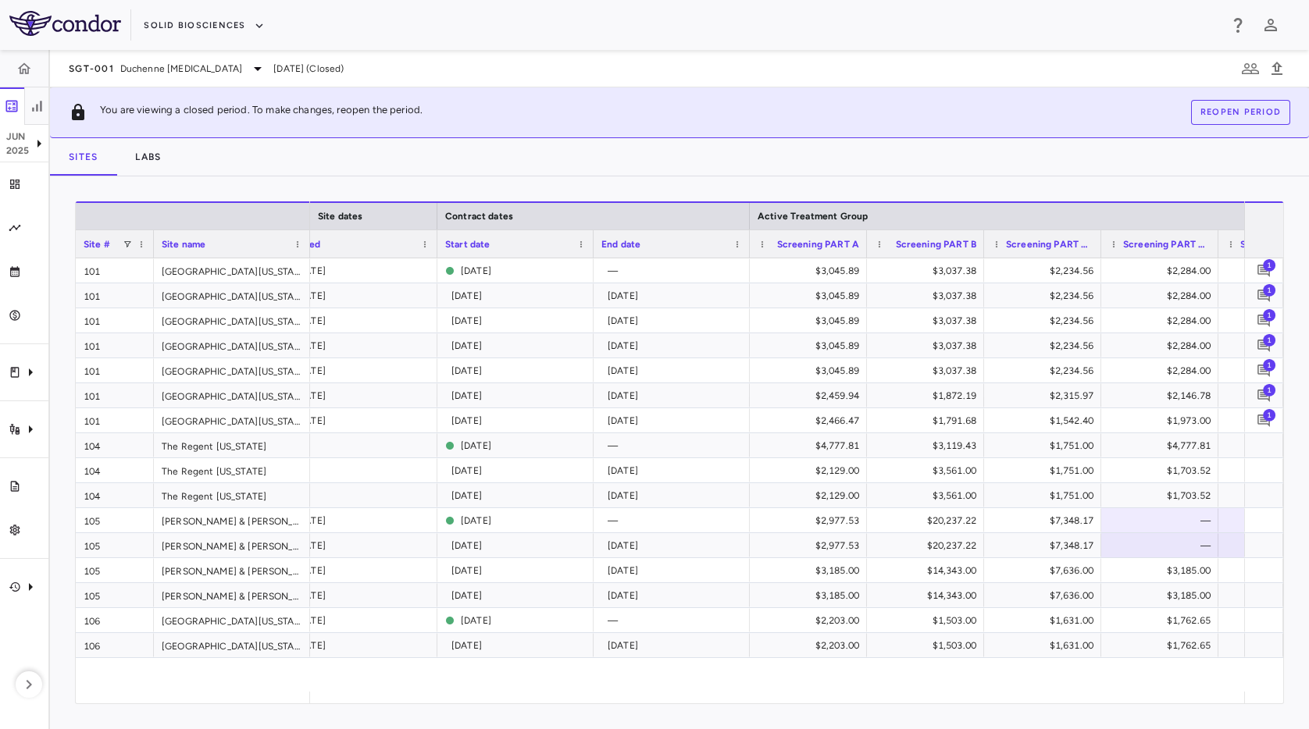
click at [704, 153] on div "Sites Labs" at bounding box center [679, 156] width 1259 height 37
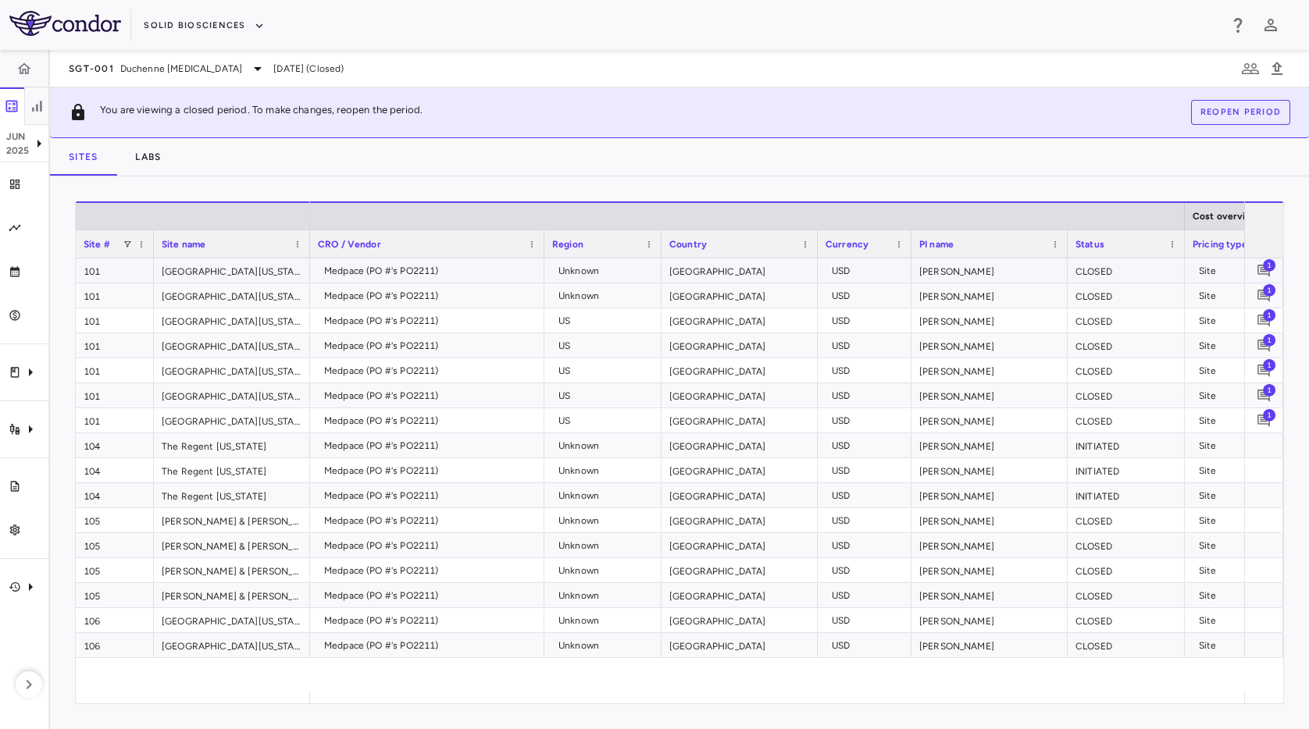
click at [1275, 269] on div "1" at bounding box center [1263, 270] width 31 height 31
click at [1265, 270] on span "1" at bounding box center [1269, 264] width 12 height 12
click at [1165, 75] on icon "button" at bounding box center [1155, 83] width 19 height 19
click at [571, 54] on div "SGT-001 Duchenne [MEDICAL_DATA] [DATE] (Closed)" at bounding box center [679, 68] width 1259 height 37
click at [618, 170] on div "Sites Labs" at bounding box center [679, 156] width 1259 height 37
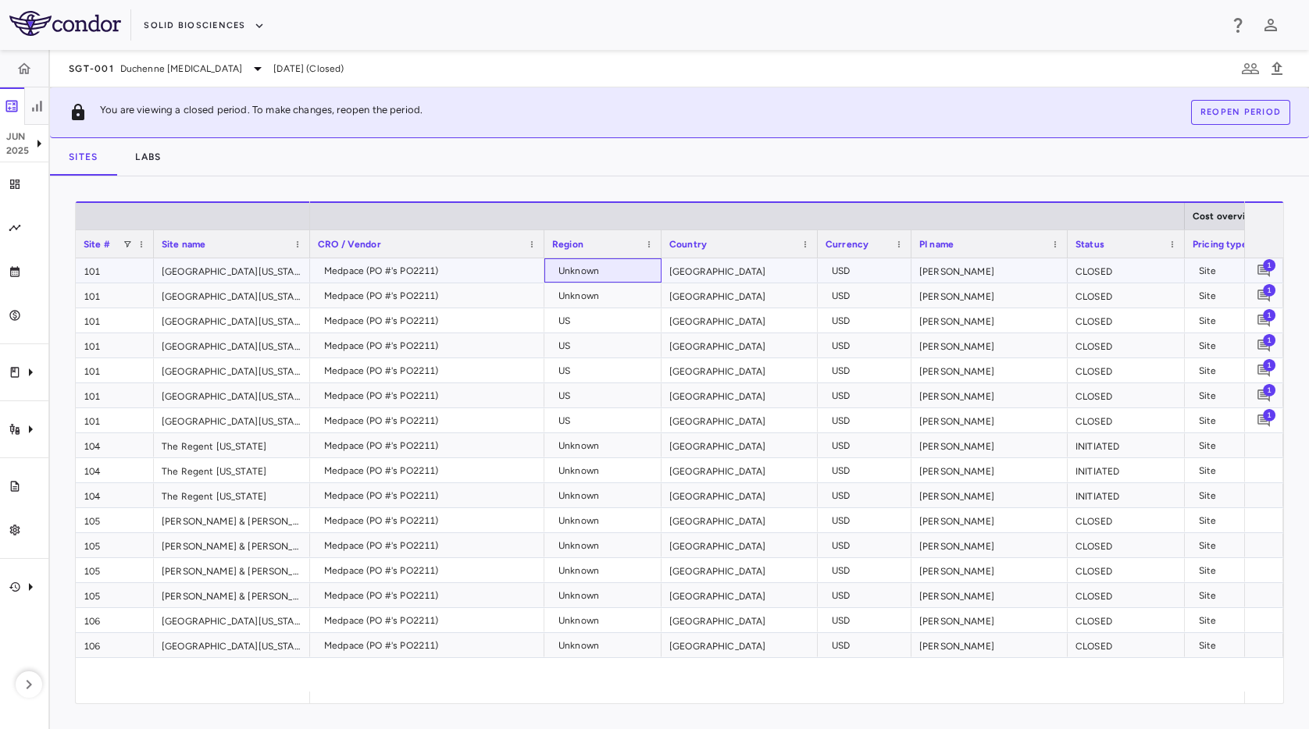
click at [611, 278] on div "Unknown" at bounding box center [605, 270] width 95 height 25
click at [608, 288] on div "Unknown" at bounding box center [605, 295] width 95 height 25
drag, startPoint x: 704, startPoint y: 70, endPoint x: 676, endPoint y: 96, distance: 38.1
click at [704, 70] on div "SGT-001 Duchenne [MEDICAL_DATA] [DATE] (Closed)" at bounding box center [679, 68] width 1259 height 37
click at [31, 422] on icon "Trial activity" at bounding box center [30, 429] width 19 height 19
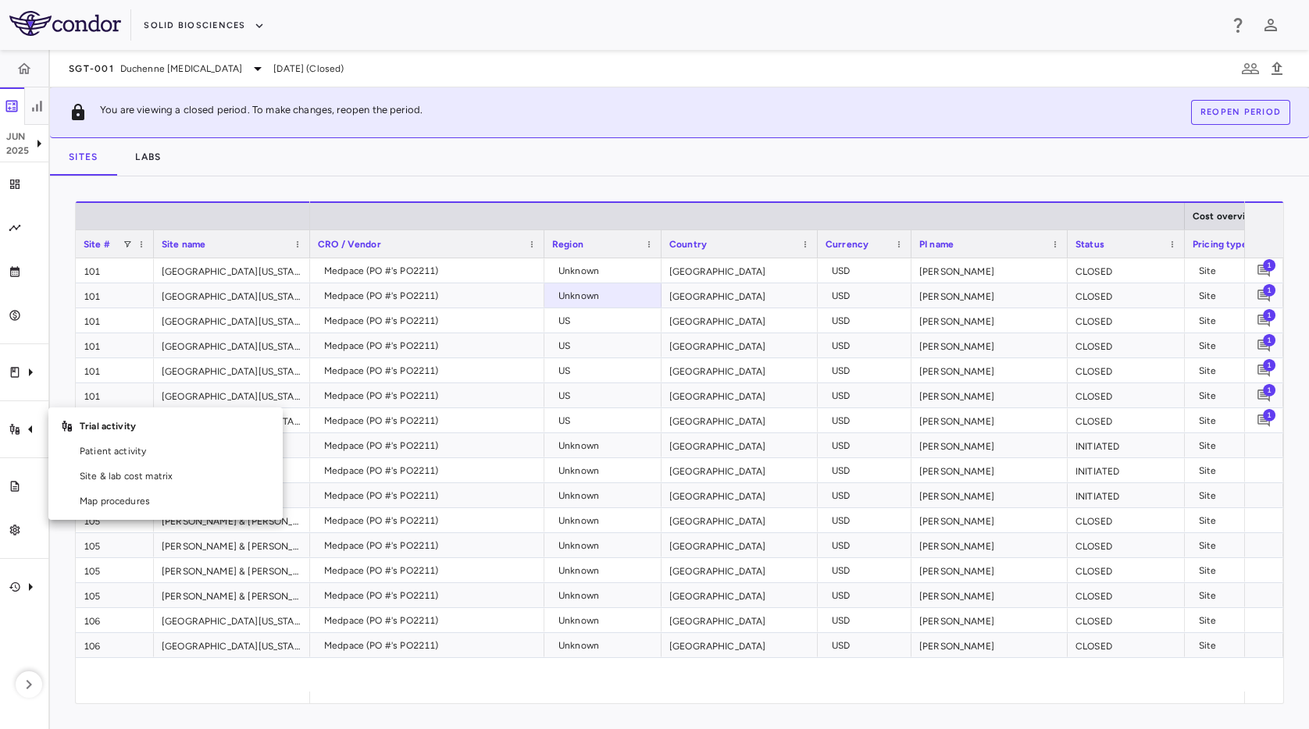
click at [38, 381] on div at bounding box center [654, 364] width 1309 height 729
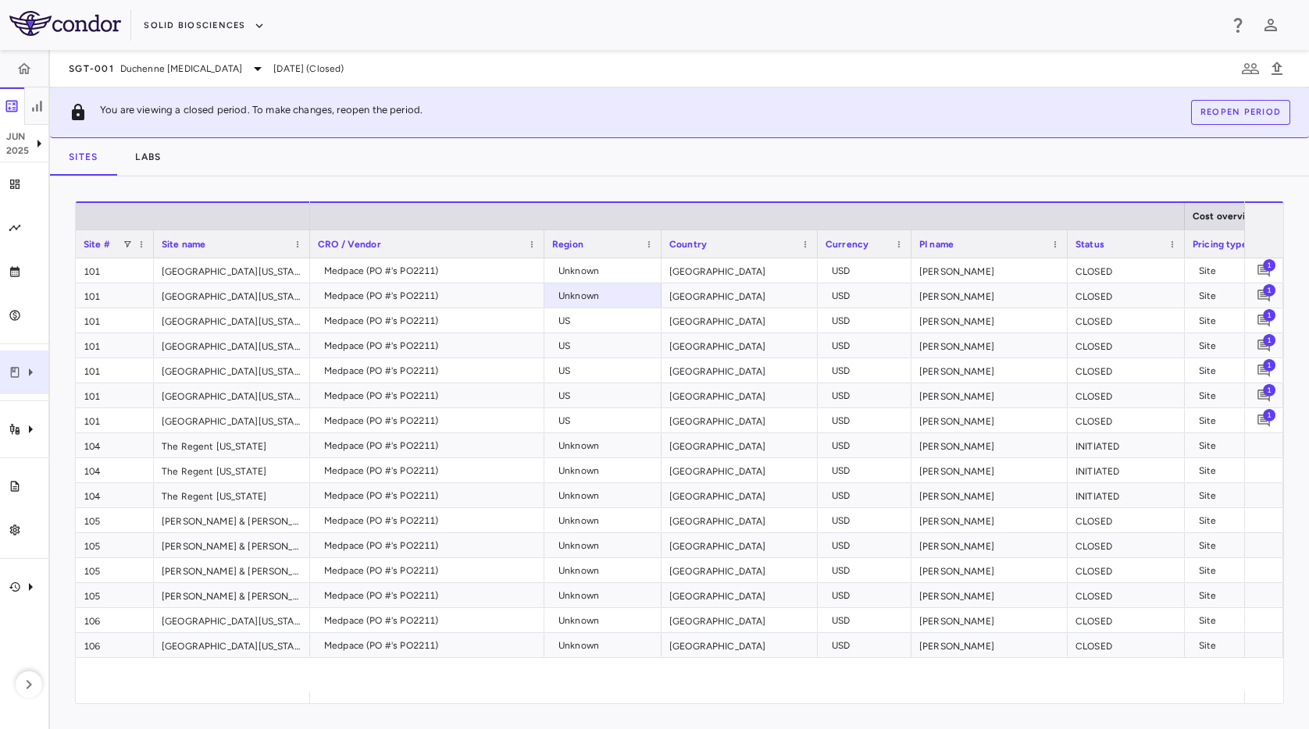
click at [35, 374] on icon "Clinical expenses" at bounding box center [30, 372] width 19 height 19
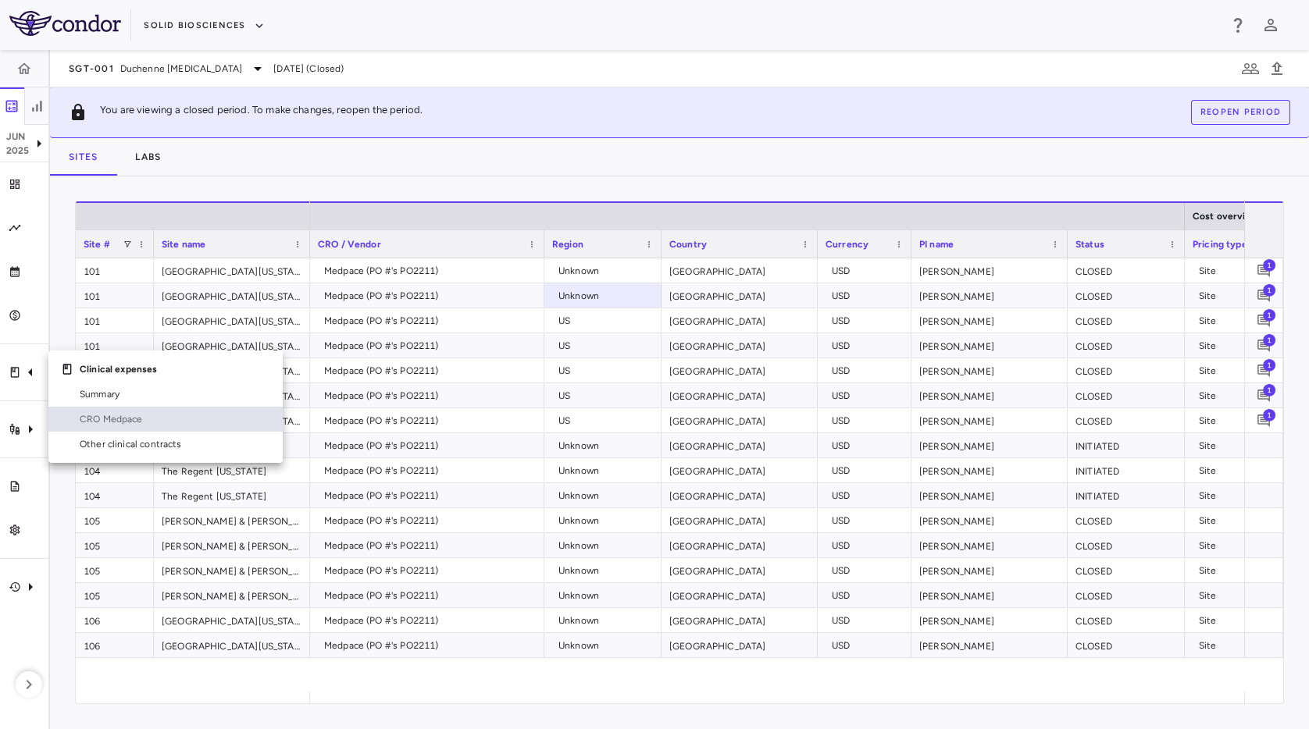
click at [116, 421] on span "CRO Medpace" at bounding box center [175, 419] width 191 height 14
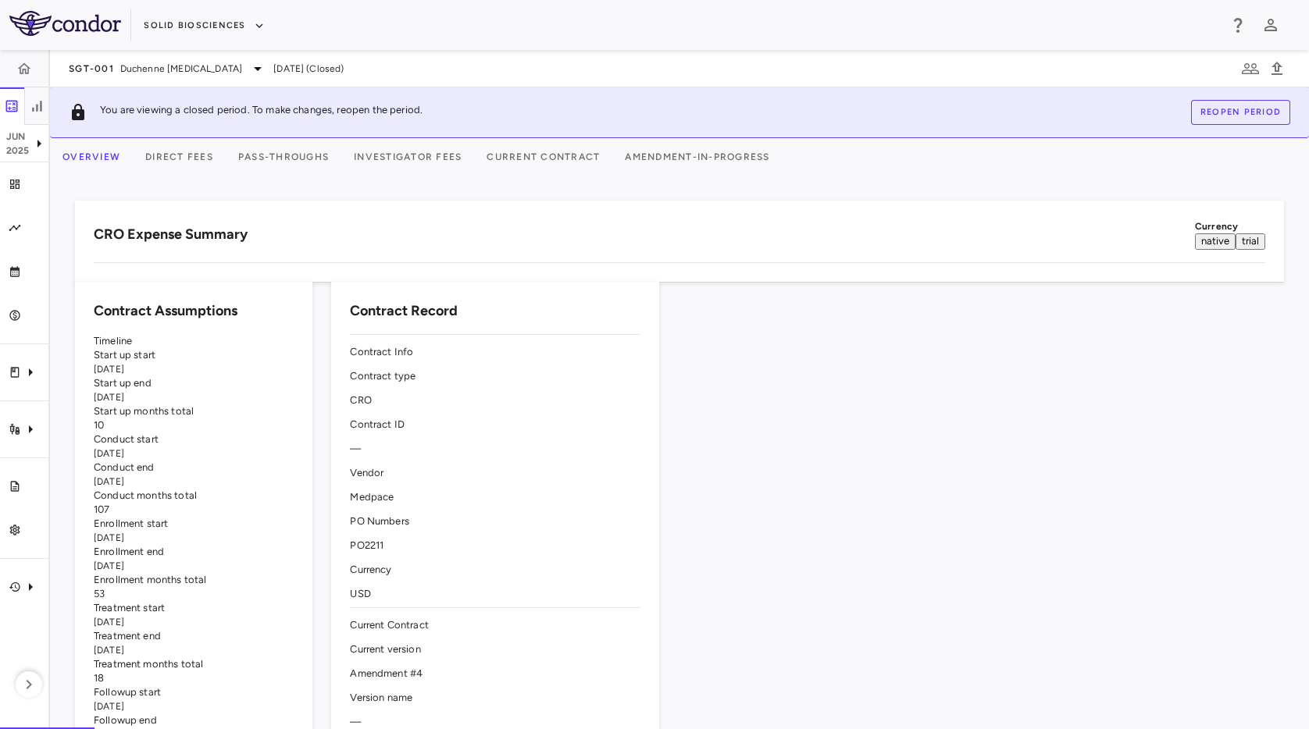
click at [433, 158] on button "Investigator Fees" at bounding box center [407, 156] width 133 height 37
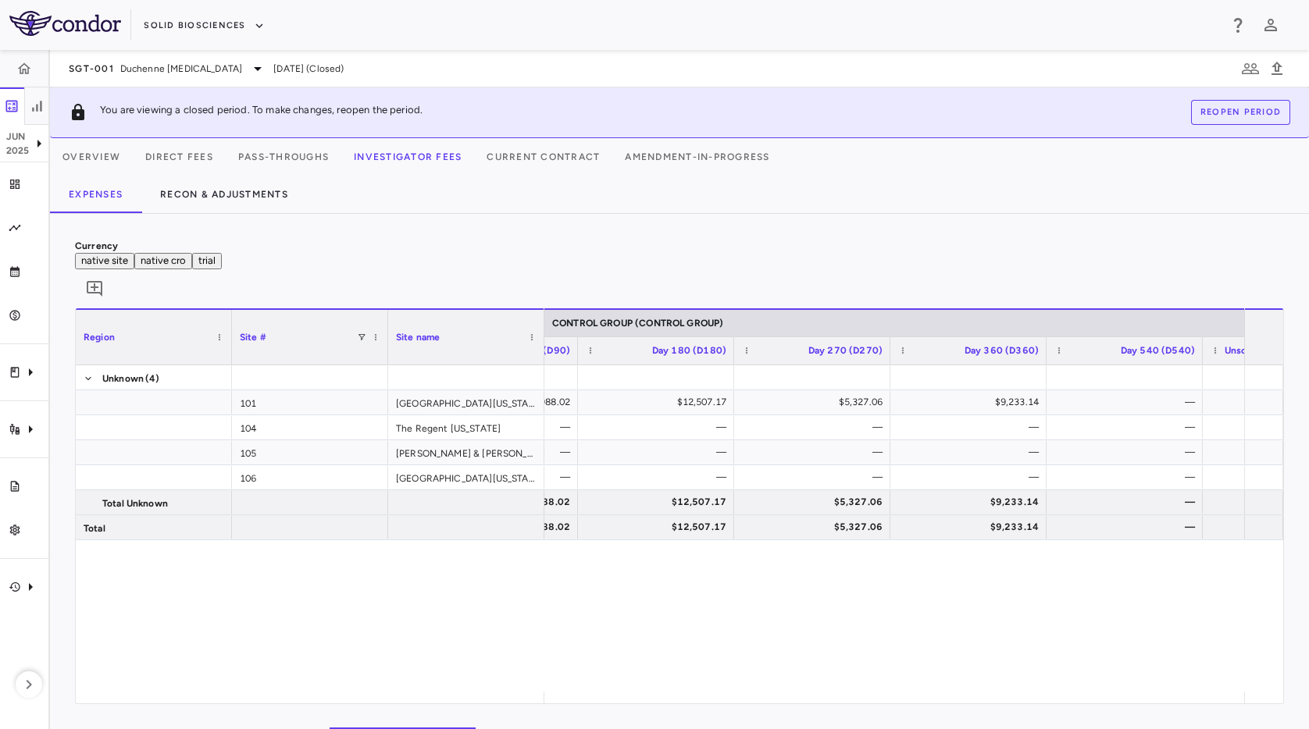
click at [645, 258] on div "Currency native site native cro trial 0" at bounding box center [679, 274] width 1209 height 70
click at [630, 237] on div "Currency native site native cro trial 0 Region Drag here to set column labels R…" at bounding box center [679, 471] width 1259 height 515
click at [634, 237] on div "Currency native site native cro trial 0 Region Drag here to set column labels R…" at bounding box center [679, 471] width 1259 height 515
click at [18, 69] on icon "button" at bounding box center [24, 69] width 16 height 16
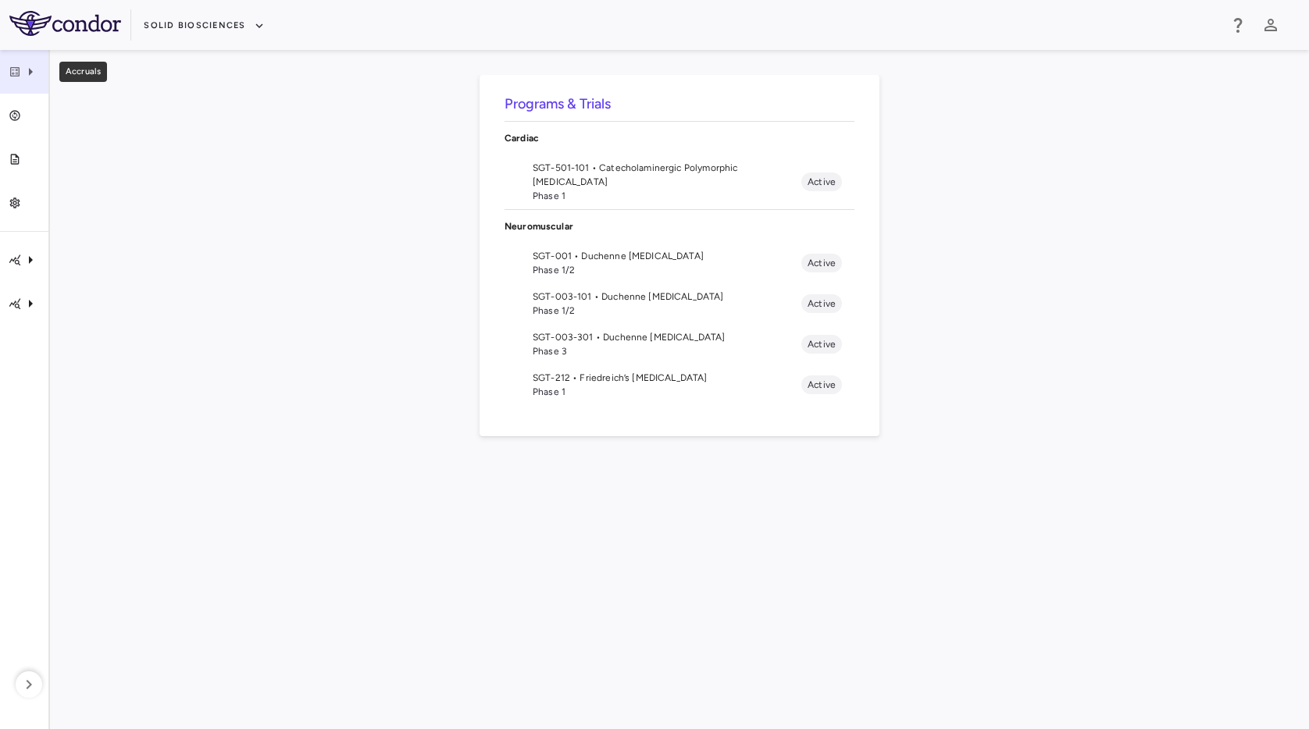
click at [30, 88] on div "Accruals" at bounding box center [24, 72] width 48 height 44
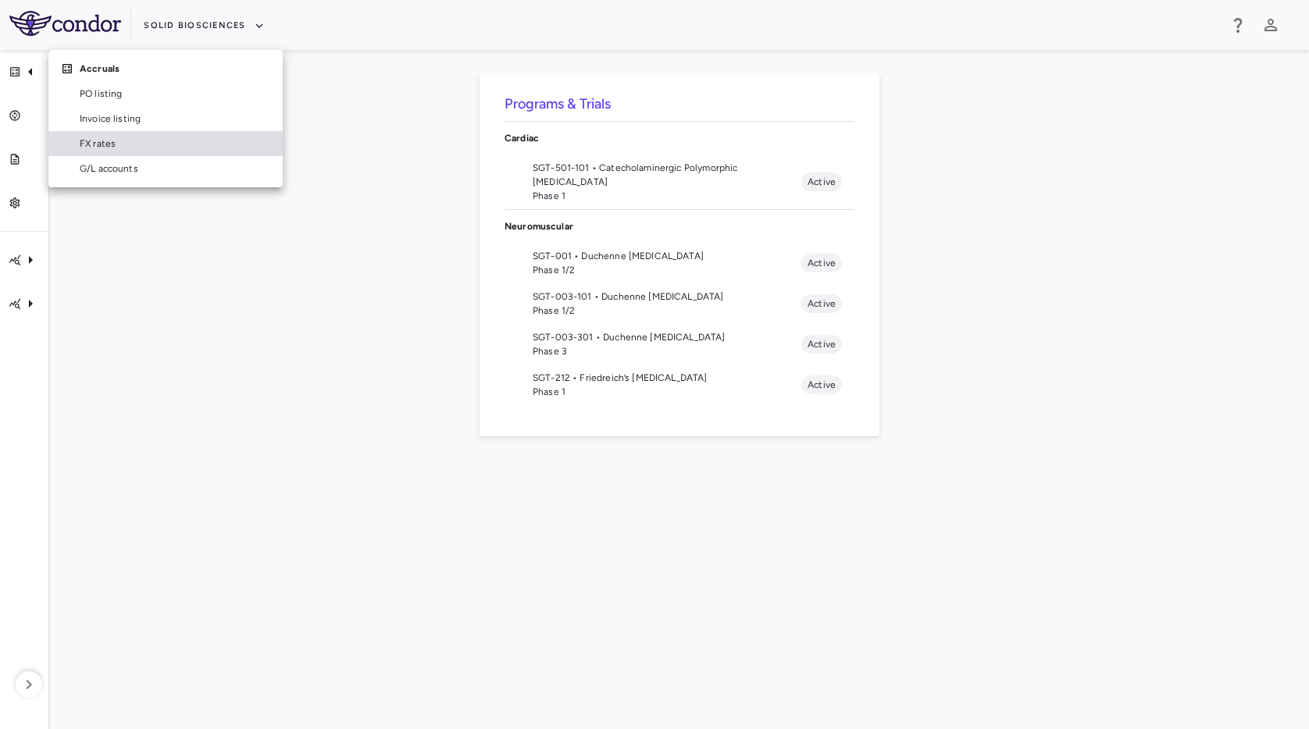
click at [143, 146] on span "FX rates" at bounding box center [175, 144] width 191 height 14
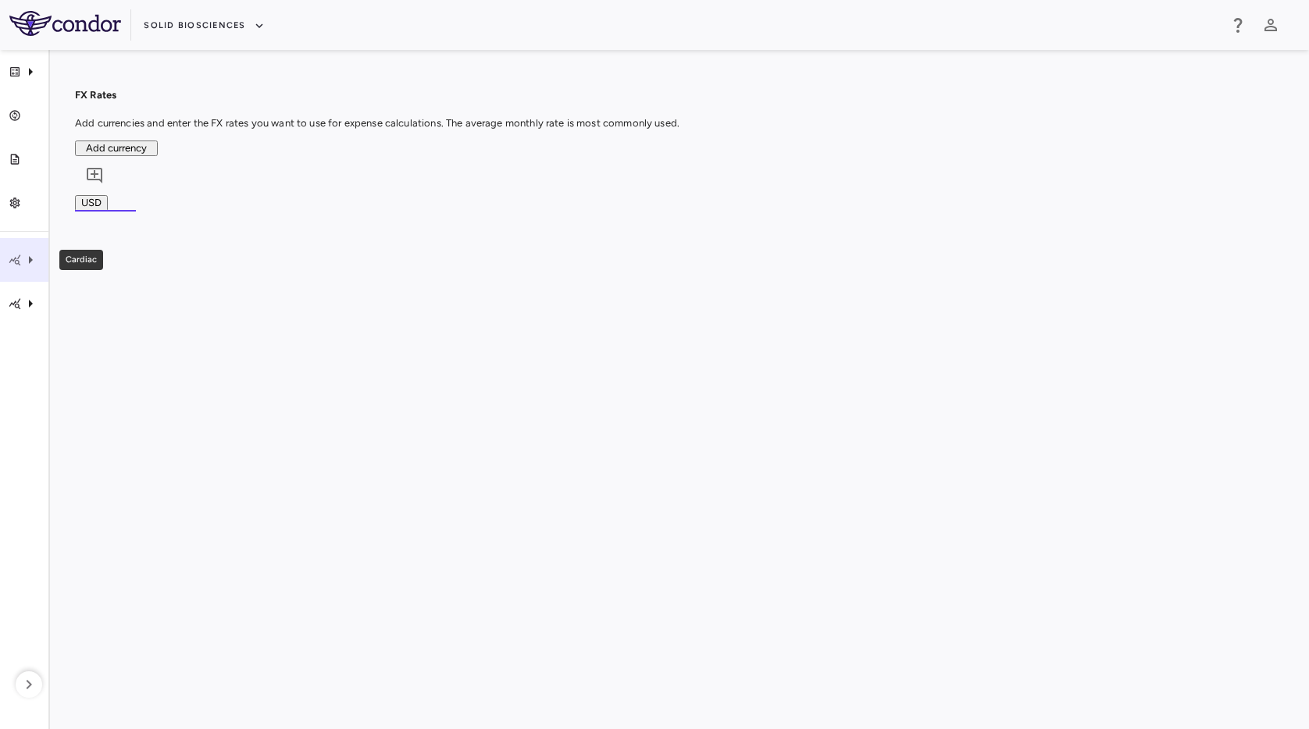
click at [34, 269] on icon "Cardiac" at bounding box center [30, 260] width 19 height 19
click at [32, 288] on div at bounding box center [654, 364] width 1309 height 729
click at [30, 297] on icon "Neuromuscular" at bounding box center [30, 303] width 19 height 19
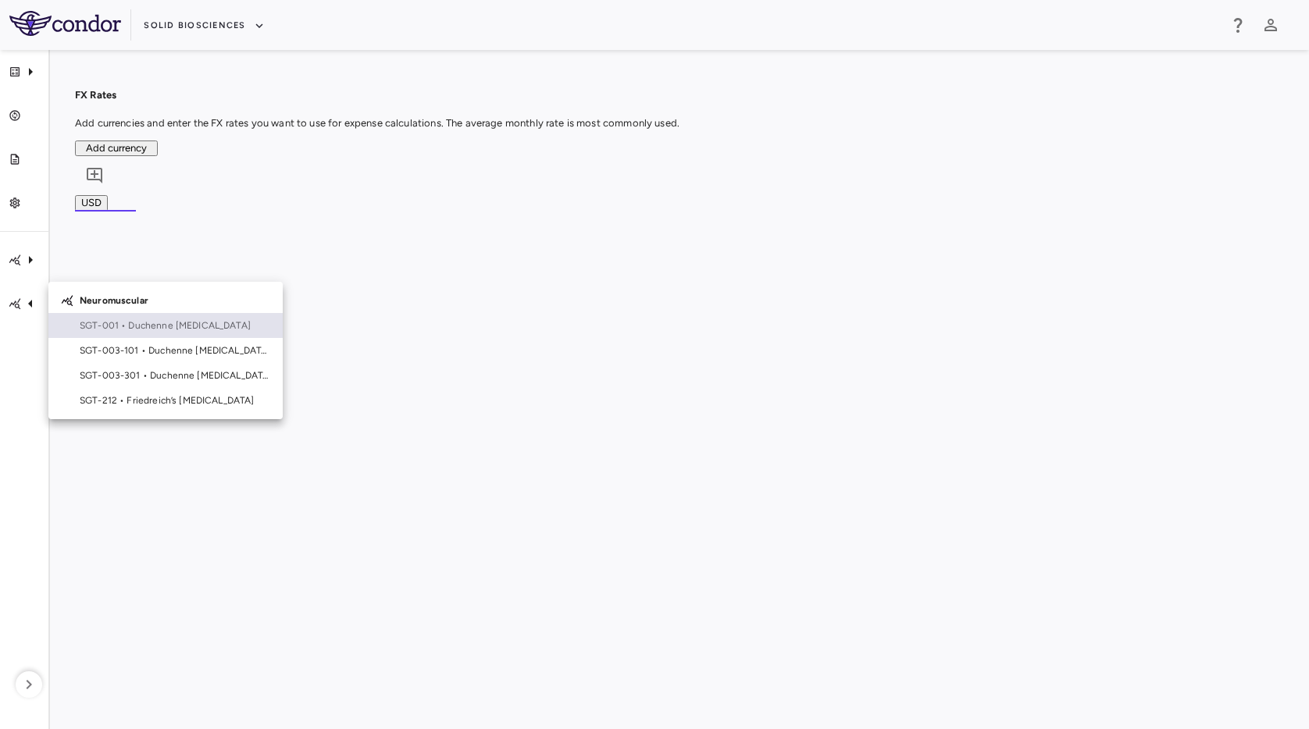
click at [105, 325] on span "SGT-001 • Duchenne muscular dystrophy" at bounding box center [175, 326] width 191 height 14
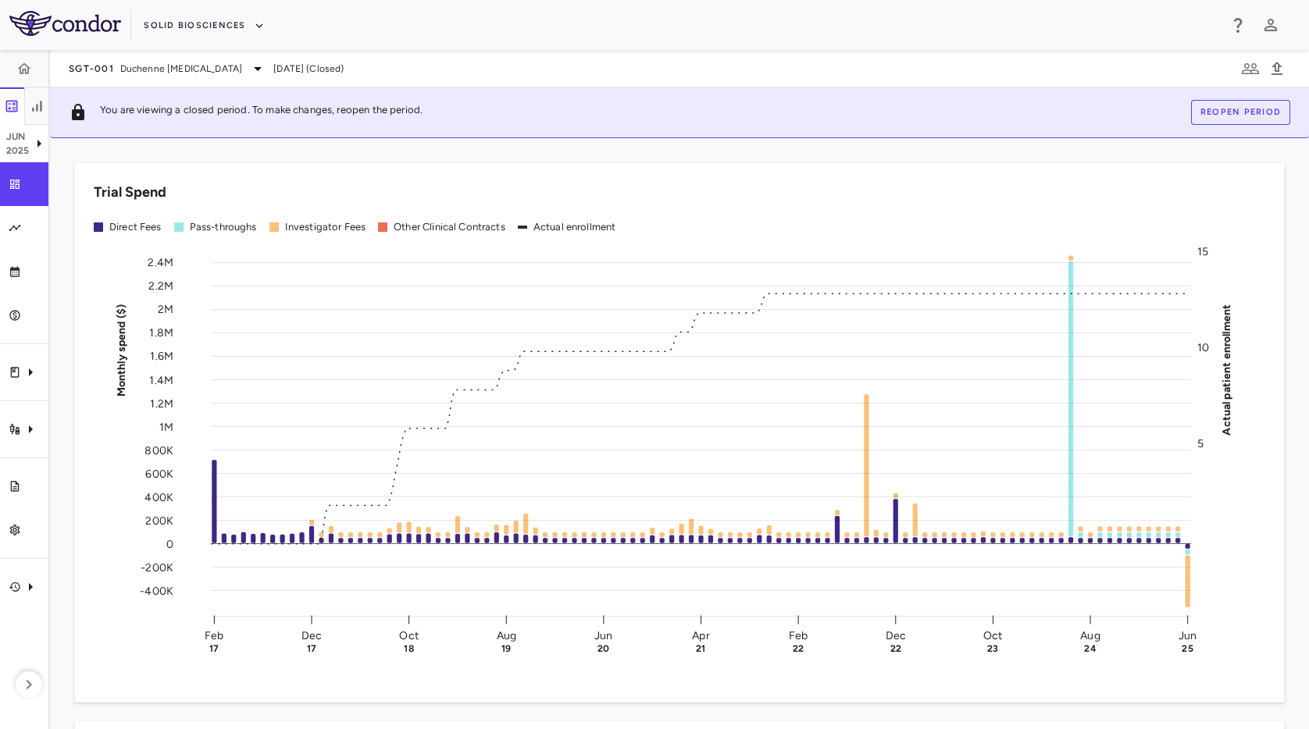
click at [348, 166] on div "Trial Spend Direct Fees Pass-throughs Investigator Fees Other Clinical Contract…" at bounding box center [679, 433] width 1209 height 540
click at [34, 371] on icon "Clinical expenses" at bounding box center [30, 372] width 19 height 19
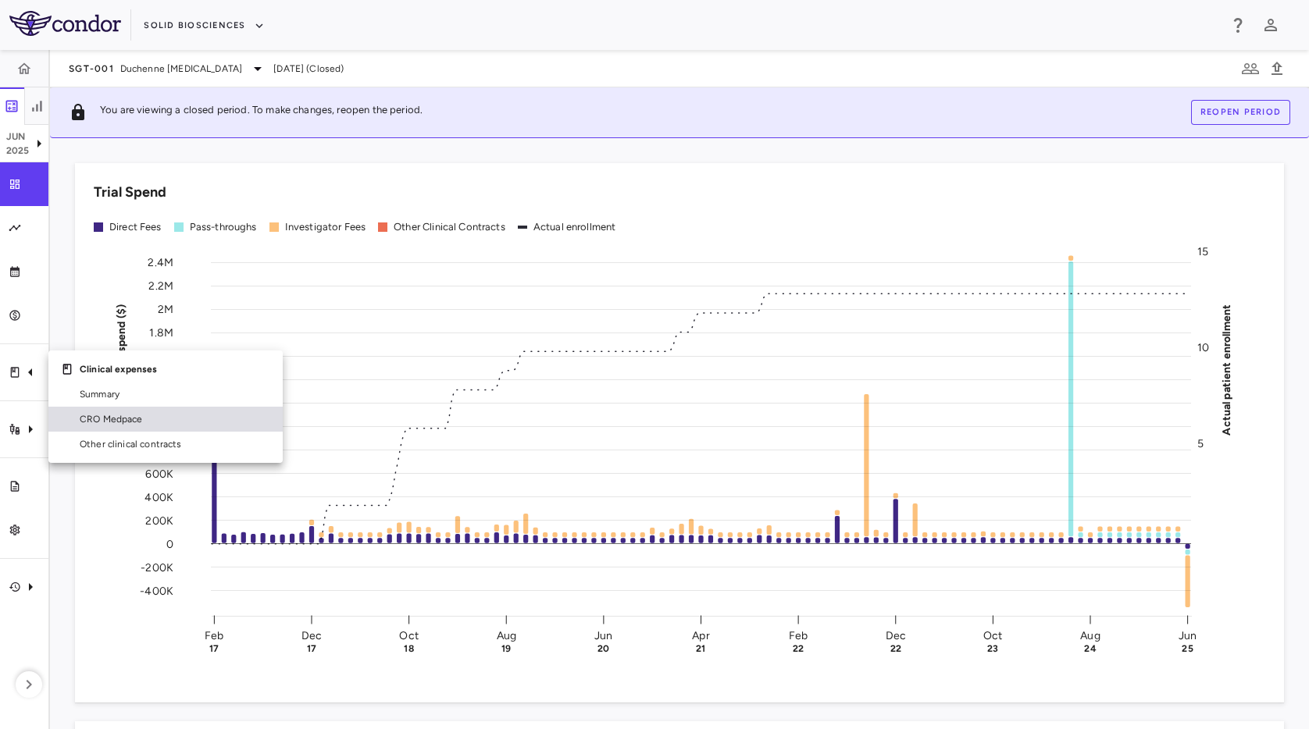
click at [111, 414] on span "CRO Medpace" at bounding box center [175, 419] width 191 height 14
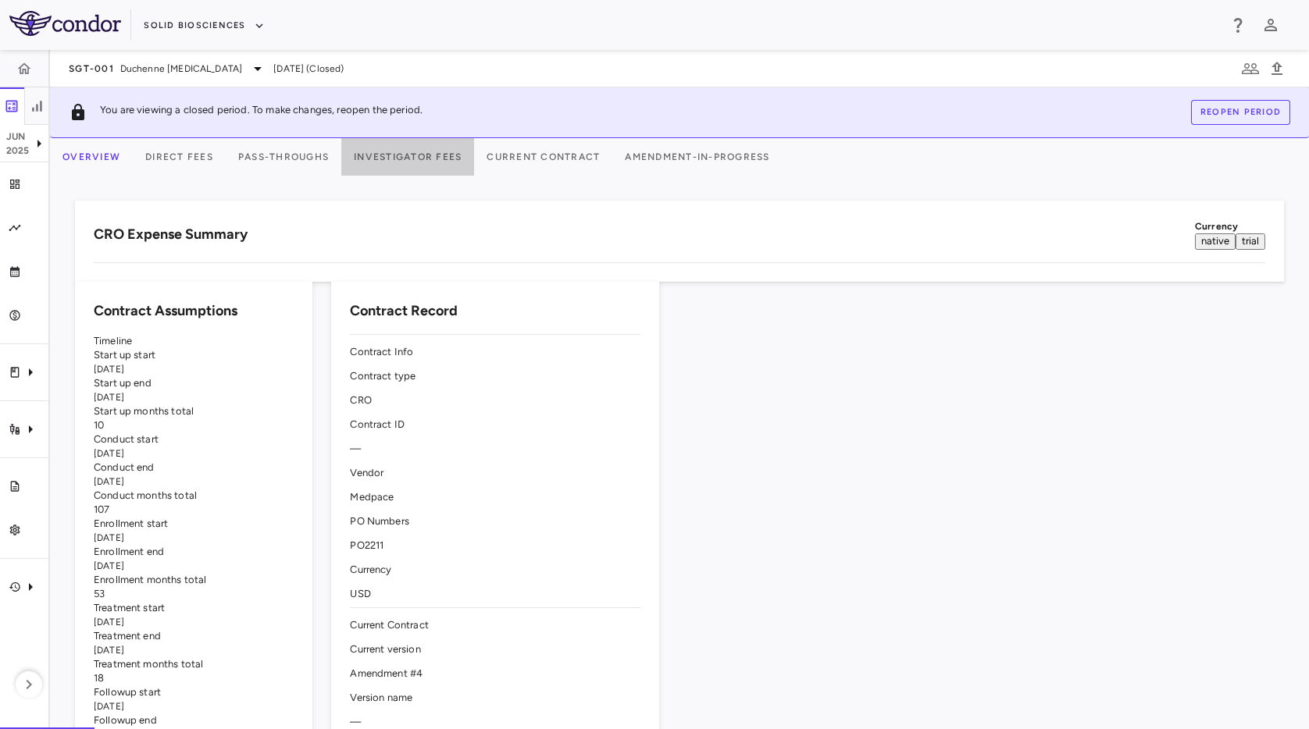
click at [452, 149] on button "Investigator Fees" at bounding box center [407, 156] width 133 height 37
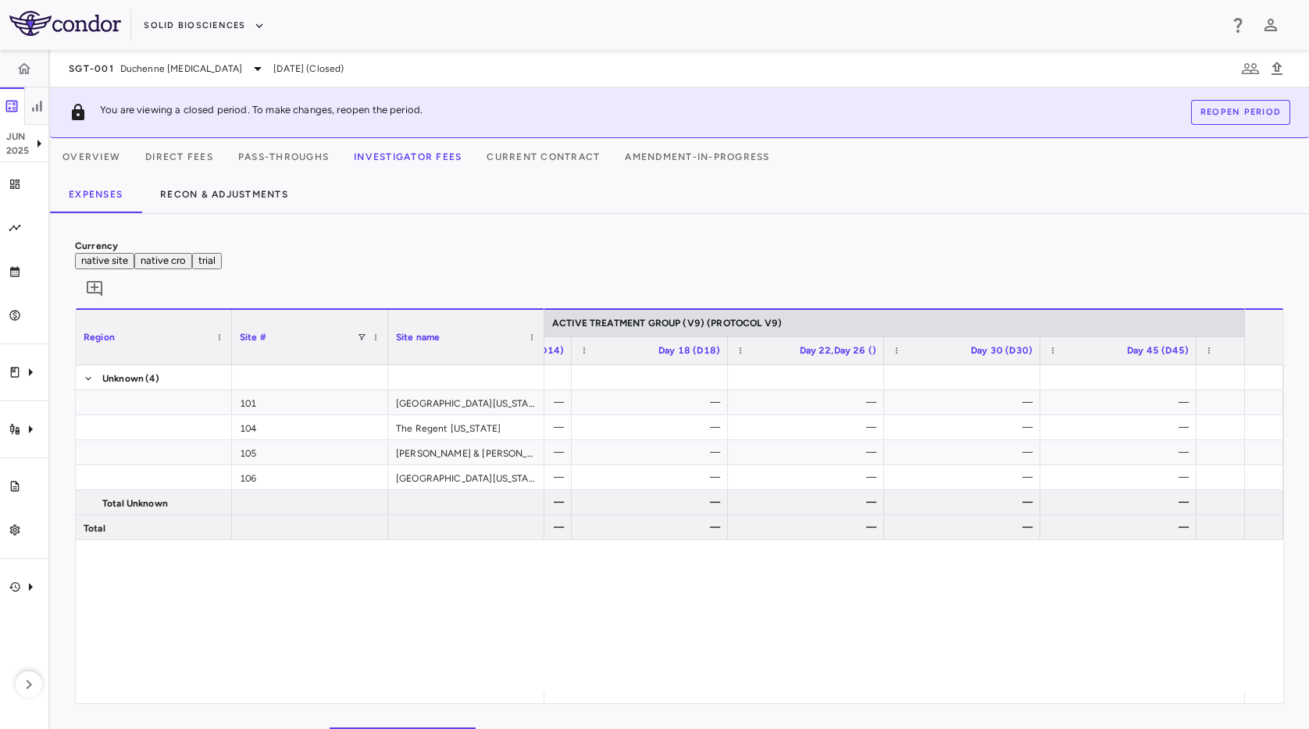
click at [879, 219] on div "Currency native site native cro trial 0 Region Drag here to set column labels R…" at bounding box center [679, 471] width 1259 height 515
click at [84, 374] on span at bounding box center [88, 378] width 9 height 9
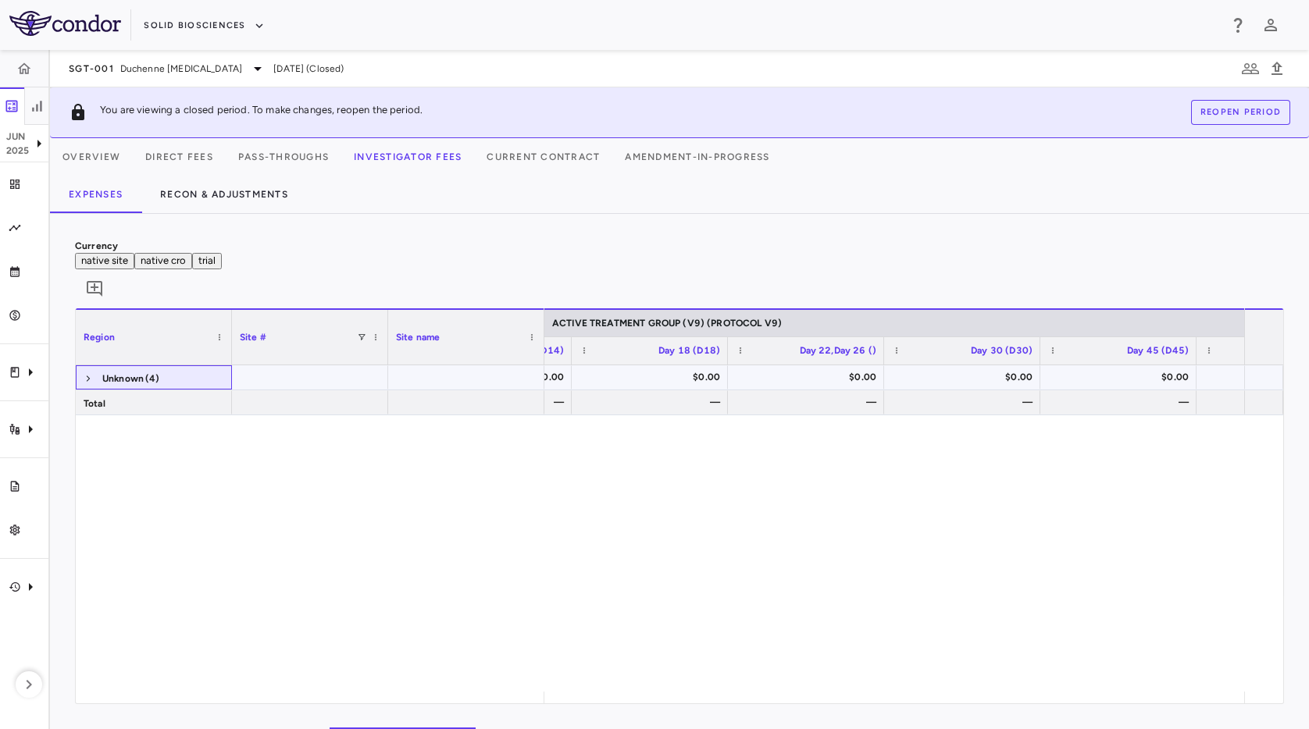
click at [84, 374] on span at bounding box center [88, 378] width 9 height 9
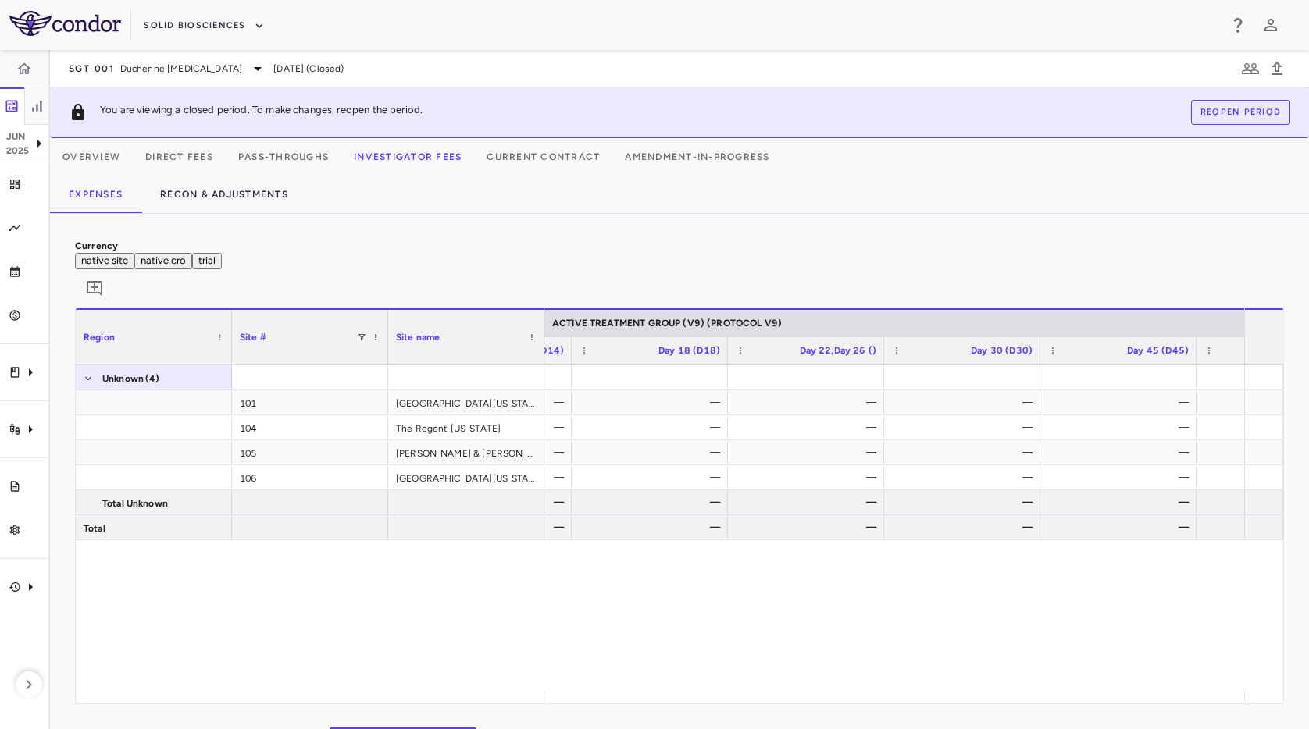
click at [275, 241] on div "Currency native site native cro trial 0" at bounding box center [679, 274] width 1209 height 70
click at [27, 438] on icon "Trial activity" at bounding box center [30, 429] width 19 height 19
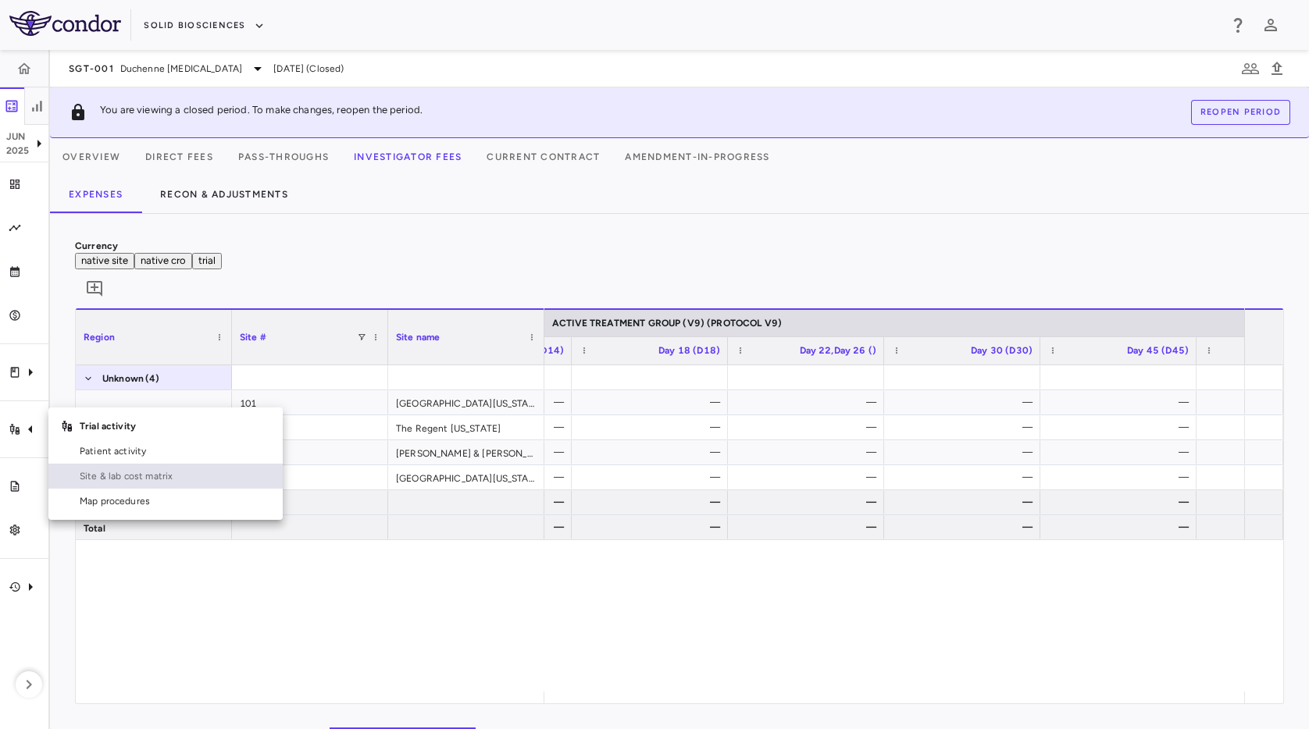
click at [124, 474] on span "Site & lab cost matrix" at bounding box center [175, 476] width 191 height 14
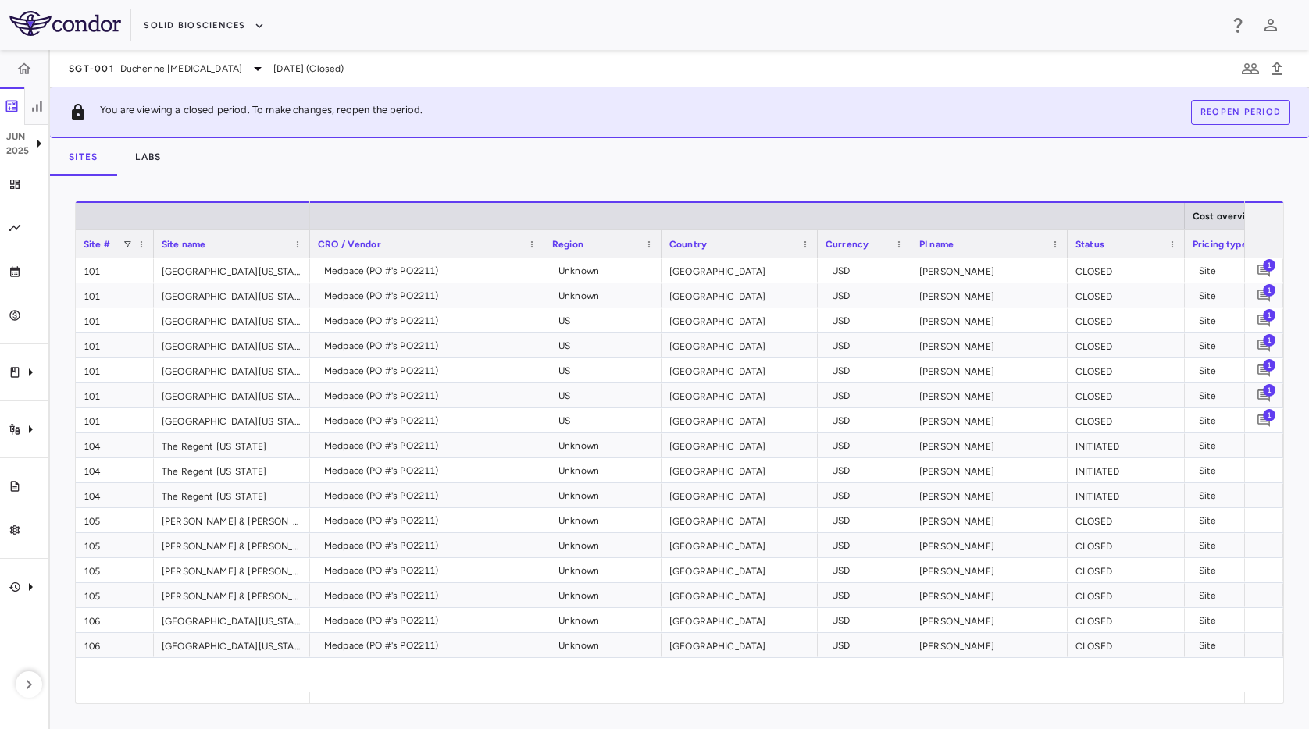
click at [672, 61] on div "SGT-001 Duchenne [MEDICAL_DATA] [DATE] (Closed)" at bounding box center [679, 68] width 1259 height 37
click at [605, 275] on div "Unknown" at bounding box center [605, 270] width 95 height 25
click at [594, 301] on div "Unknown" at bounding box center [605, 295] width 95 height 25
click at [583, 51] on div "SGT-001 Duchenne [MEDICAL_DATA] [DATE] (Closed)" at bounding box center [679, 68] width 1259 height 37
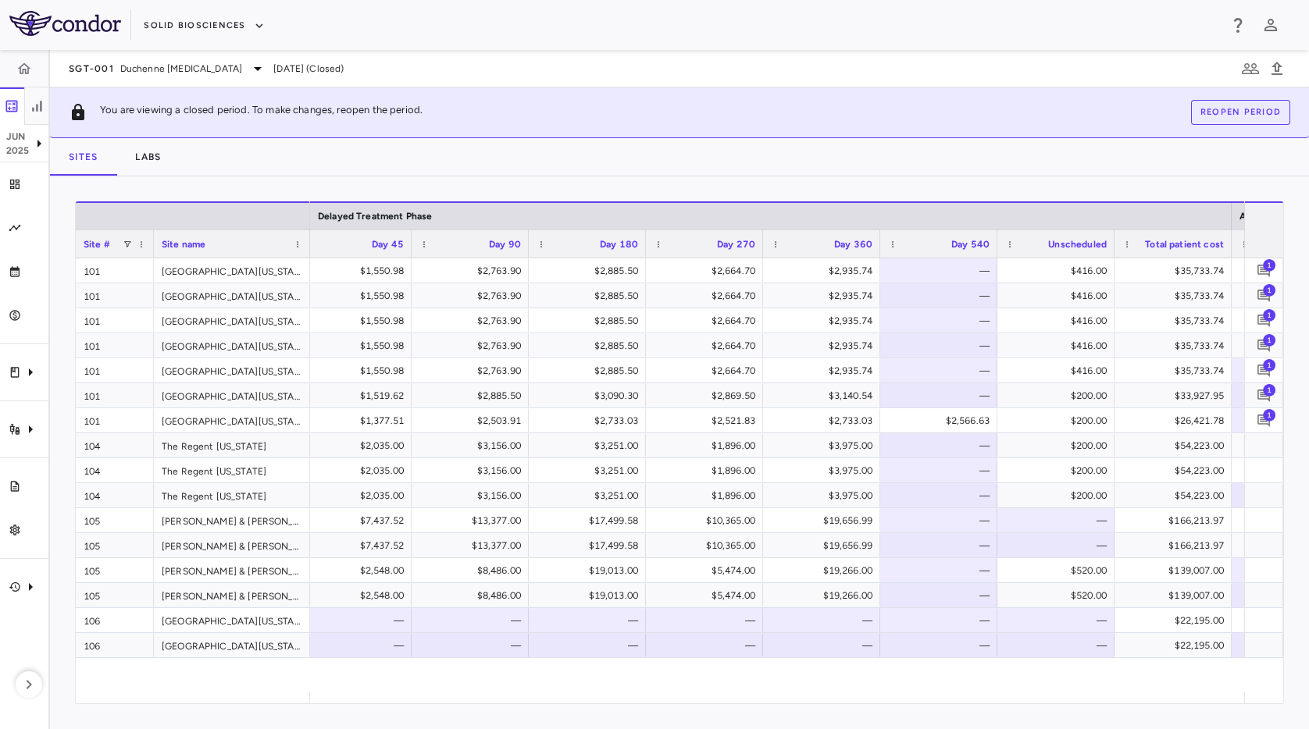
click at [679, 178] on div "Drag here to set row groups Drag here to set column labels Site # Site name Del…" at bounding box center [679, 452] width 1259 height 553
click at [480, 27] on div "Solid Biosciences" at bounding box center [681, 25] width 1075 height 26
drag, startPoint x: 501, startPoint y: 26, endPoint x: 519, endPoint y: 33, distance: 19.3
click at [503, 27] on div "Solid Biosciences" at bounding box center [681, 25] width 1075 height 26
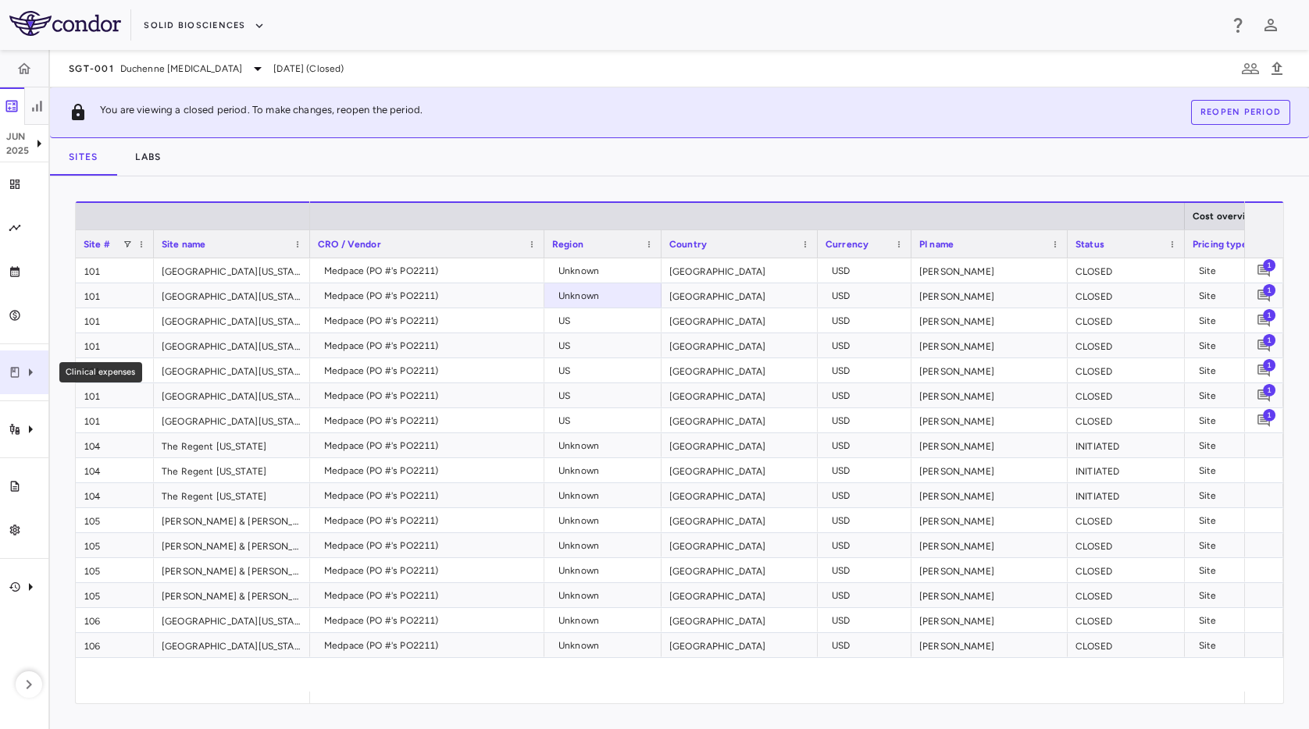
click at [20, 379] on div "Clinical expenses" at bounding box center [24, 373] width 48 height 44
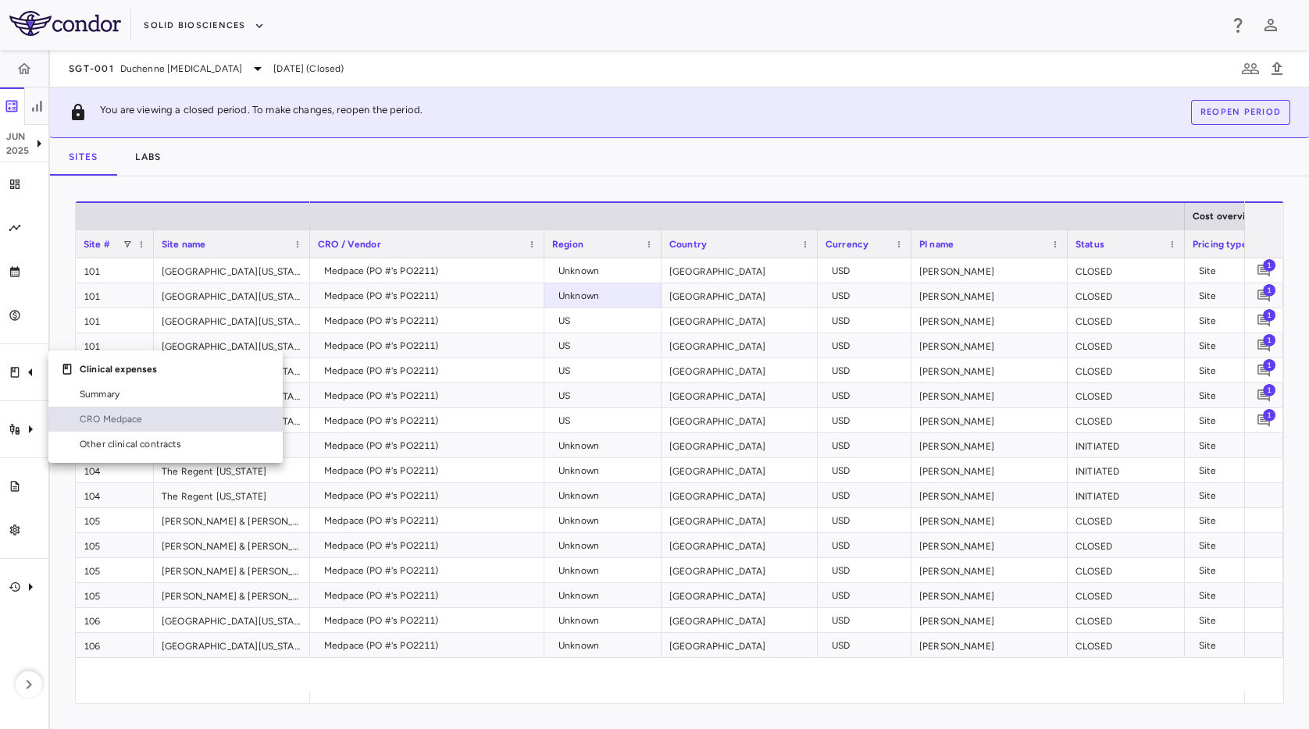
click at [152, 421] on span "CRO Medpace" at bounding box center [175, 419] width 191 height 14
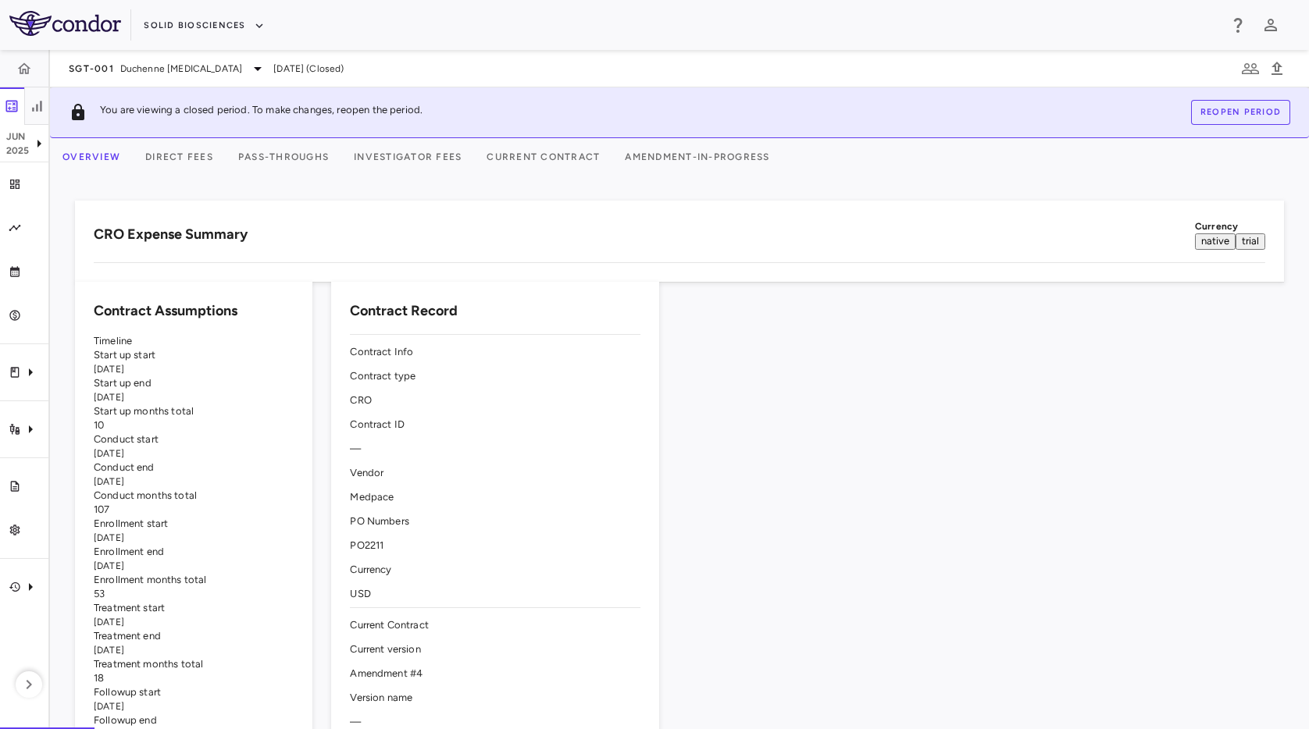
drag, startPoint x: 444, startPoint y: 41, endPoint x: 457, endPoint y: 59, distance: 23.0
click at [444, 41] on div "Solid Biosciences" at bounding box center [654, 25] width 1309 height 50
click at [15, 420] on div "Trial activity" at bounding box center [24, 430] width 48 height 44
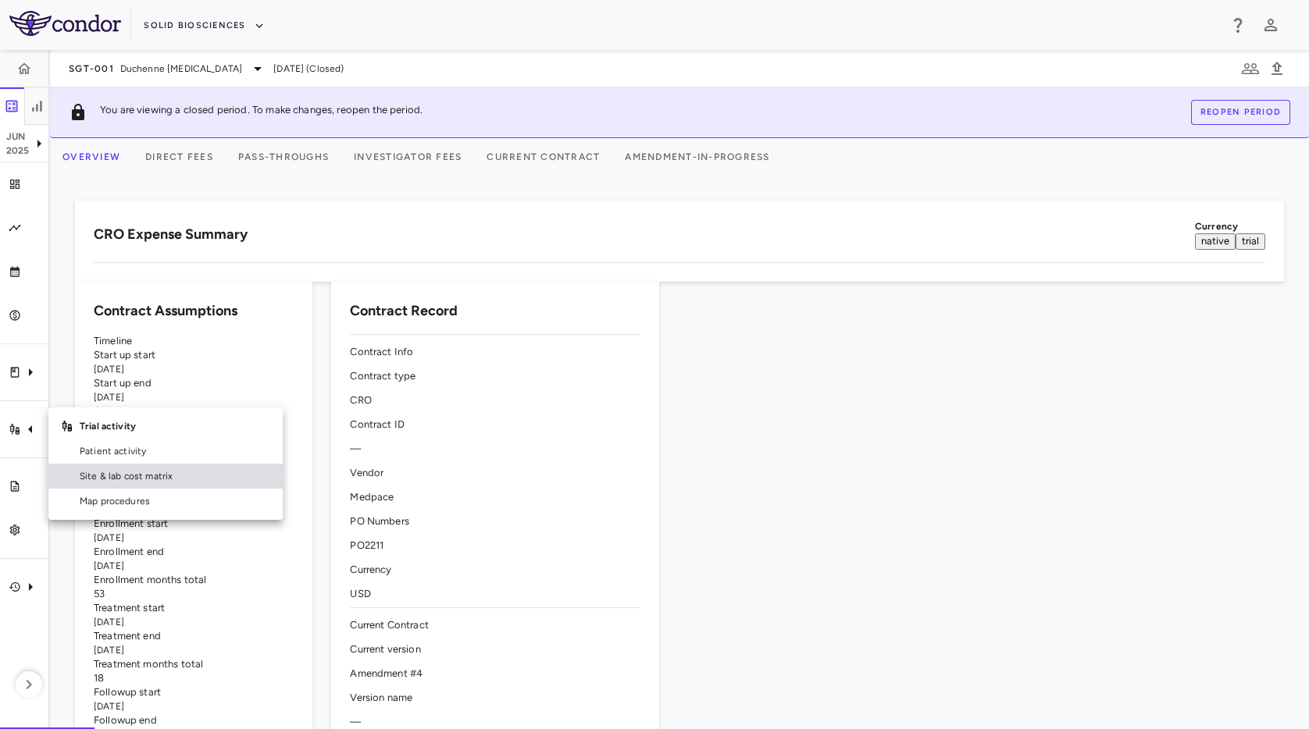
click at [87, 468] on link "Site & lab cost matrix" at bounding box center [165, 476] width 234 height 25
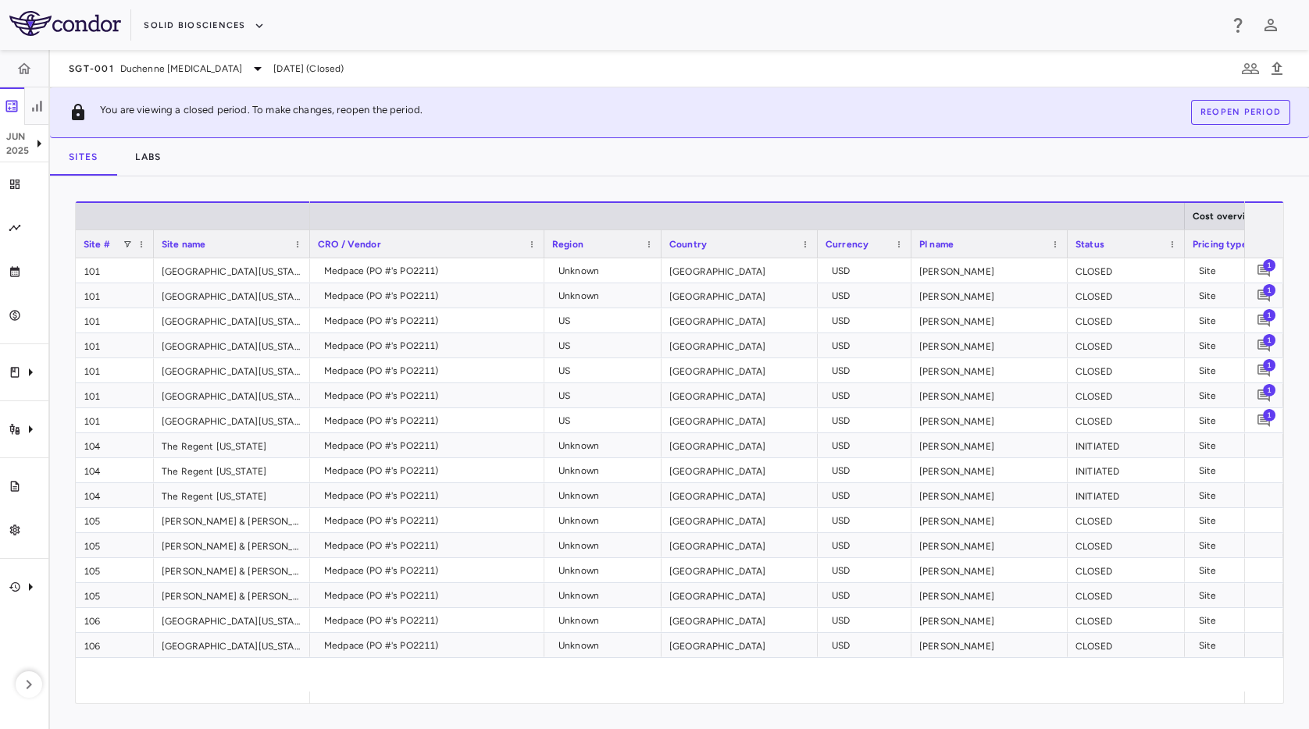
click at [473, 41] on div "Solid Biosciences" at bounding box center [654, 25] width 1309 height 50
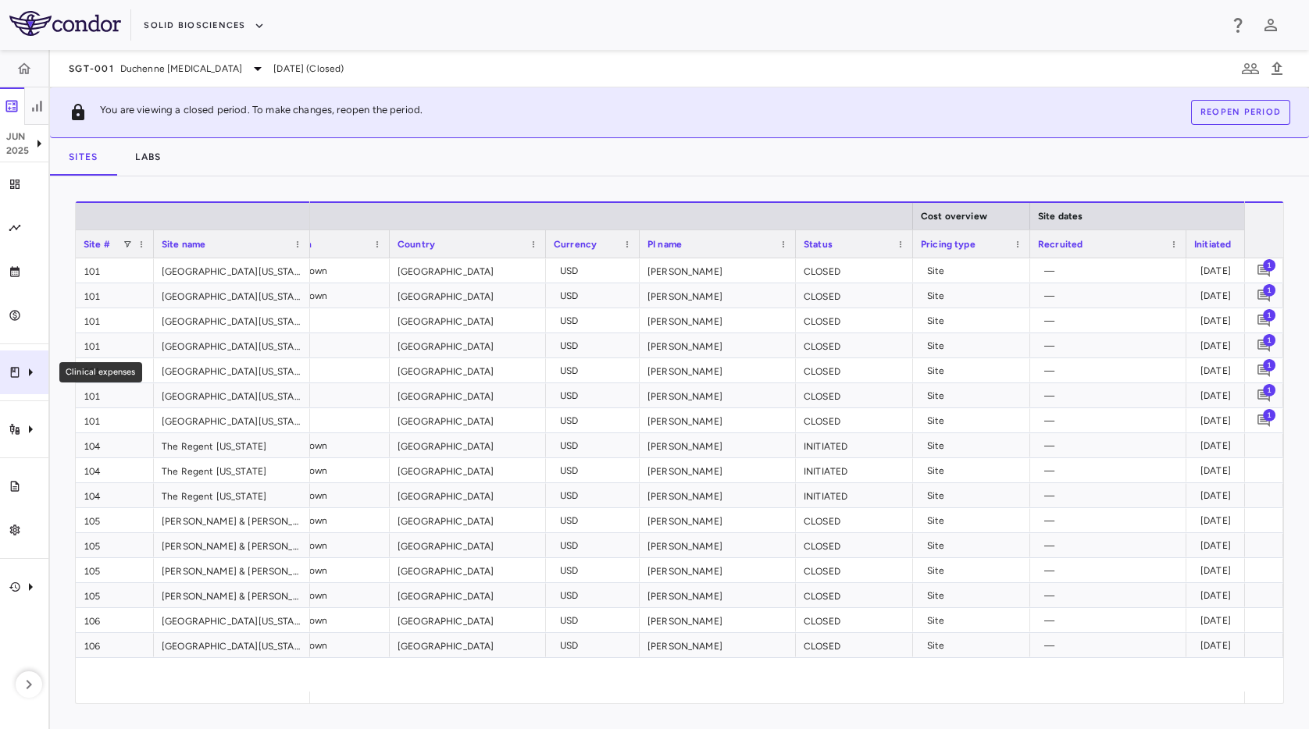
click at [11, 373] on icon "Clinical expenses" at bounding box center [15, 372] width 9 height 10
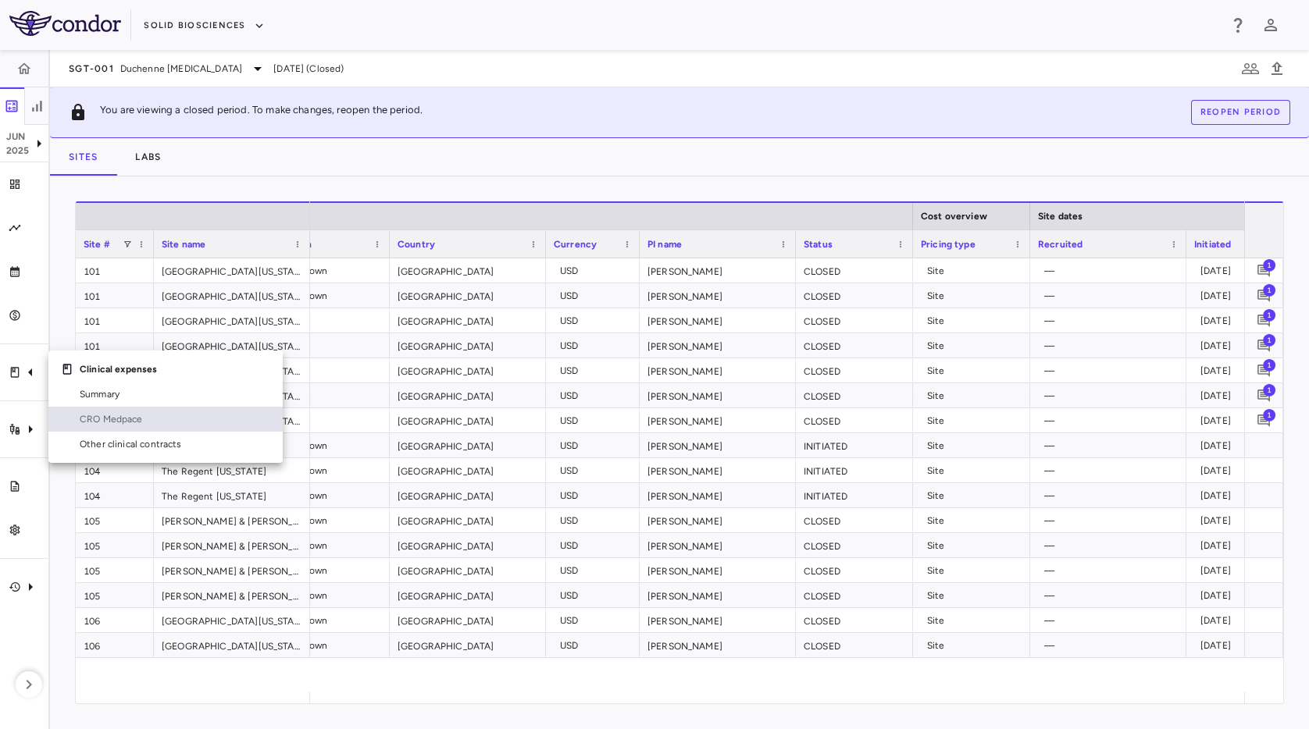
click at [170, 419] on span "CRO Medpace" at bounding box center [175, 419] width 191 height 14
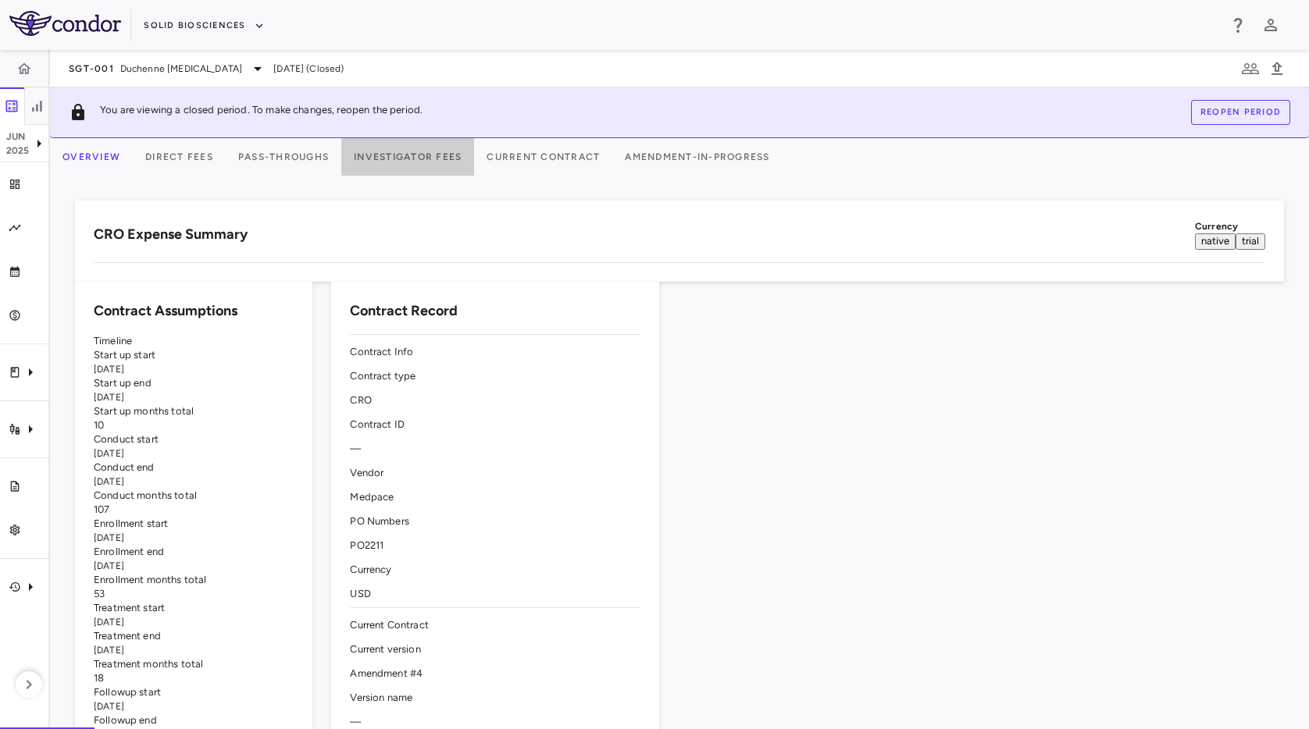
click at [468, 157] on button "Investigator Fees" at bounding box center [407, 156] width 133 height 37
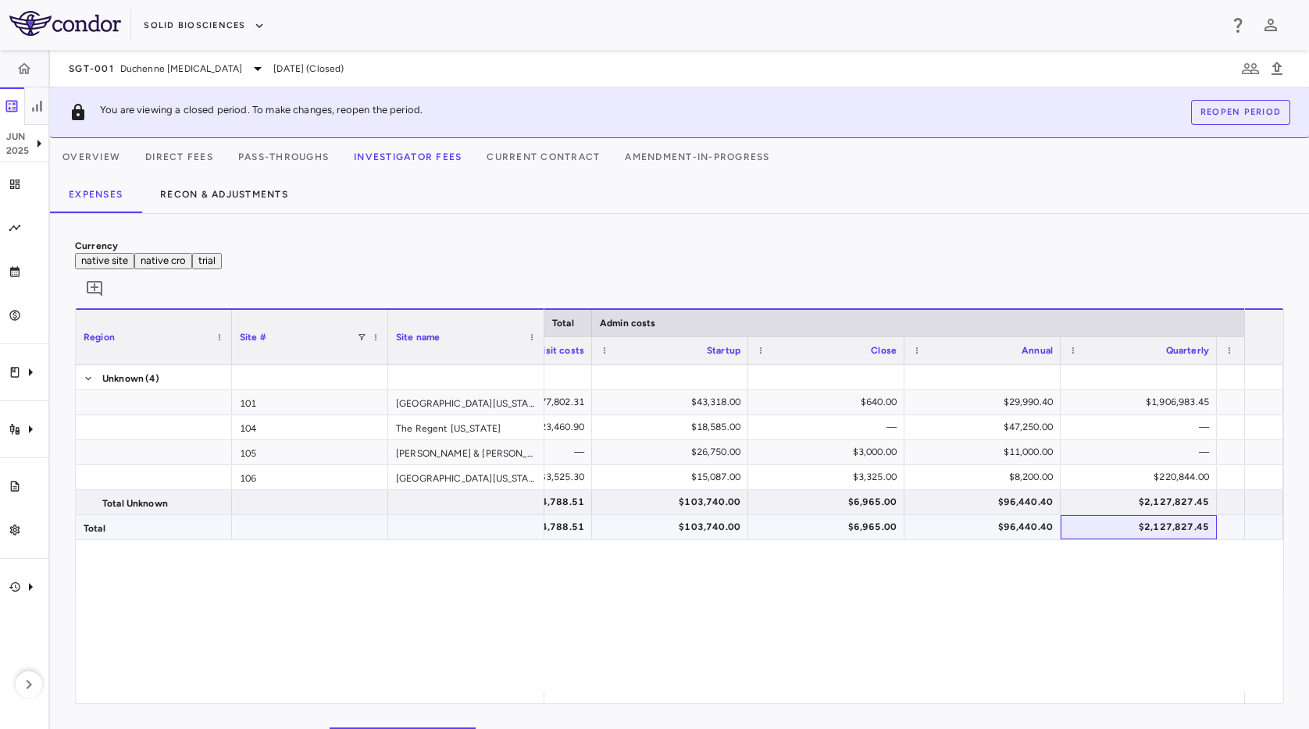
click at [1142, 515] on div "$2,127,827.45" at bounding box center [1142, 527] width 134 height 25
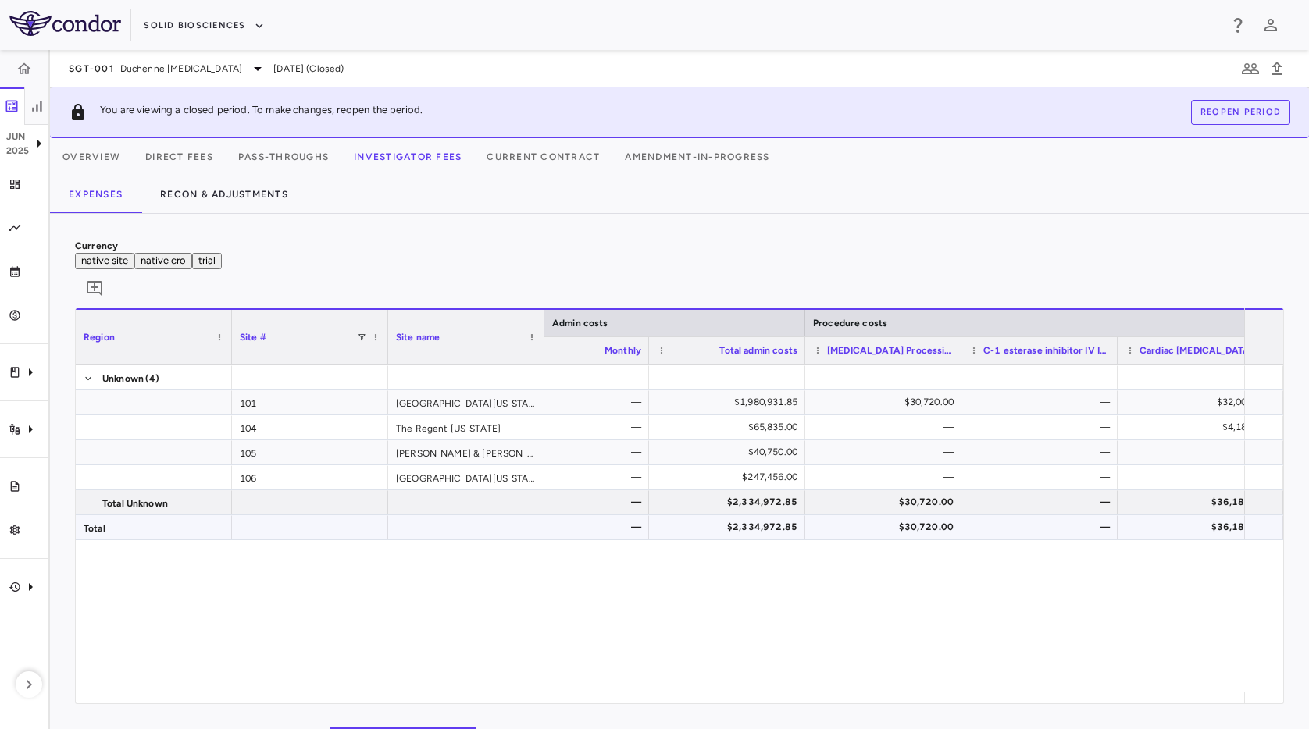
click at [745, 515] on div "$2,334,972.85" at bounding box center [730, 527] width 134 height 25
click at [936, 601] on div "$1,906,983.45 — $1,980,931.85 $30,720.00 — $32,000.00 $1,843.20 — — $65,835.00 …" at bounding box center [894, 528] width 700 height 326
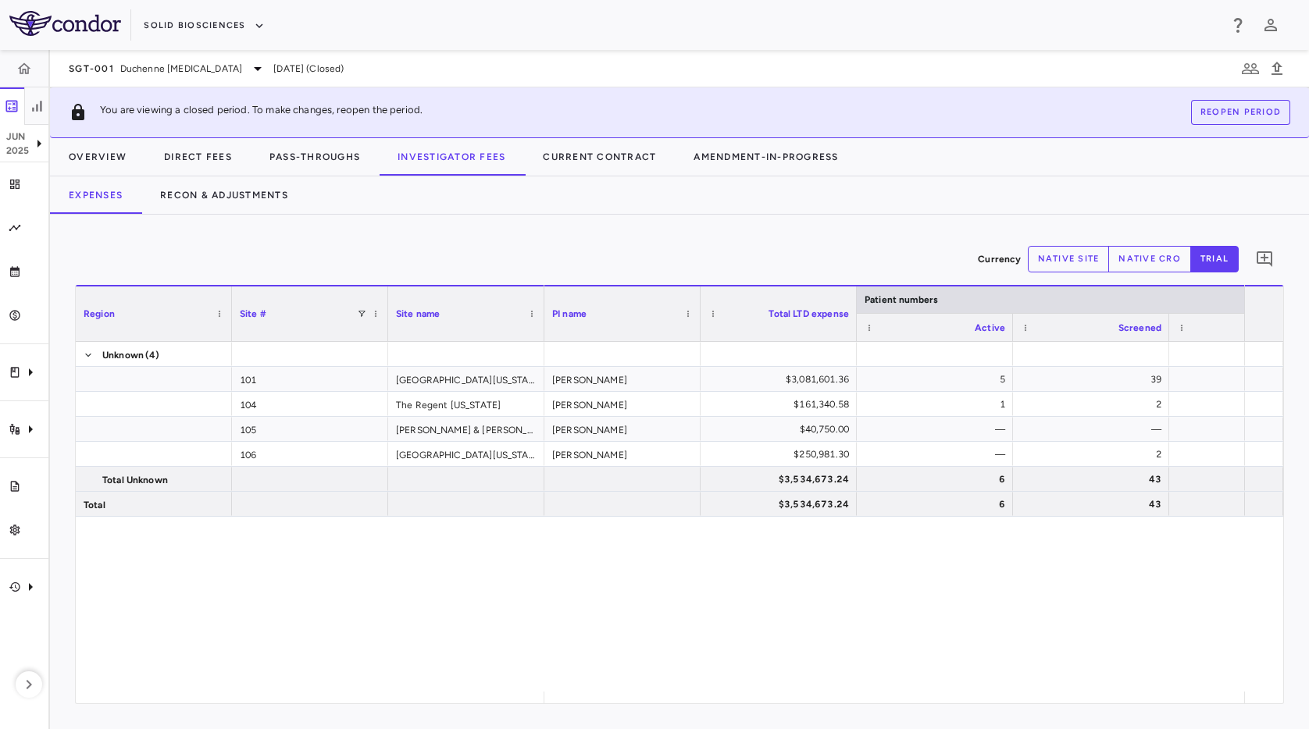
click at [1032, 27] on div "Solid Biosciences" at bounding box center [681, 25] width 1075 height 26
click at [26, 418] on div "Trial activity" at bounding box center [24, 430] width 48 height 44
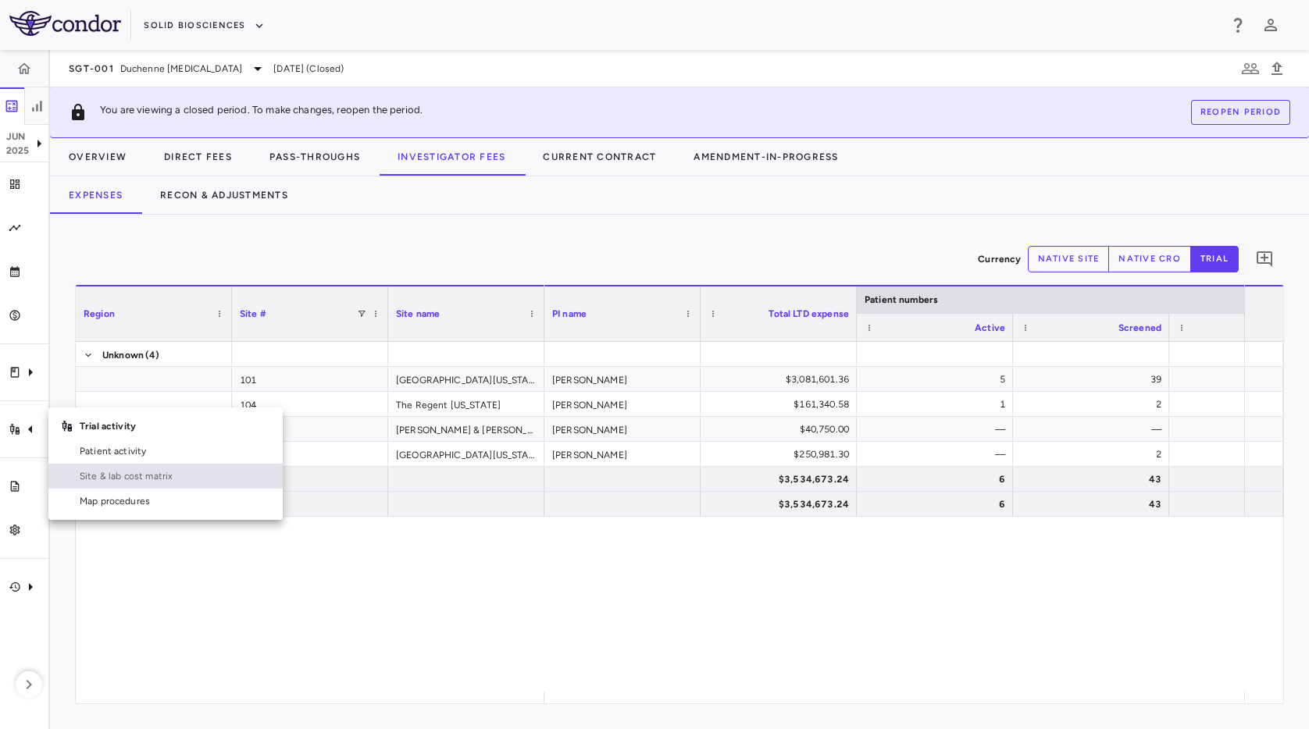
click at [131, 485] on link "Site & lab cost matrix" at bounding box center [165, 476] width 234 height 25
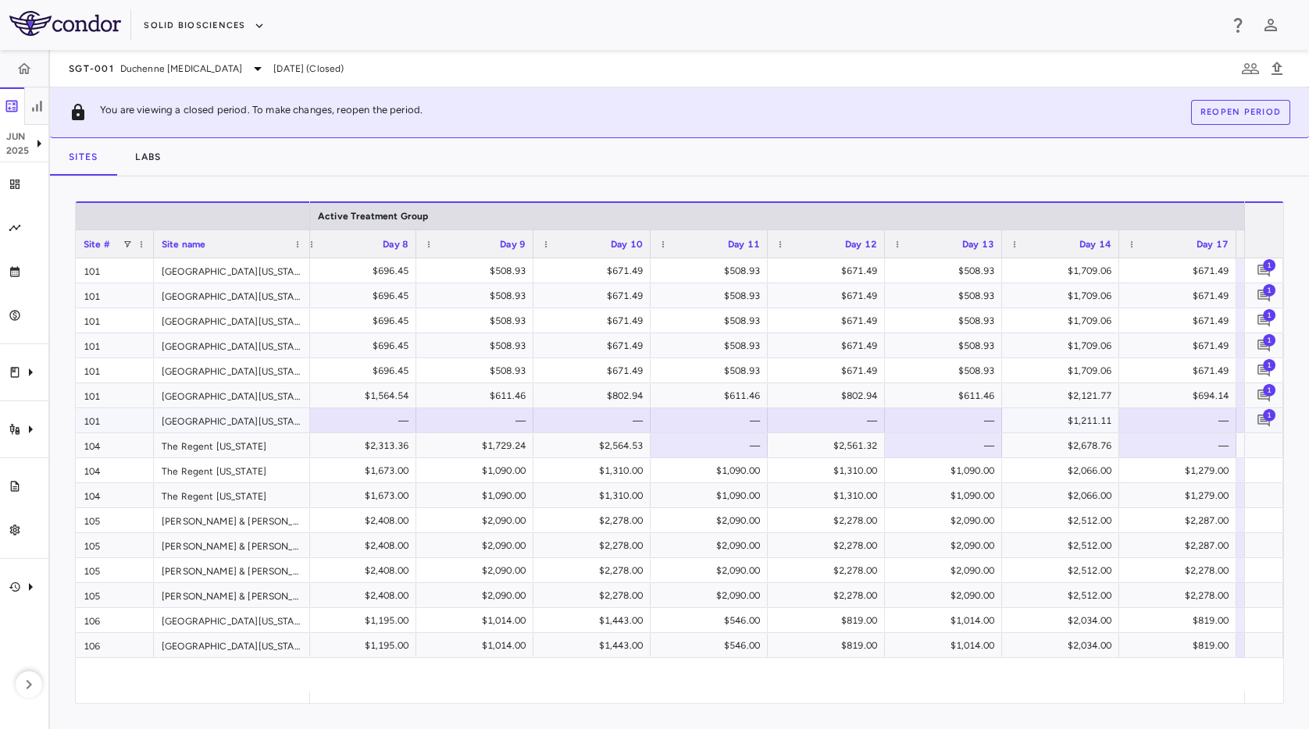
scroll to position [0, 4599]
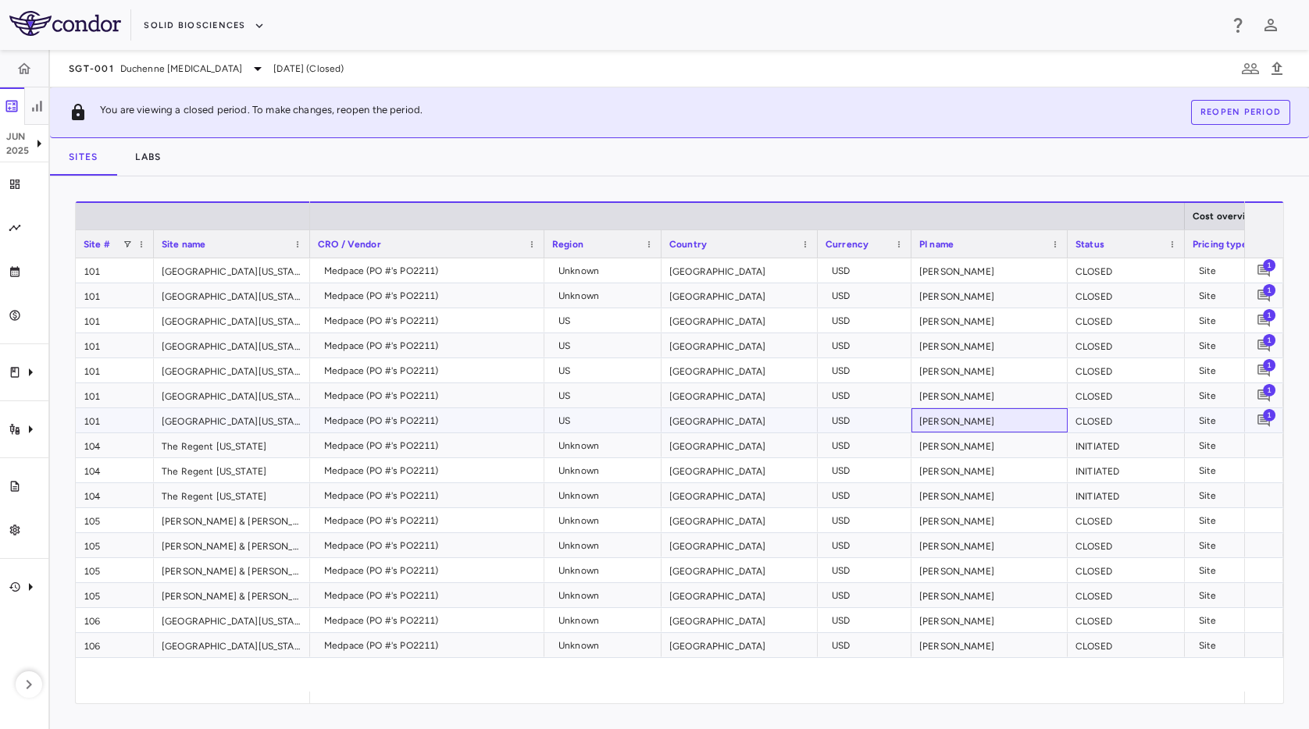
click at [912, 413] on div "[PERSON_NAME]" at bounding box center [989, 420] width 156 height 24
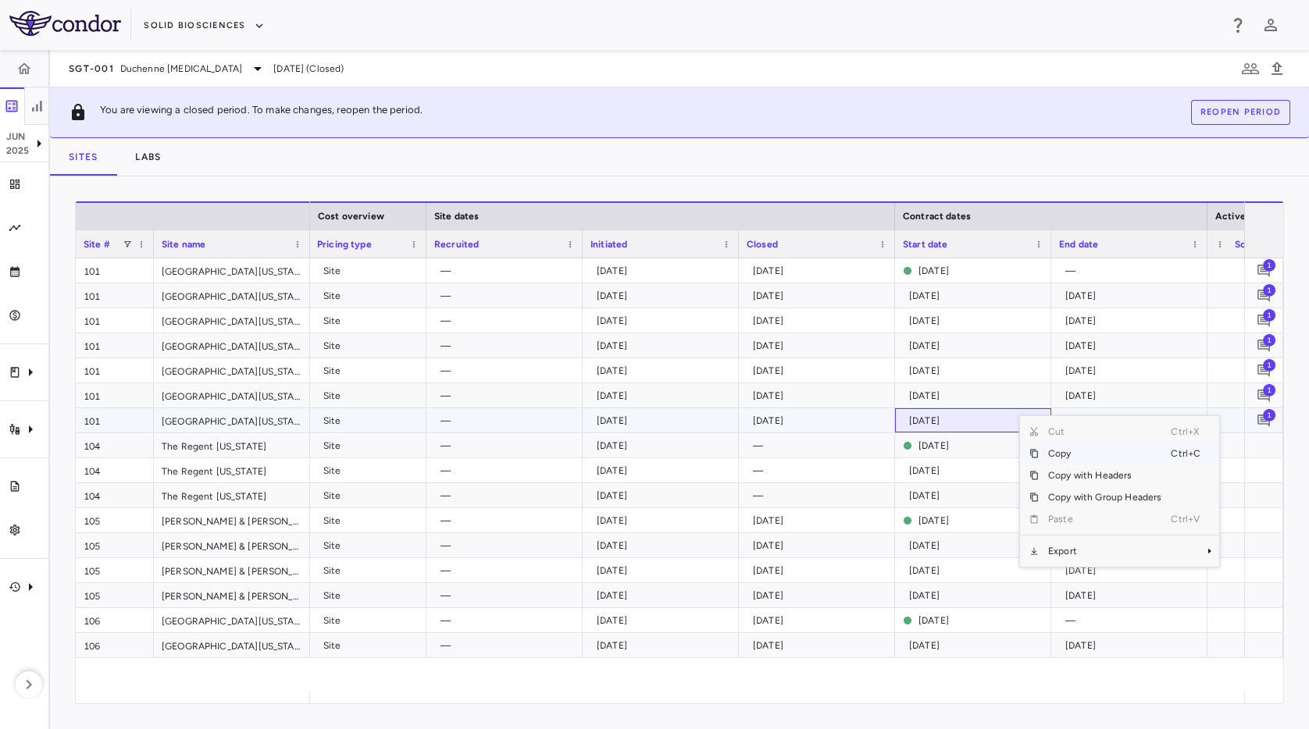
click at [829, 416] on div "[DATE]" at bounding box center [820, 420] width 134 height 25
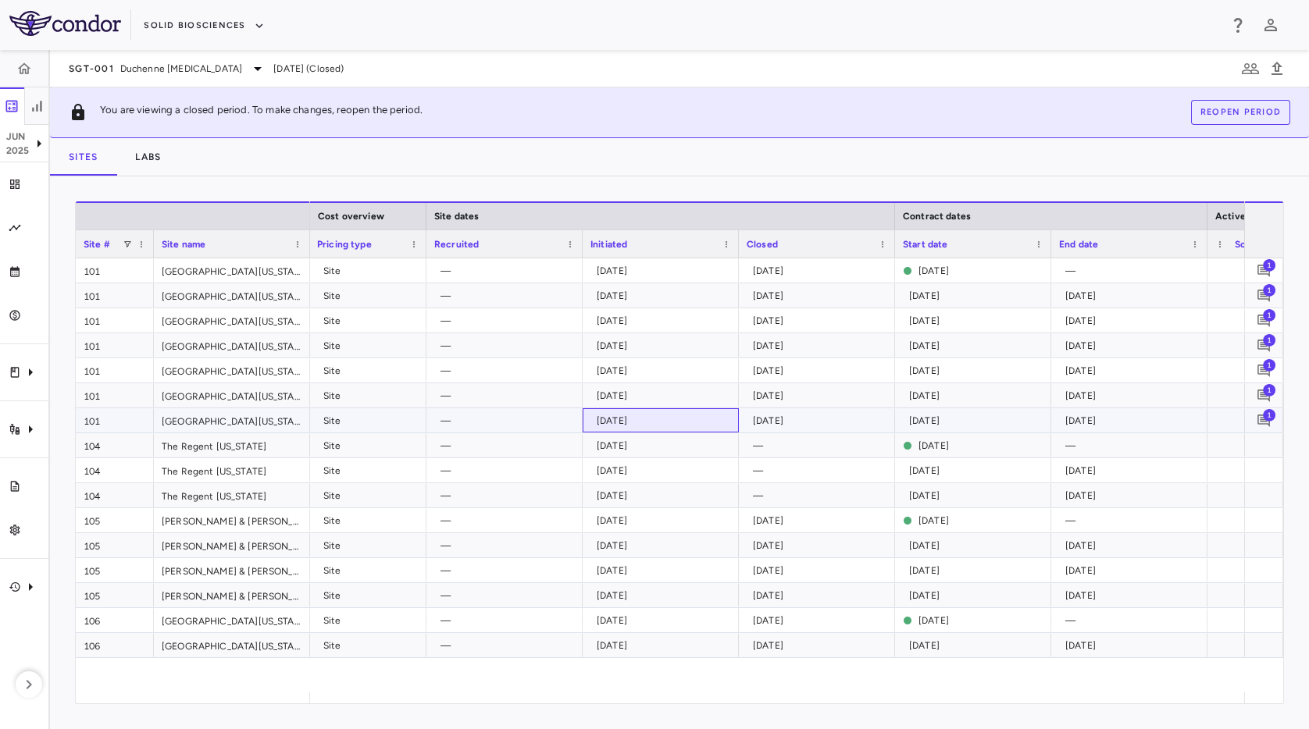
click at [619, 419] on div "[DATE]" at bounding box center [664, 420] width 134 height 25
click at [780, 159] on div "Sites Labs" at bounding box center [679, 156] width 1259 height 37
click at [741, 164] on div "Sites Labs" at bounding box center [679, 156] width 1259 height 37
click at [634, 8] on div "Solid Biosciences" at bounding box center [654, 25] width 1309 height 50
click at [599, 47] on div "Solid Biosciences" at bounding box center [654, 25] width 1309 height 50
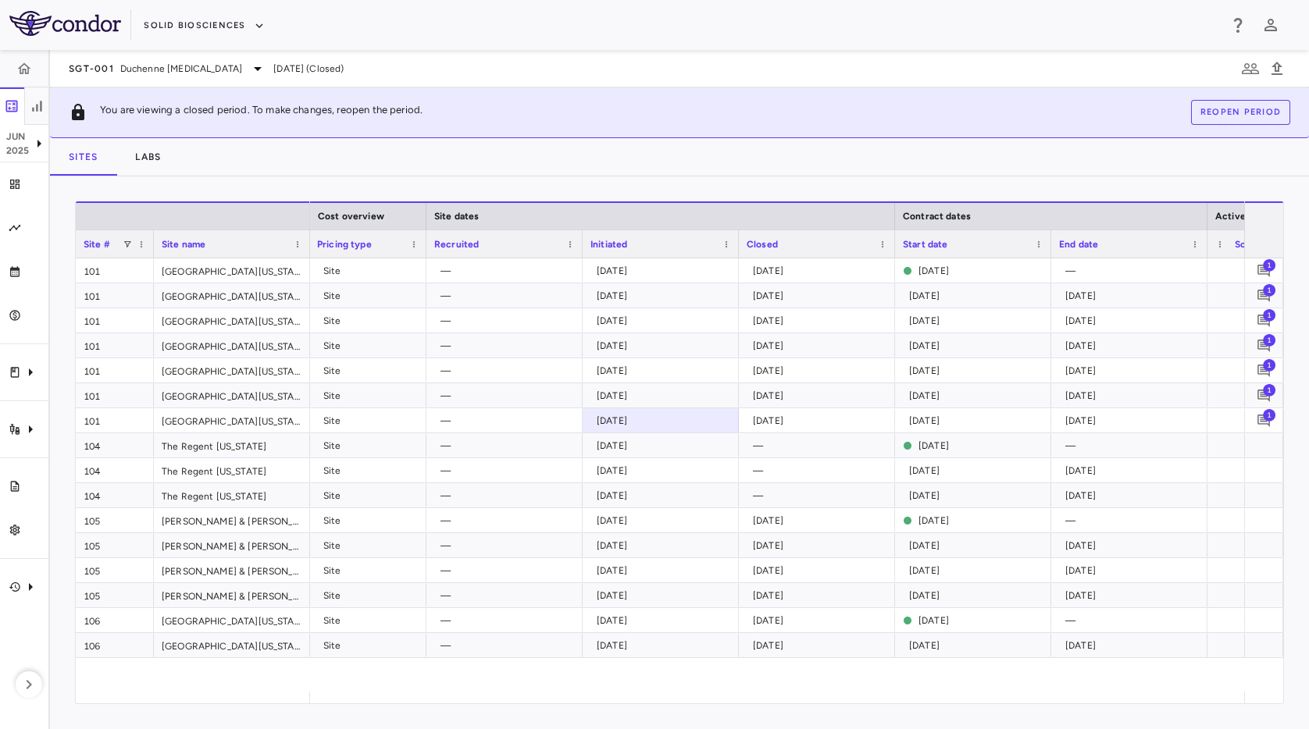
click at [659, 49] on div "Solid Biosciences" at bounding box center [654, 25] width 1309 height 50
click at [554, 42] on div "Solid Biosciences" at bounding box center [654, 25] width 1309 height 50
click at [647, 72] on div "SGT-001 Duchenne [MEDICAL_DATA] [DATE] (Closed)" at bounding box center [679, 68] width 1259 height 37
click at [183, 22] on button "Solid Biosciences" at bounding box center [204, 25] width 120 height 25
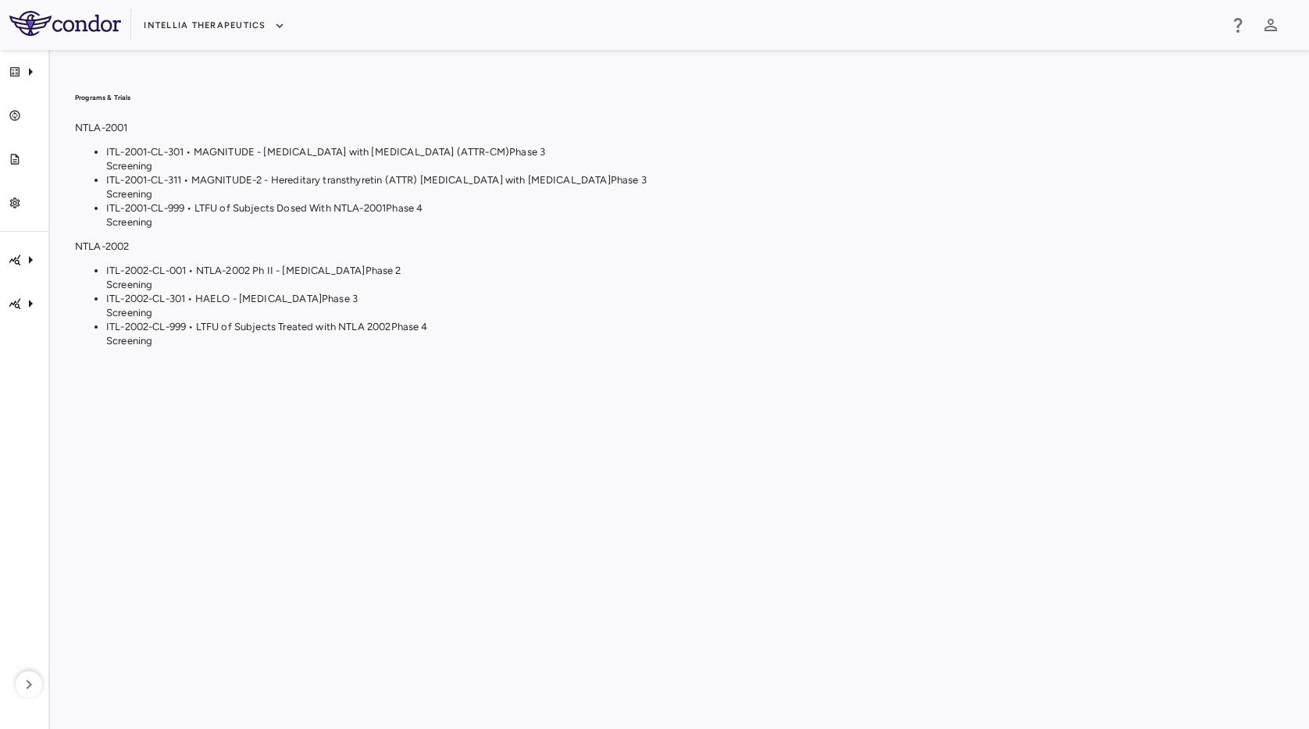
click at [315, 344] on div "Programs & Trials NTLA-2001 ITL-2001-CL-301 • MAGNITUDE - [MEDICAL_DATA] with […" at bounding box center [679, 389] width 1209 height 629
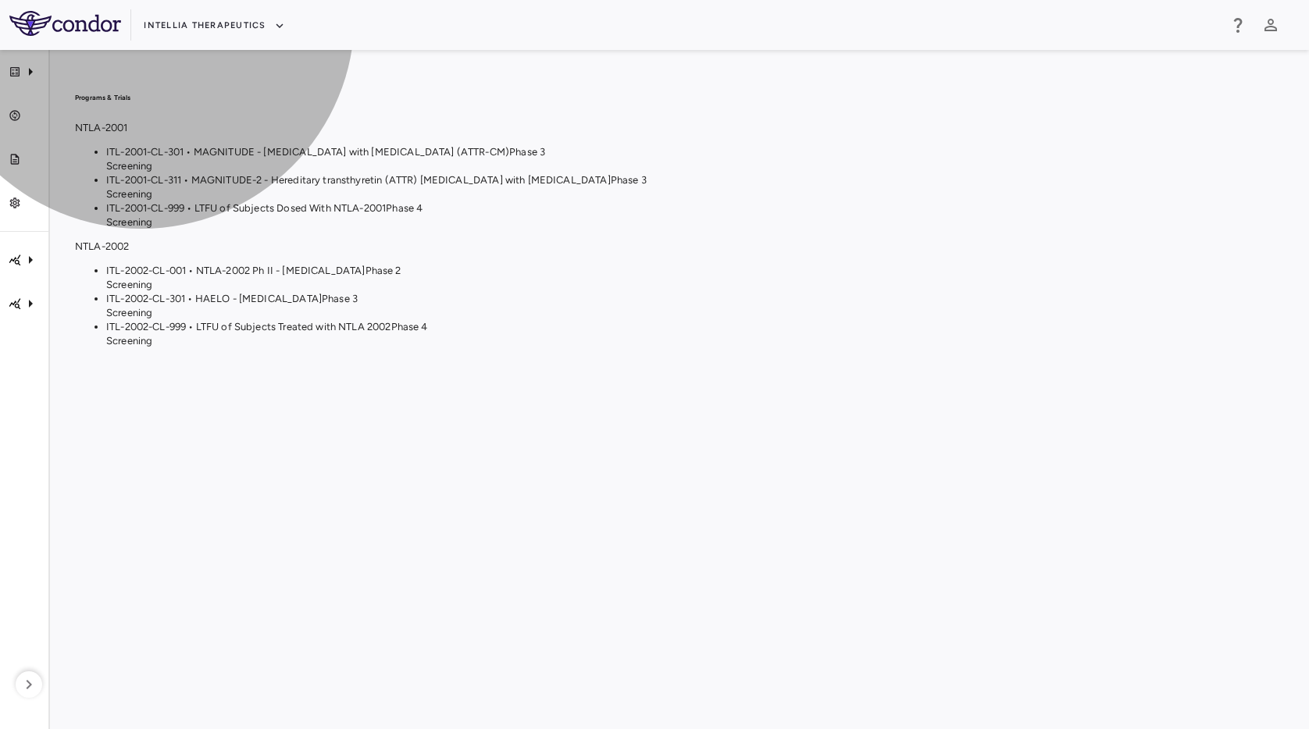
click at [611, 186] on span "ITL-2001-CL-311 • MAGNITUDE-2 - Hereditary transthyretin (ATTR) [MEDICAL_DATA] …" at bounding box center [358, 180] width 504 height 12
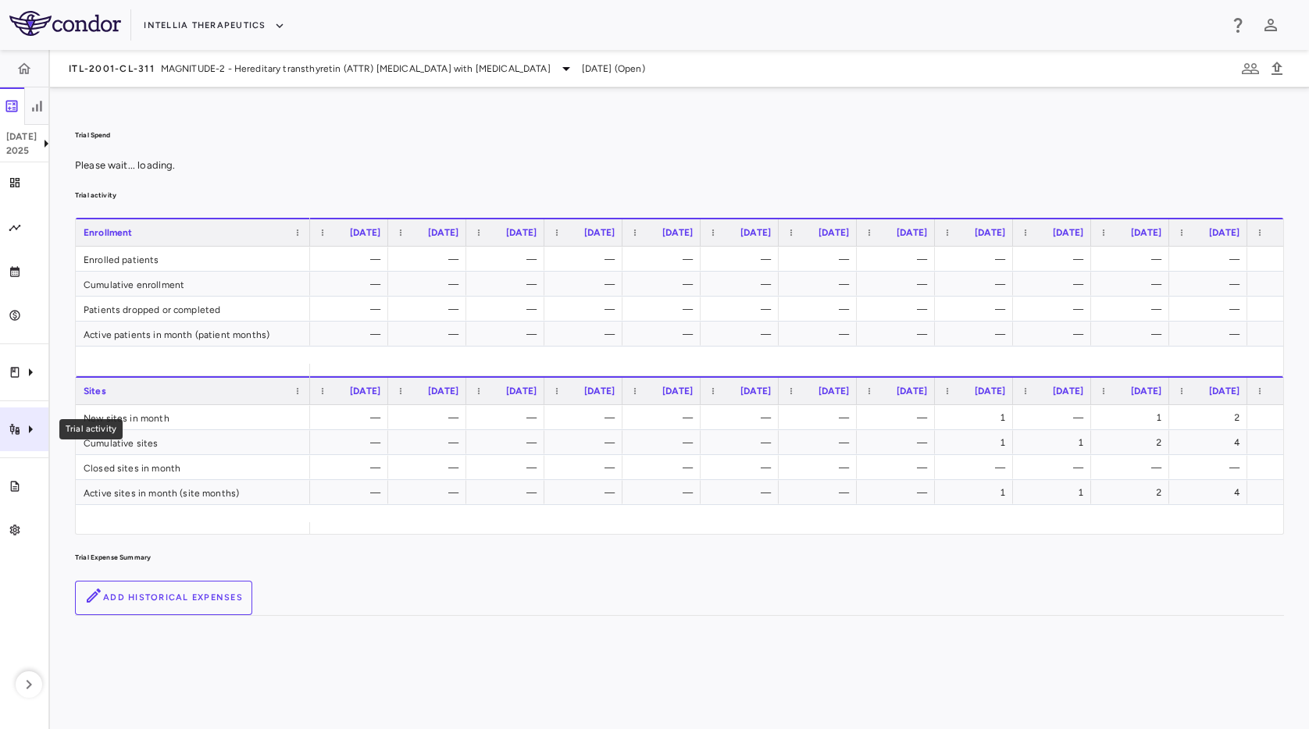
click at [31, 433] on icon "Trial activity" at bounding box center [30, 429] width 19 height 19
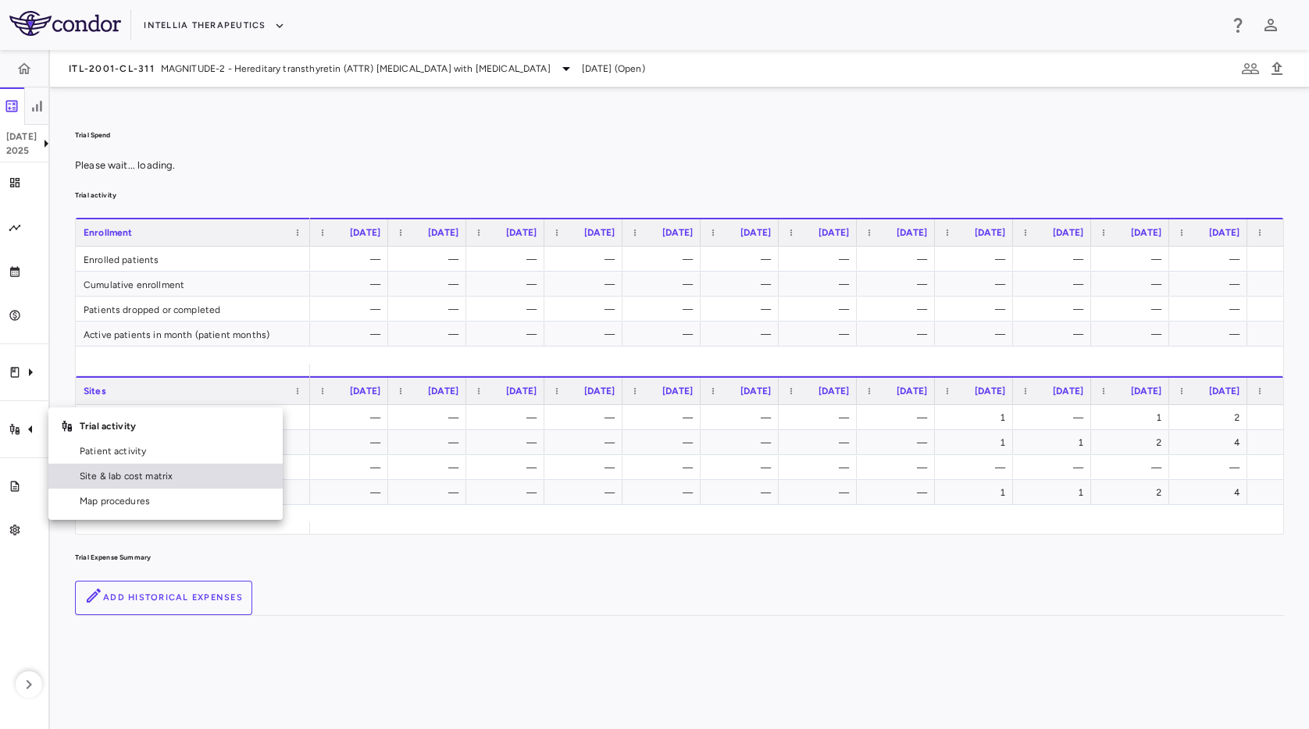
click at [115, 477] on span "Site & lab cost matrix" at bounding box center [175, 476] width 191 height 14
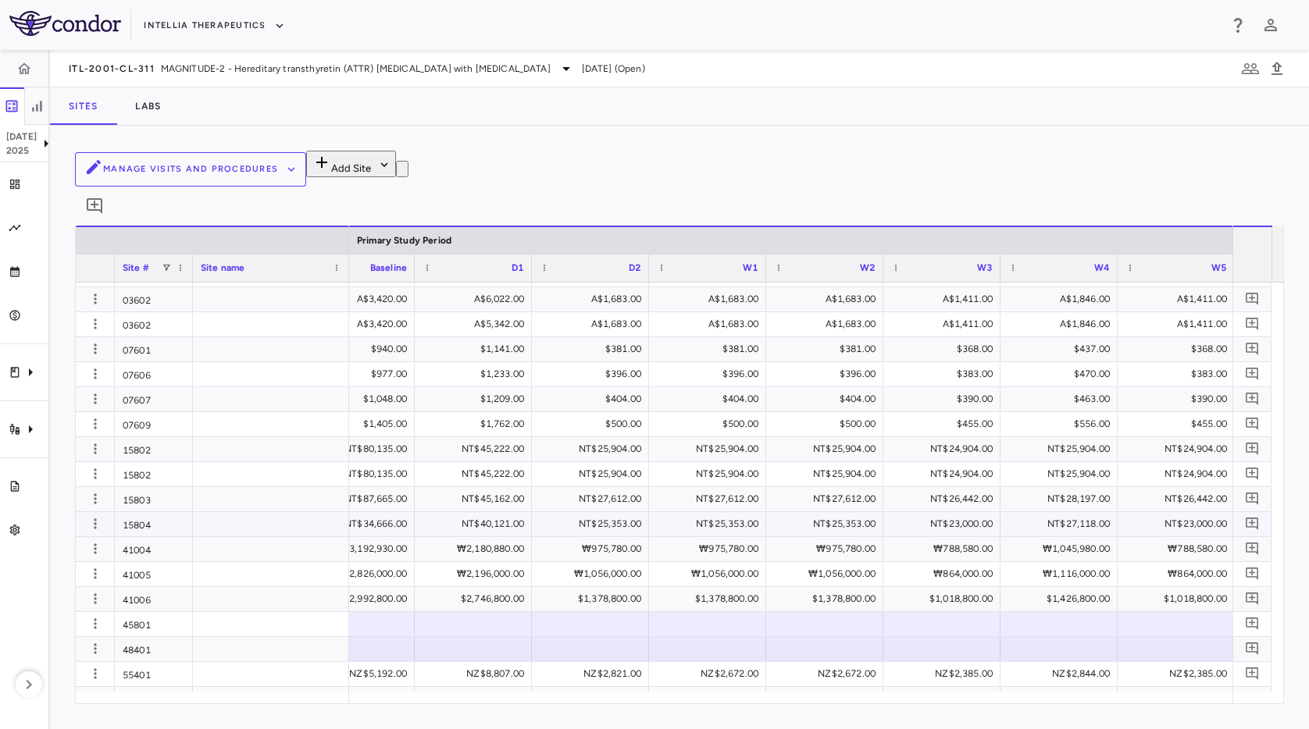
scroll to position [0, 1270]
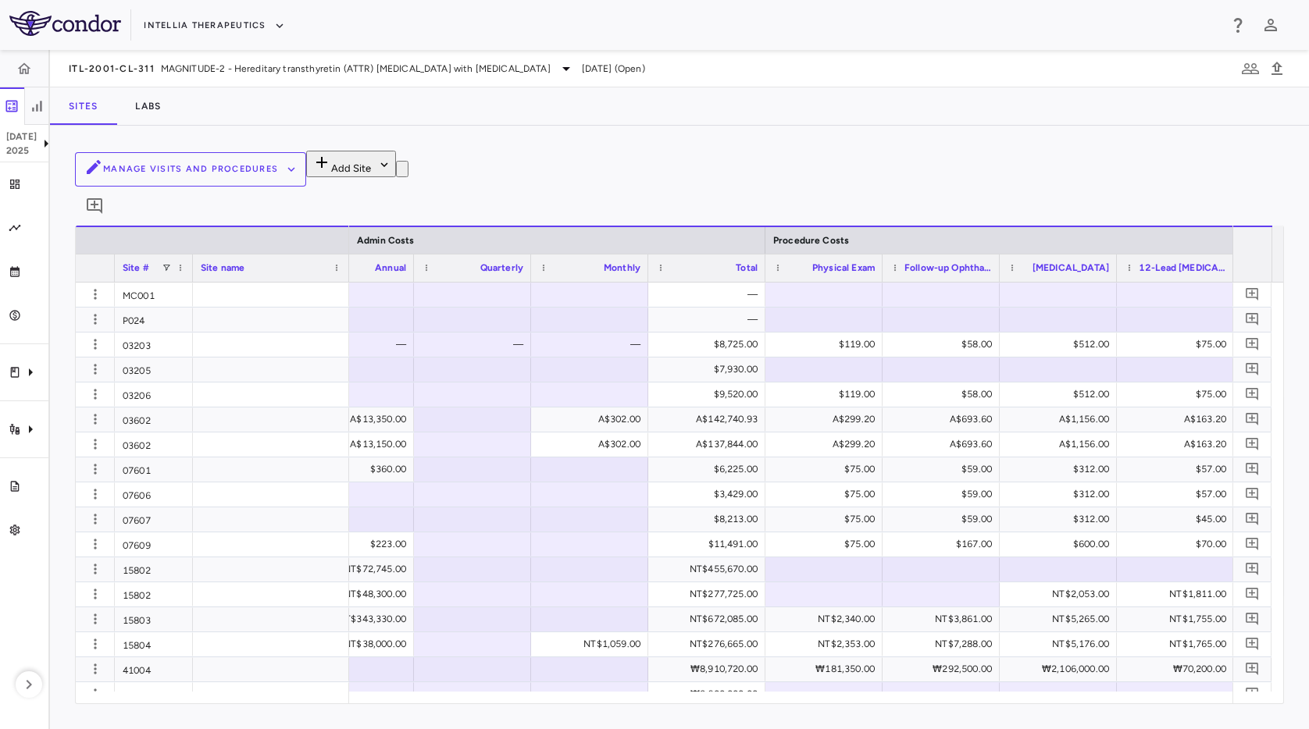
click at [744, 91] on div "Sites Labs" at bounding box center [679, 105] width 1259 height 37
click at [244, 25] on button "Intellia Therapeutics" at bounding box center [214, 25] width 141 height 25
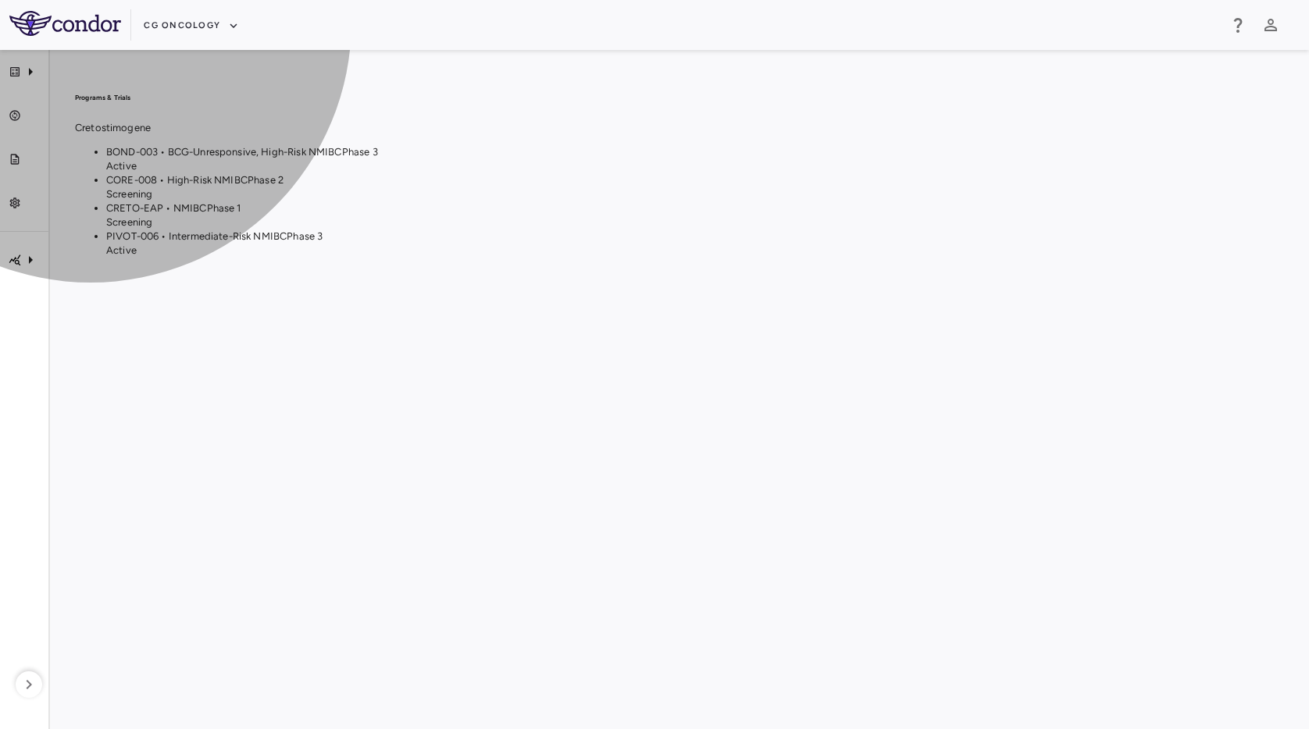
click at [378, 158] on span "Phase 3" at bounding box center [360, 152] width 36 height 12
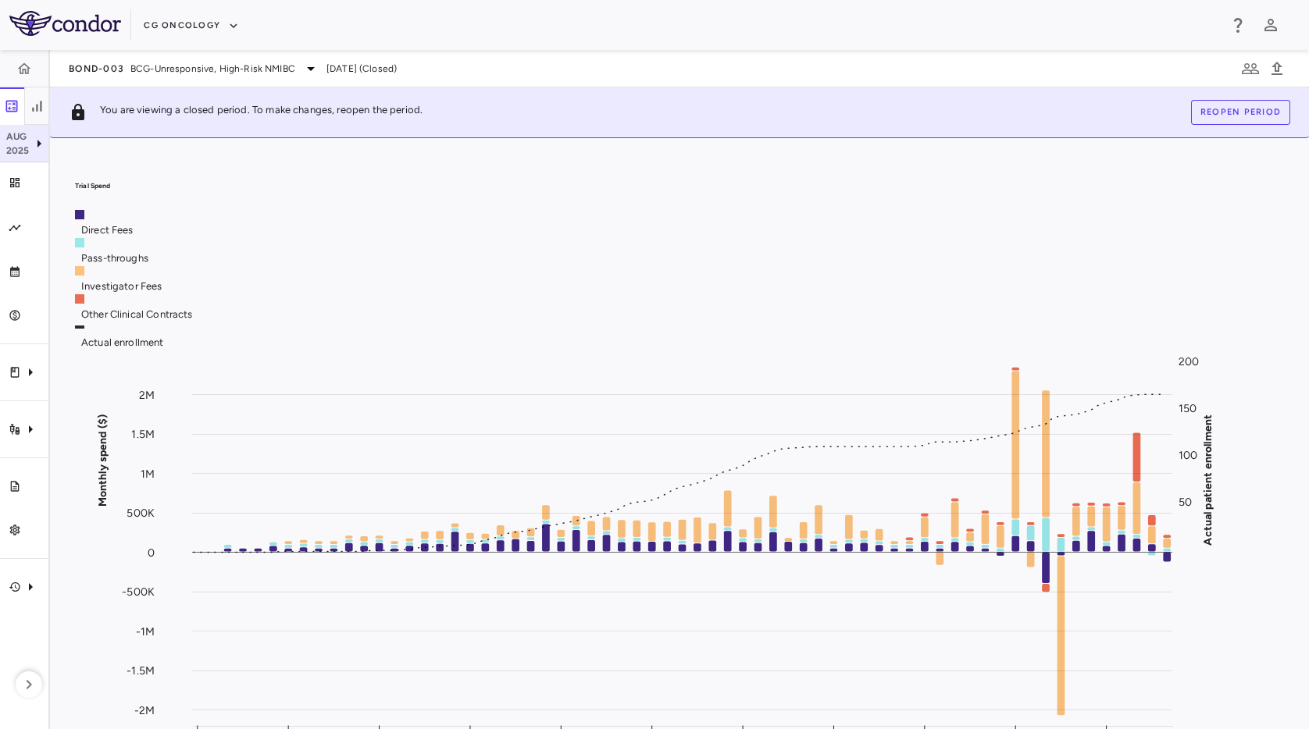
click at [20, 148] on p "2025" at bounding box center [17, 151] width 23 height 14
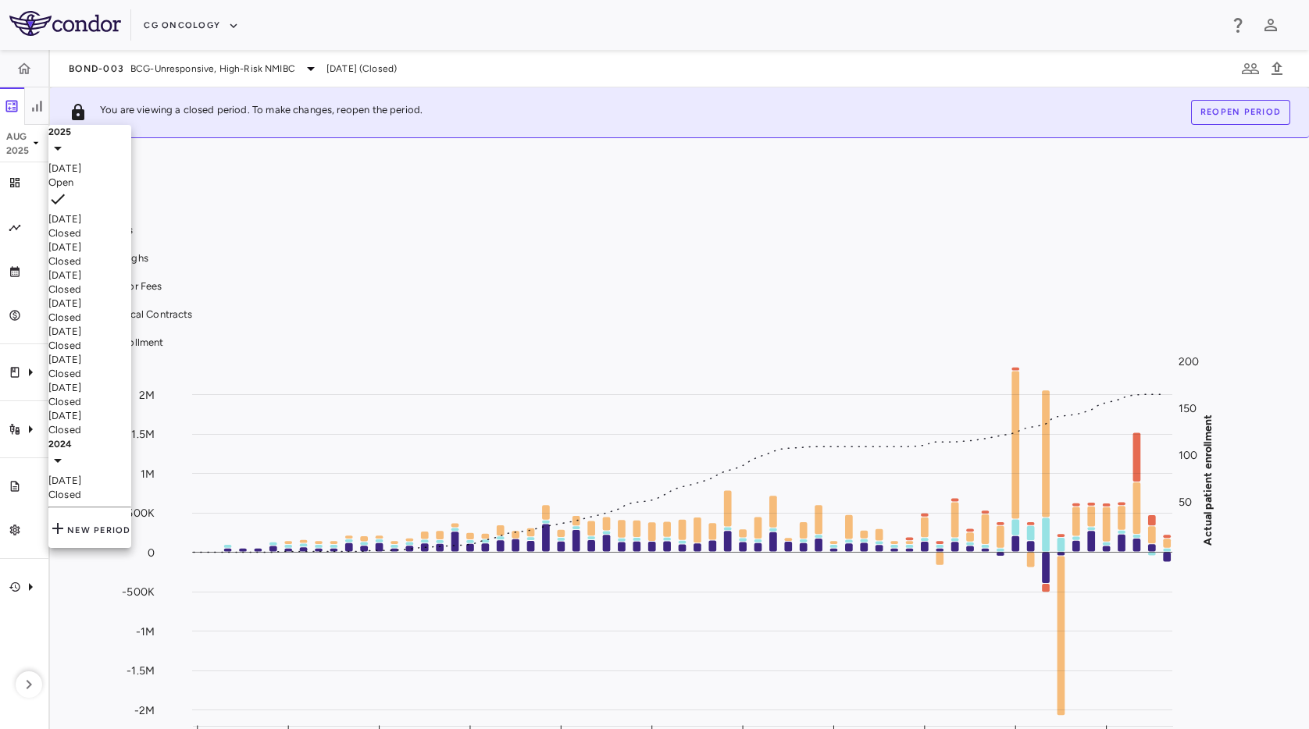
click at [69, 162] on div at bounding box center [89, 162] width 83 height 0
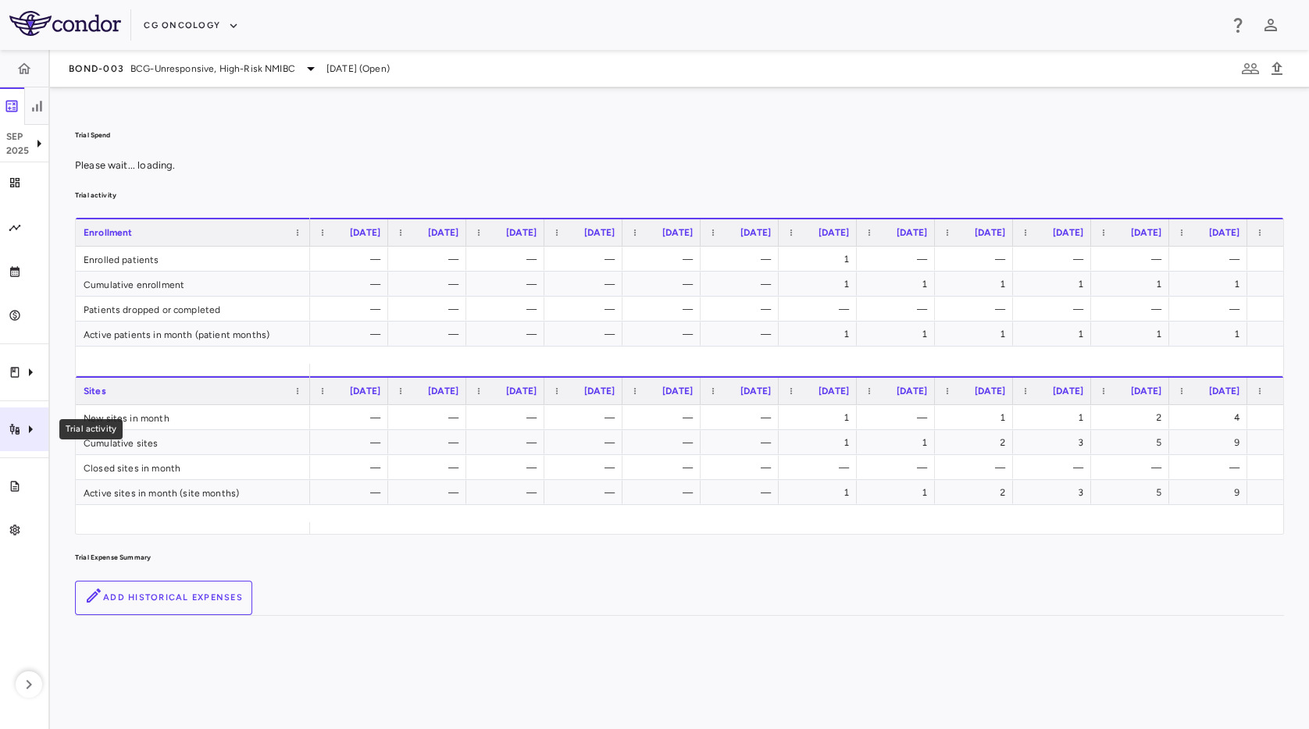
click at [28, 438] on icon "Trial activity" at bounding box center [30, 429] width 19 height 19
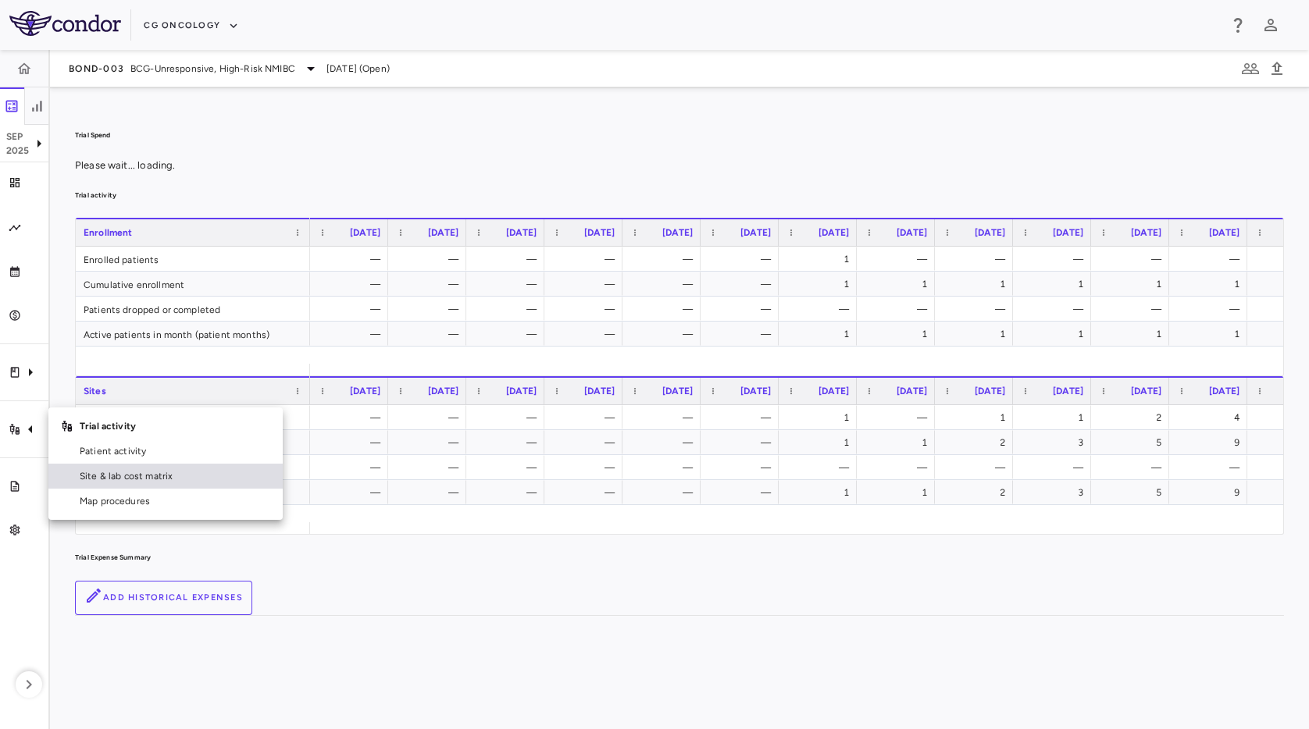
click at [107, 483] on span "Site & lab cost matrix" at bounding box center [175, 476] width 191 height 14
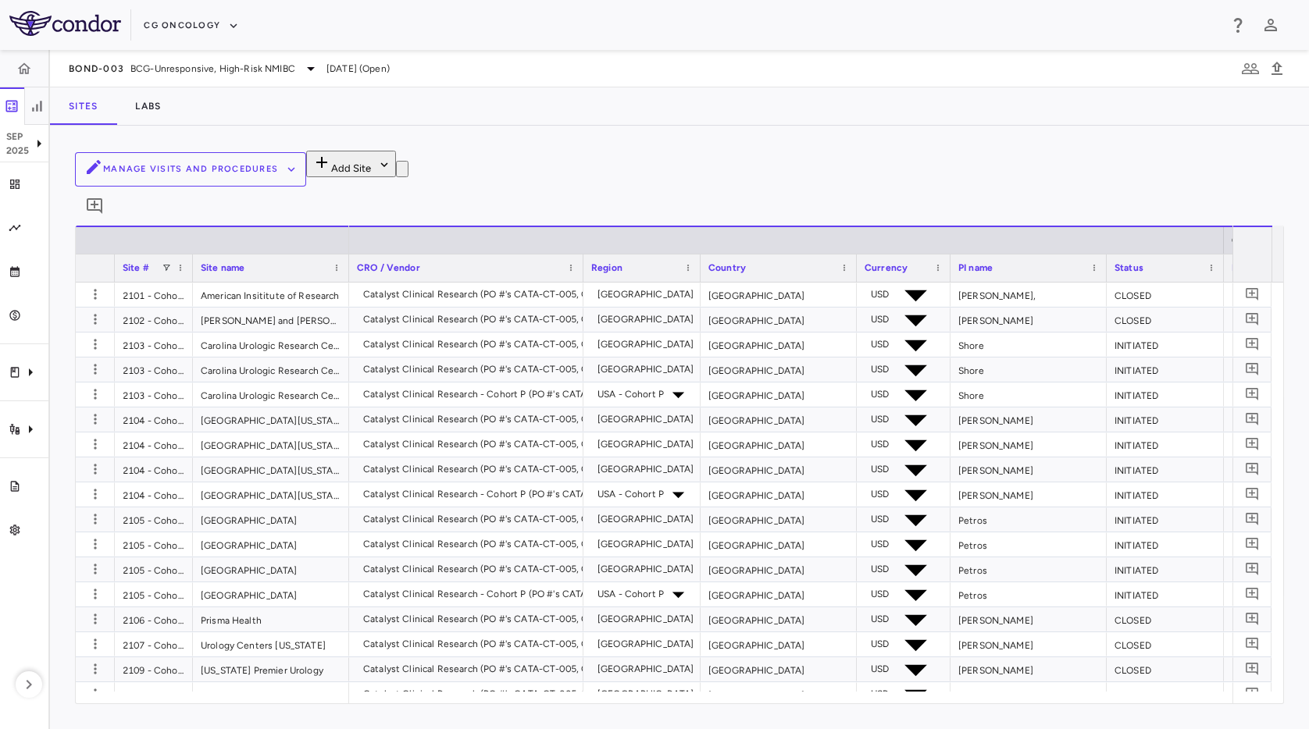
drag, startPoint x: 628, startPoint y: 101, endPoint x: 510, endPoint y: 373, distance: 296.3
click at [628, 102] on div "Sites Labs" at bounding box center [679, 105] width 1259 height 37
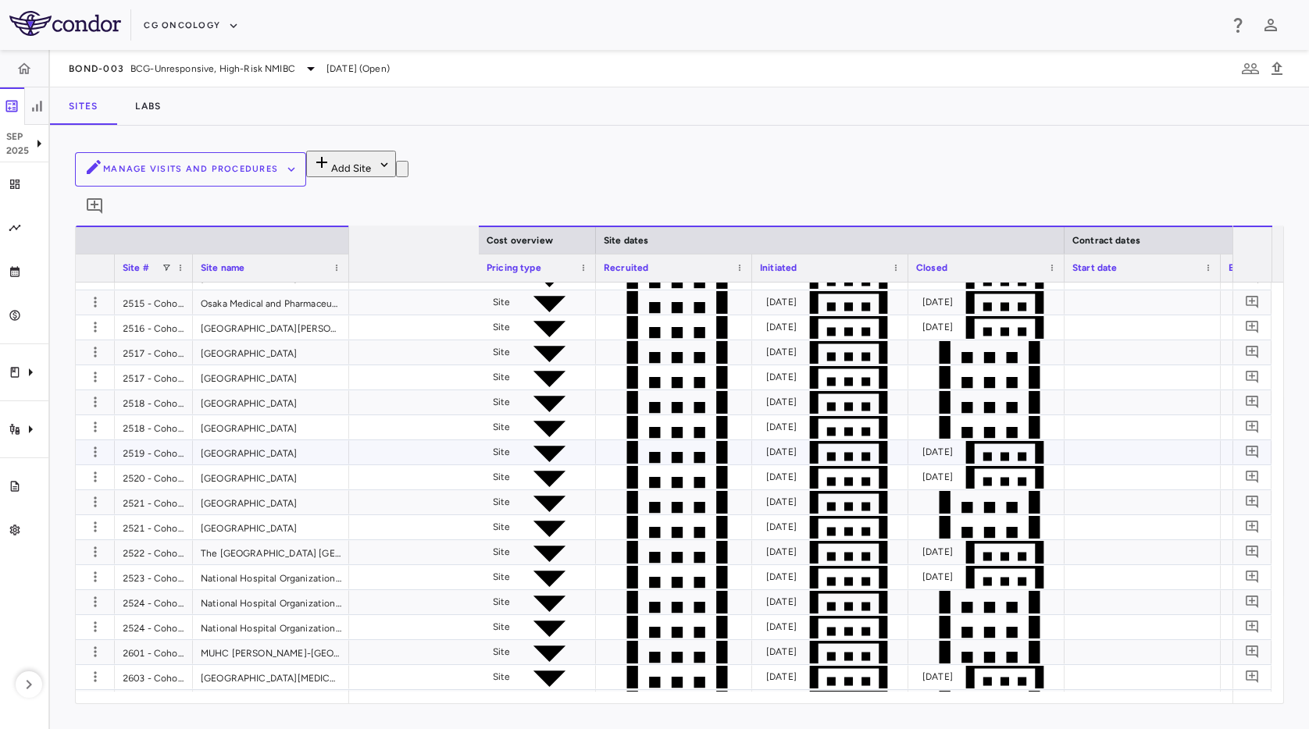
scroll to position [0, 1667]
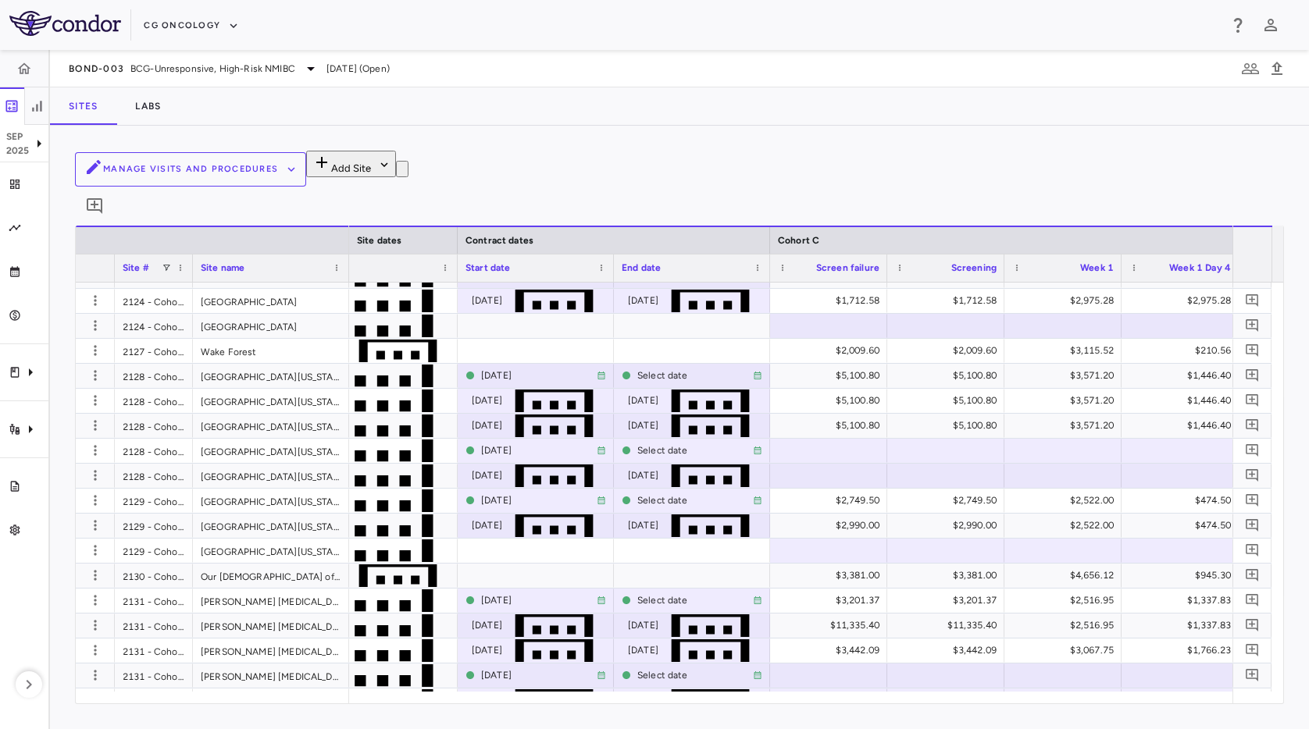
click at [690, 153] on div "Manage Visits and Procedures Add Site 0" at bounding box center [679, 188] width 1209 height 75
drag, startPoint x: 762, startPoint y: 107, endPoint x: 1043, endPoint y: 16, distance: 295.4
click at [767, 107] on div "Sites Labs" at bounding box center [679, 105] width 1259 height 37
click at [688, 90] on div "Sites Labs" at bounding box center [679, 105] width 1259 height 37
